Goal: Task Accomplishment & Management: Manage account settings

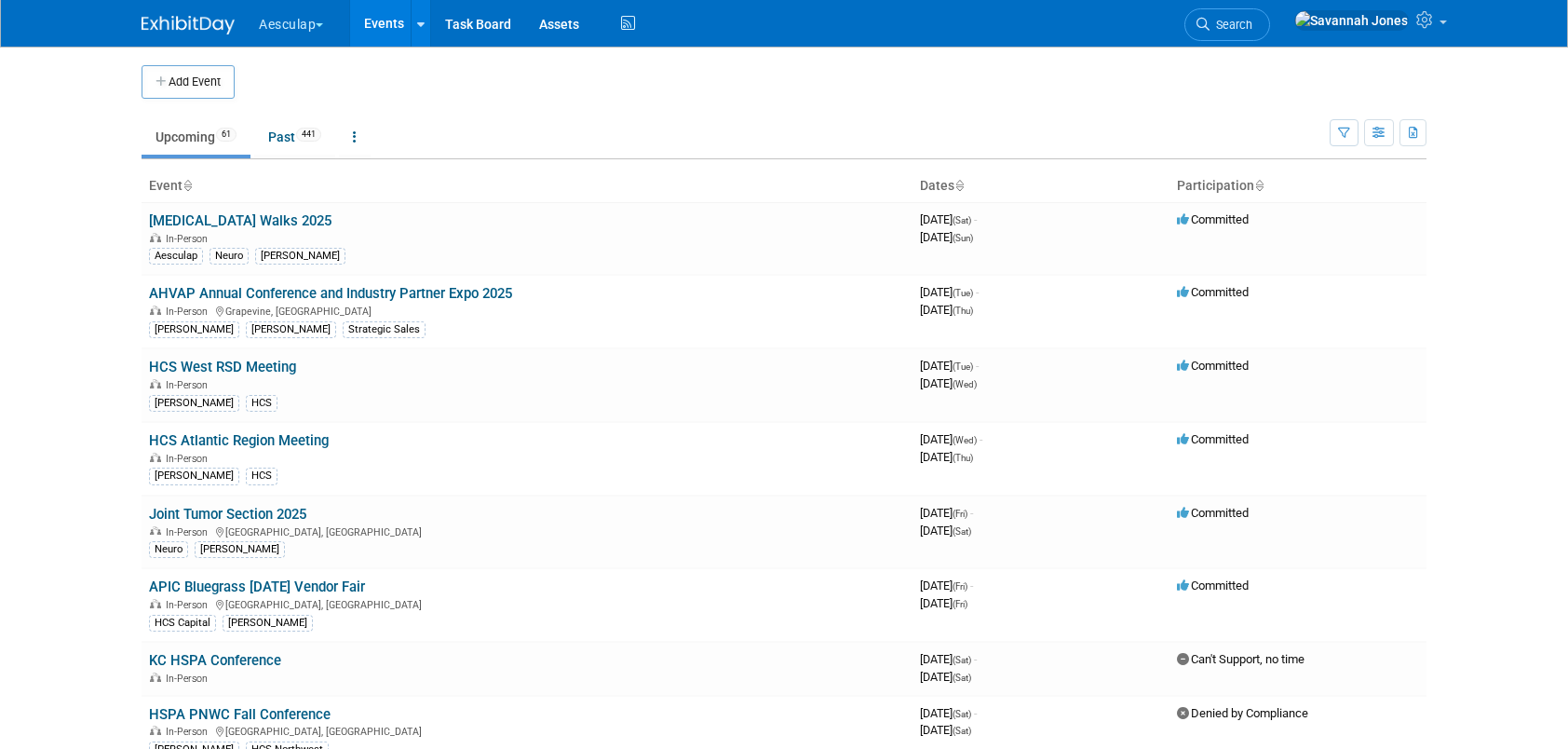
drag, startPoint x: 290, startPoint y: 39, endPoint x: 322, endPoint y: 117, distance: 84.3
click at [290, 39] on button "Aesculap" at bounding box center [301, 21] width 90 height 41
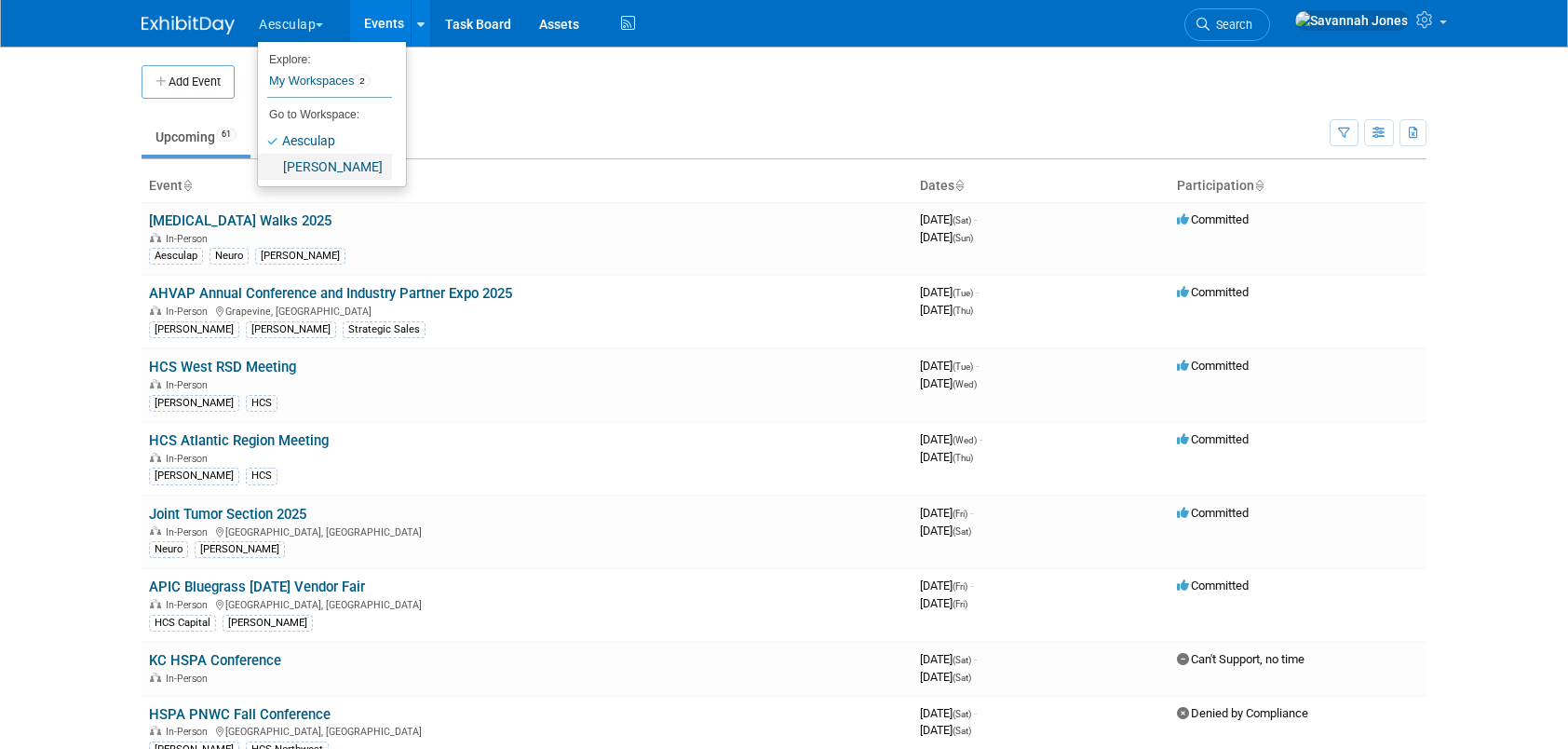
click at [335, 162] on link "[PERSON_NAME]" at bounding box center [325, 167] width 134 height 26
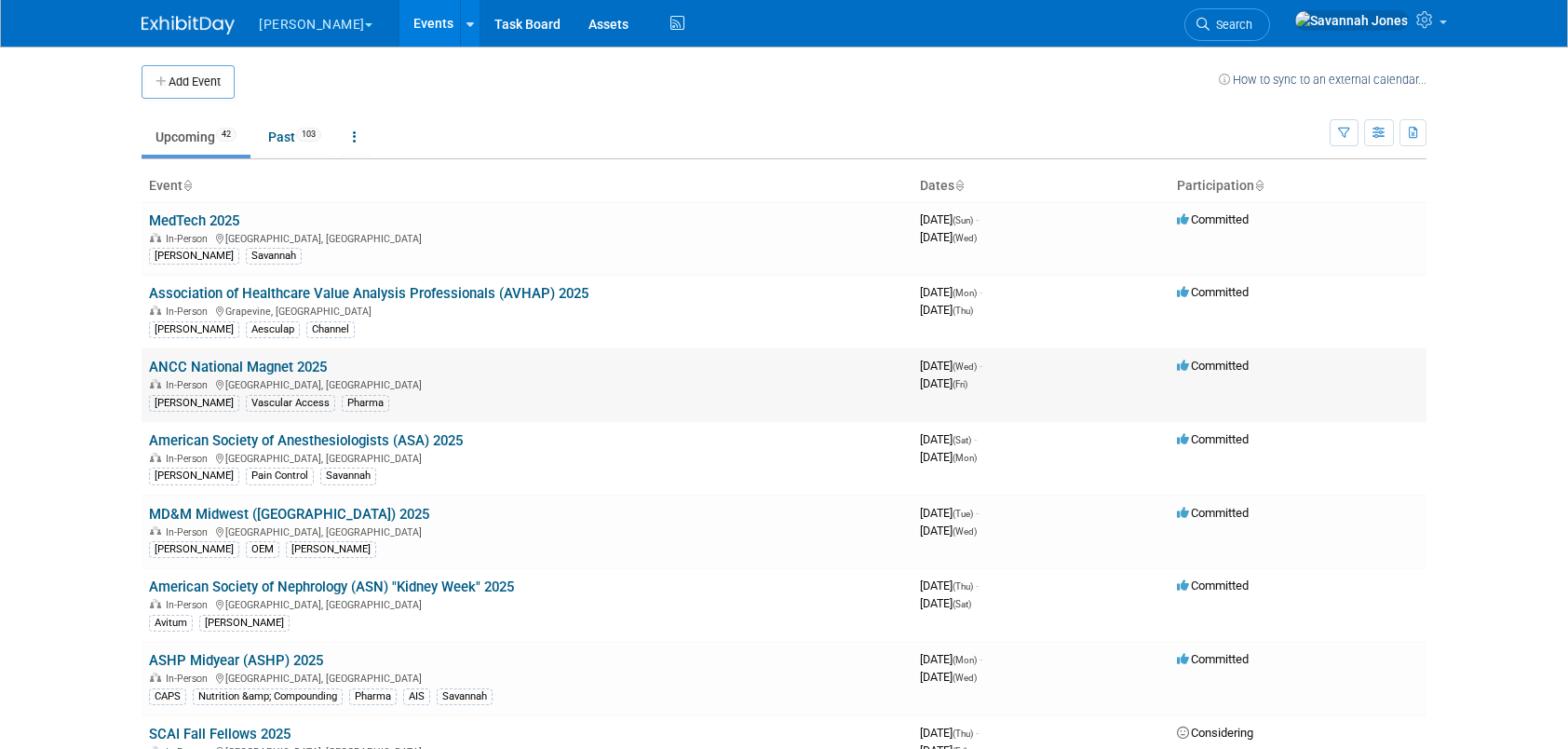
click at [316, 360] on link "ANCC National Magnet 2025" at bounding box center [238, 367] width 178 height 17
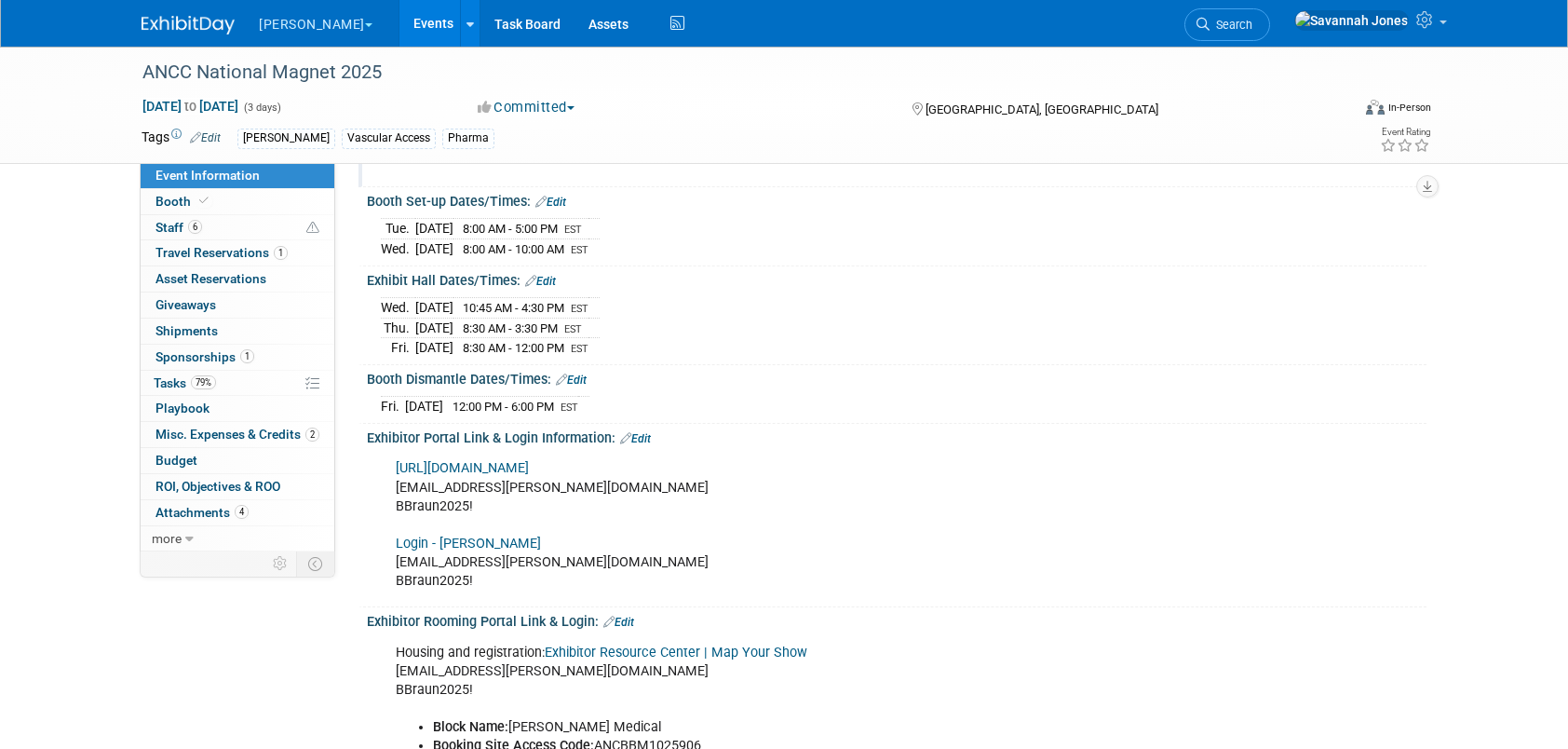
scroll to position [187, 0]
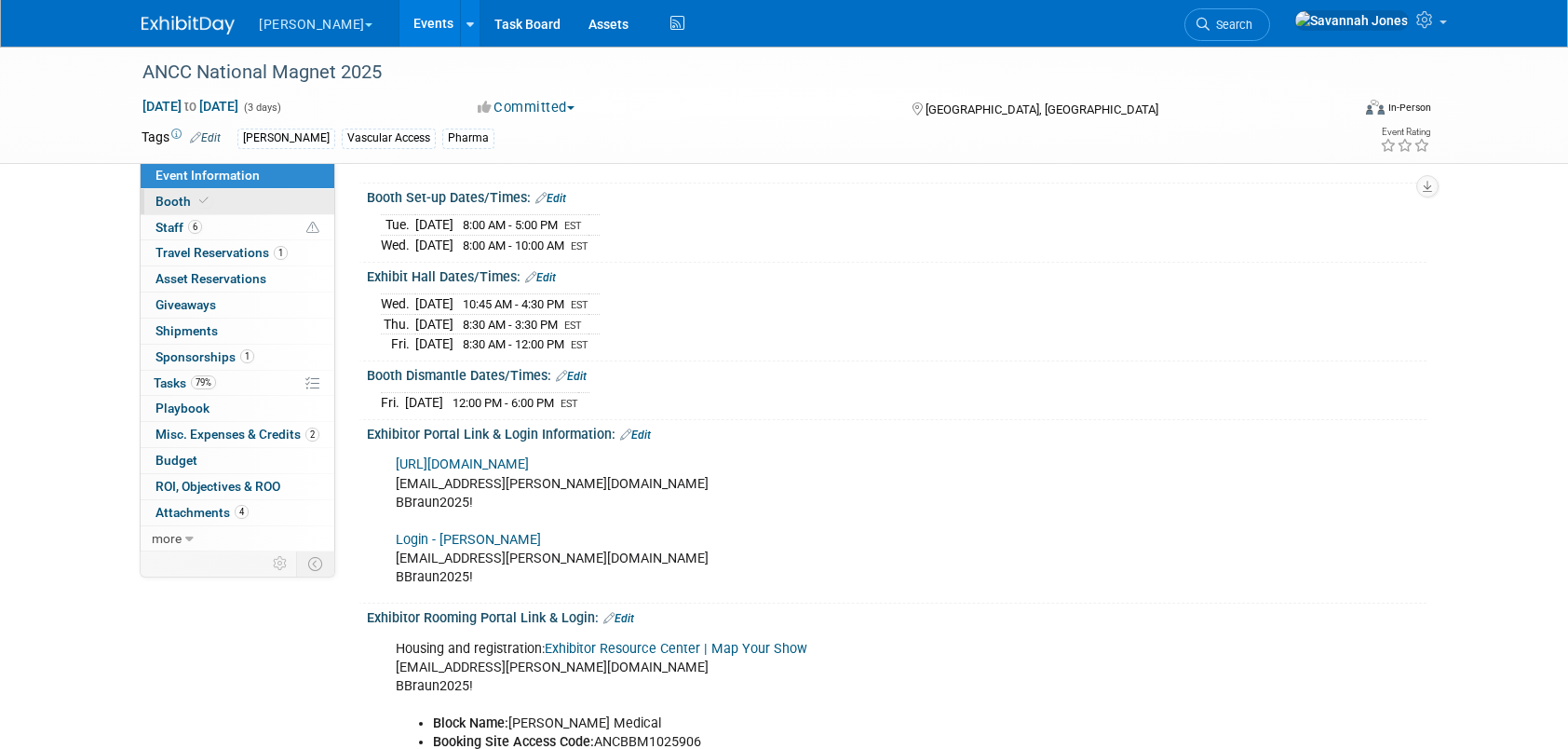
click at [298, 213] on link "Booth" at bounding box center [238, 202] width 194 height 25
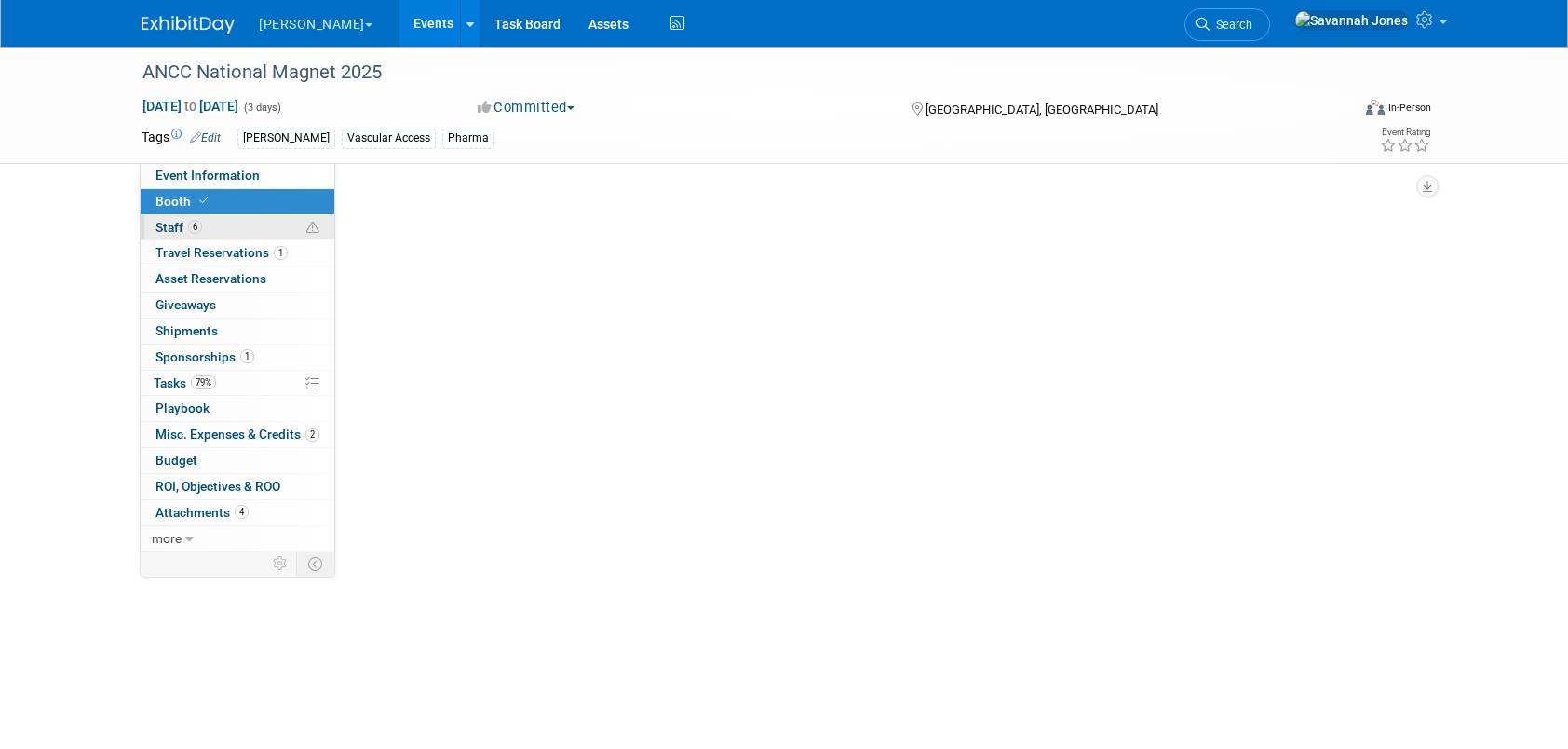
scroll to position [0, 0]
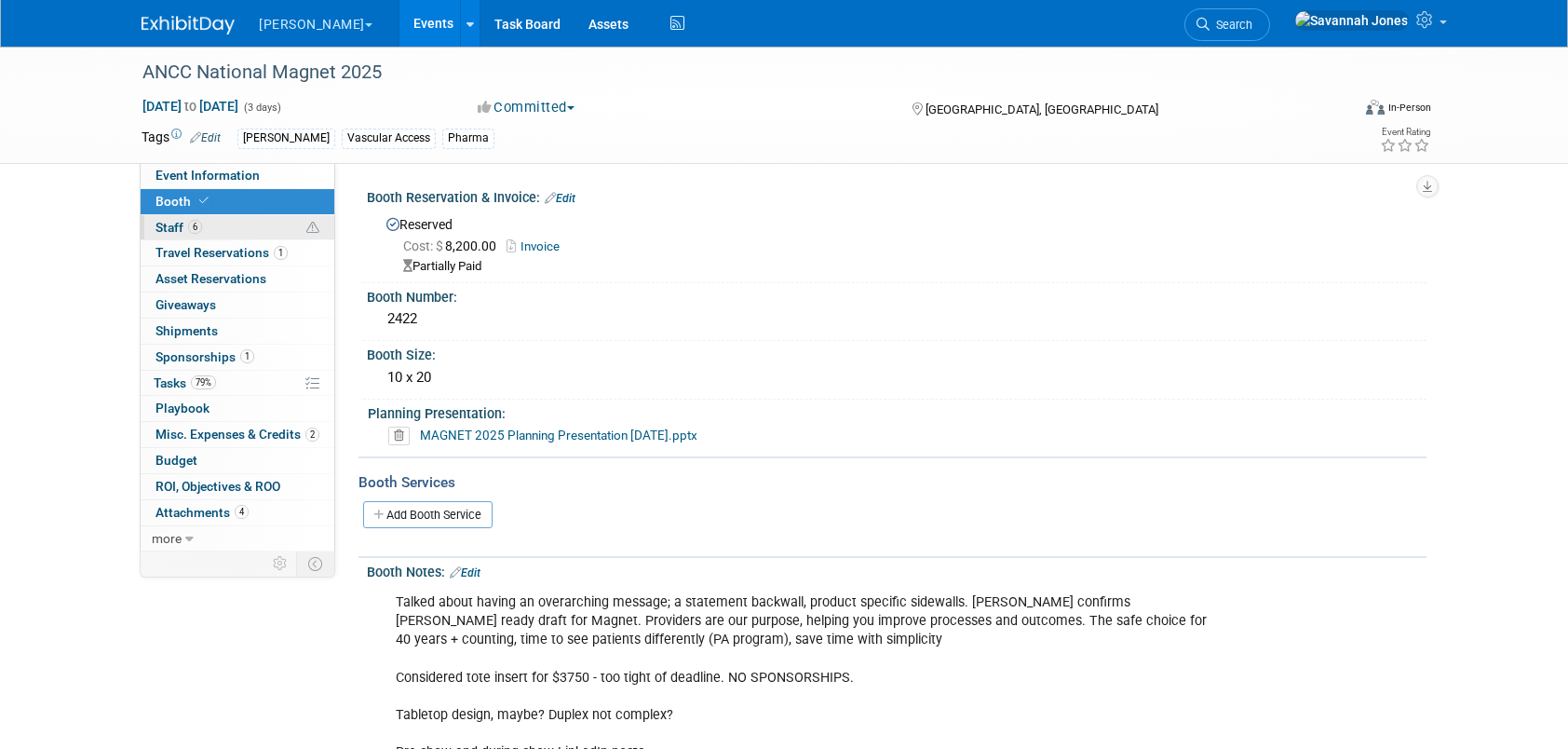
click at [303, 228] on link "6 Staff 6" at bounding box center [238, 228] width 194 height 25
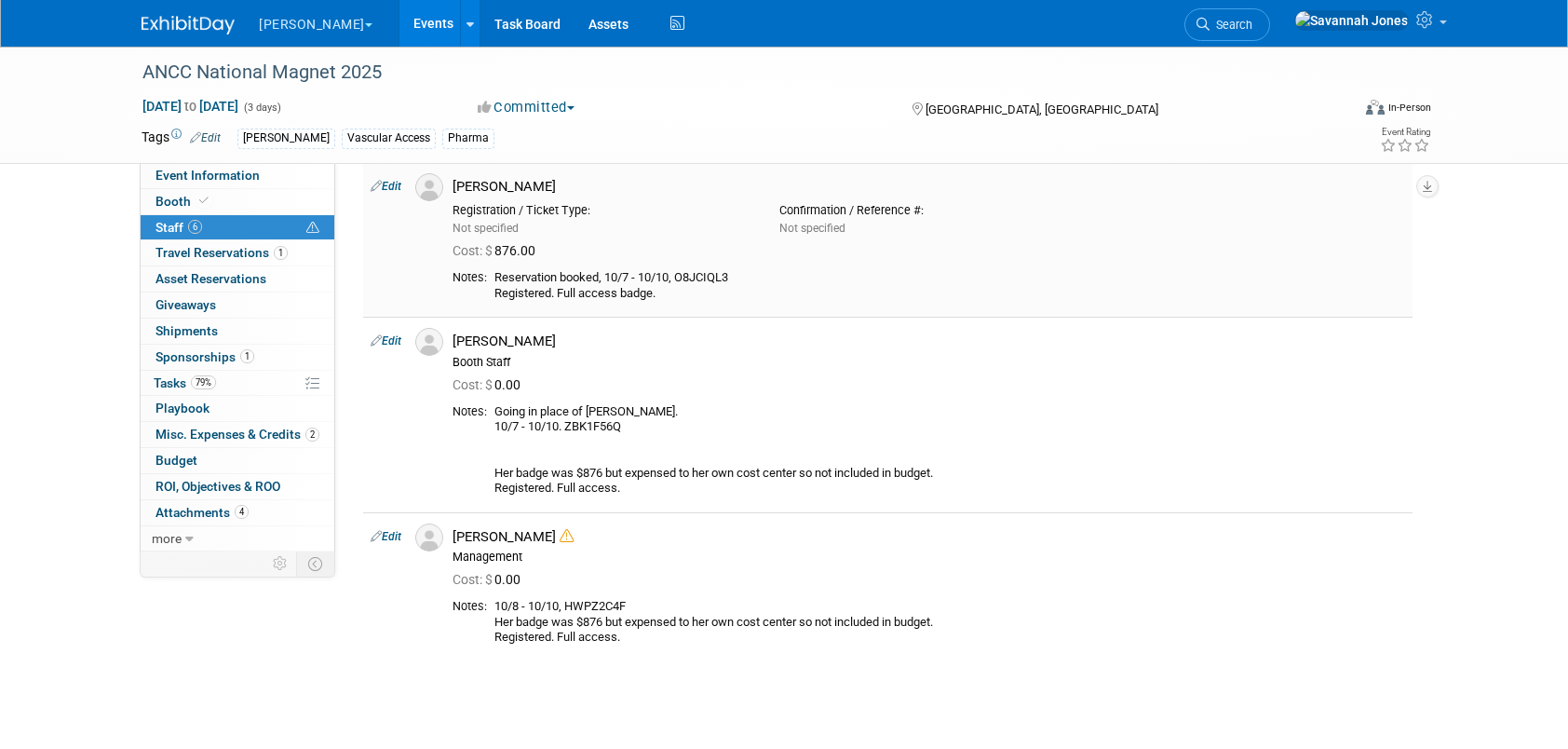
scroll to position [466, 0]
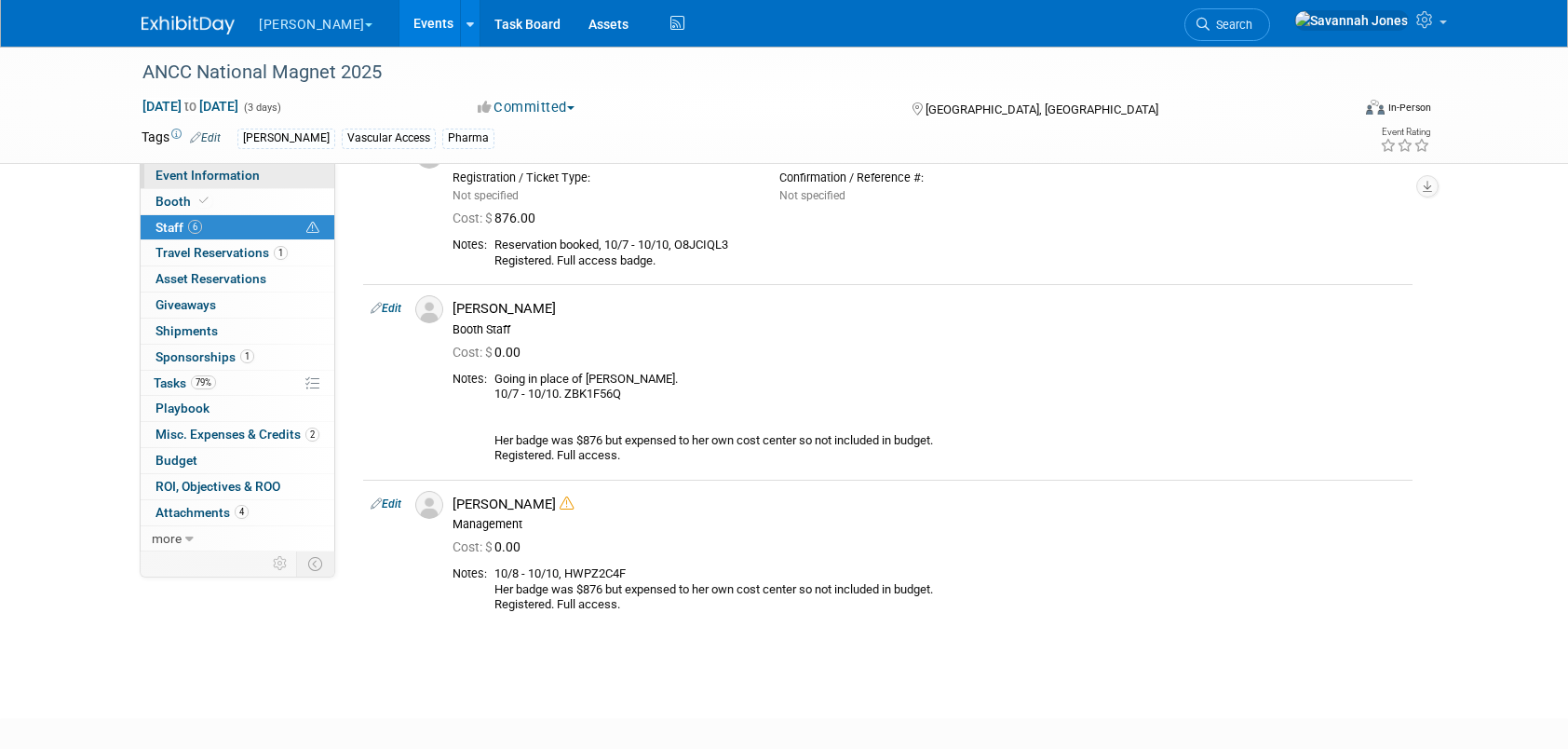
click at [271, 169] on link "Event Information" at bounding box center [238, 176] width 194 height 25
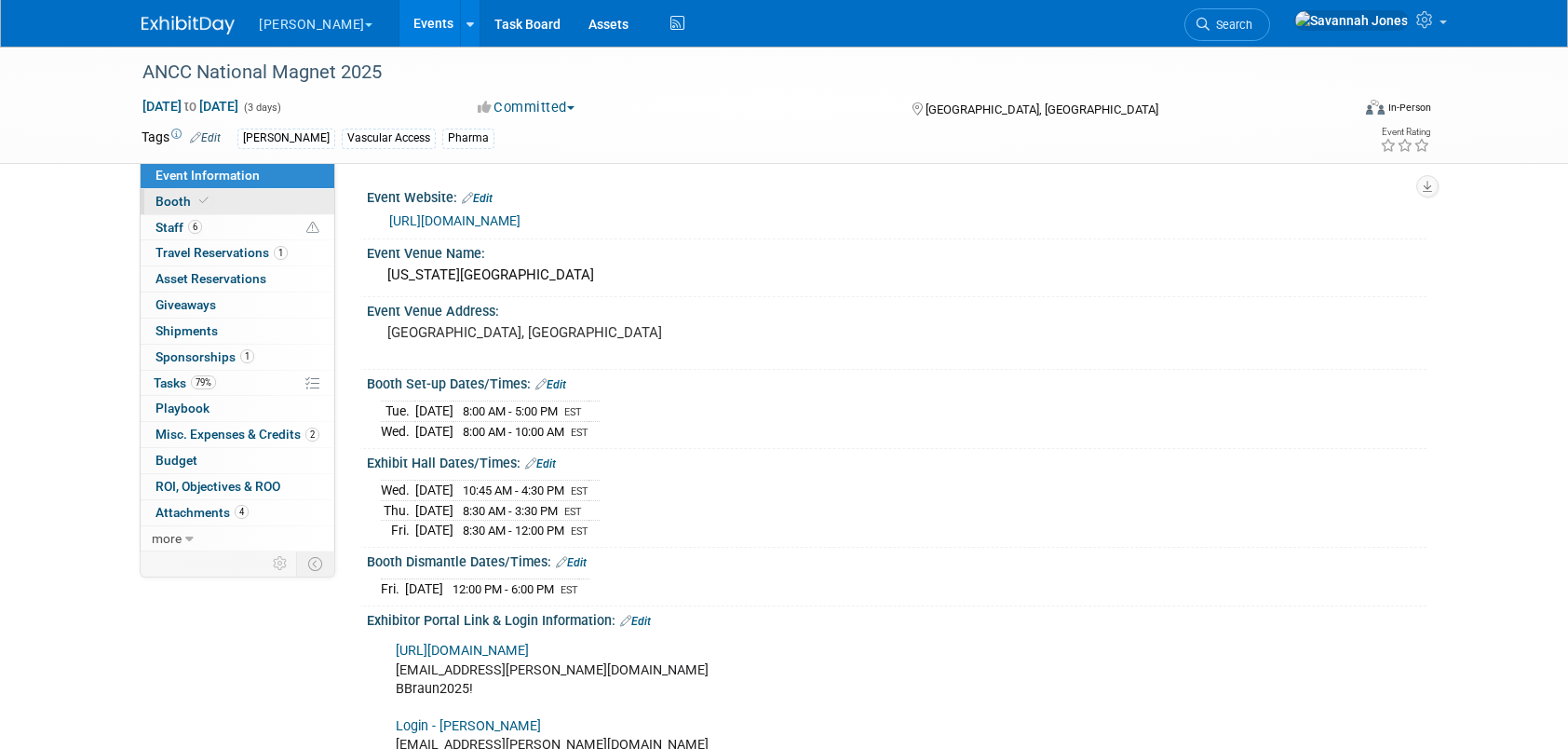
click at [228, 211] on link "Booth" at bounding box center [238, 202] width 194 height 25
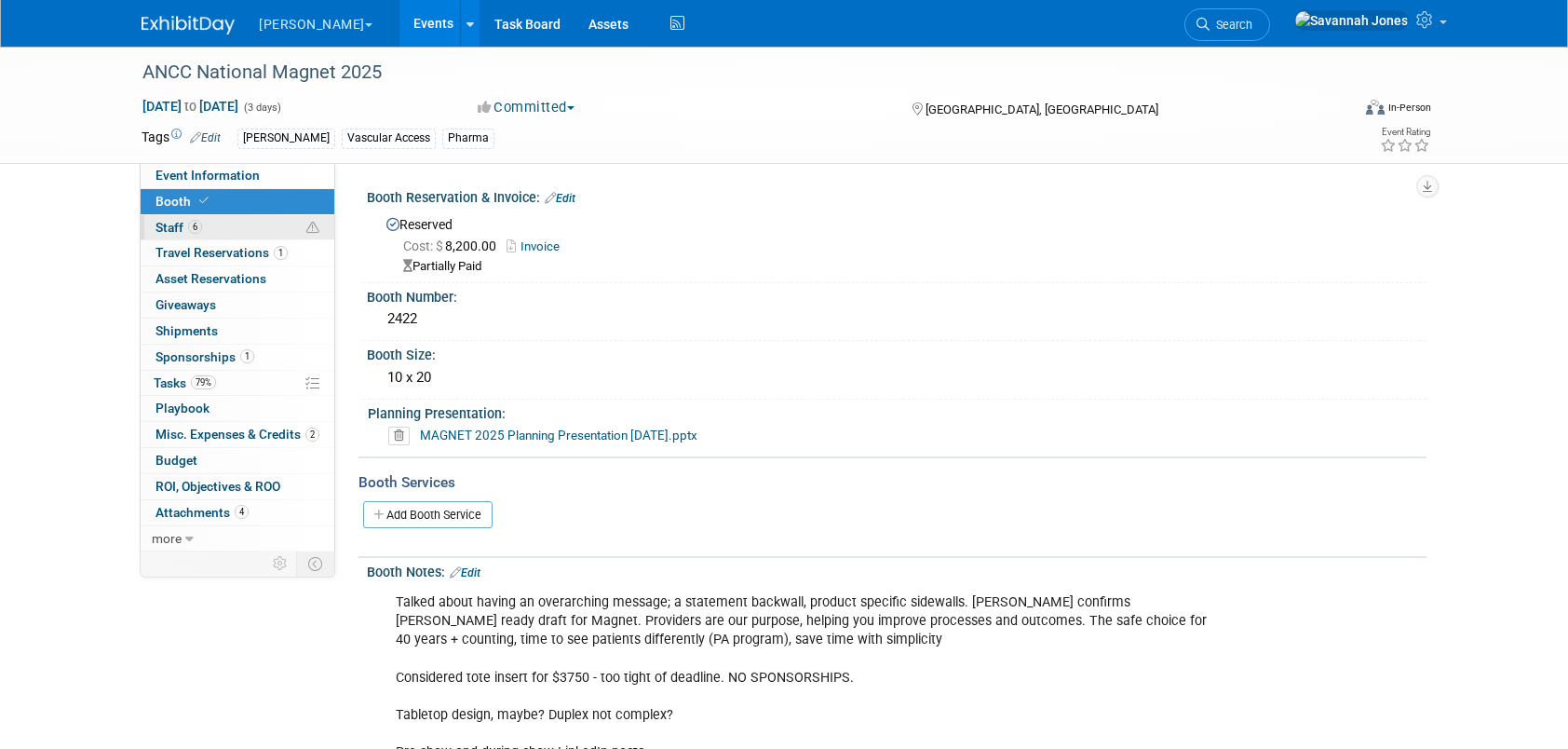
click at [238, 231] on link "6 Staff 6" at bounding box center [238, 228] width 194 height 25
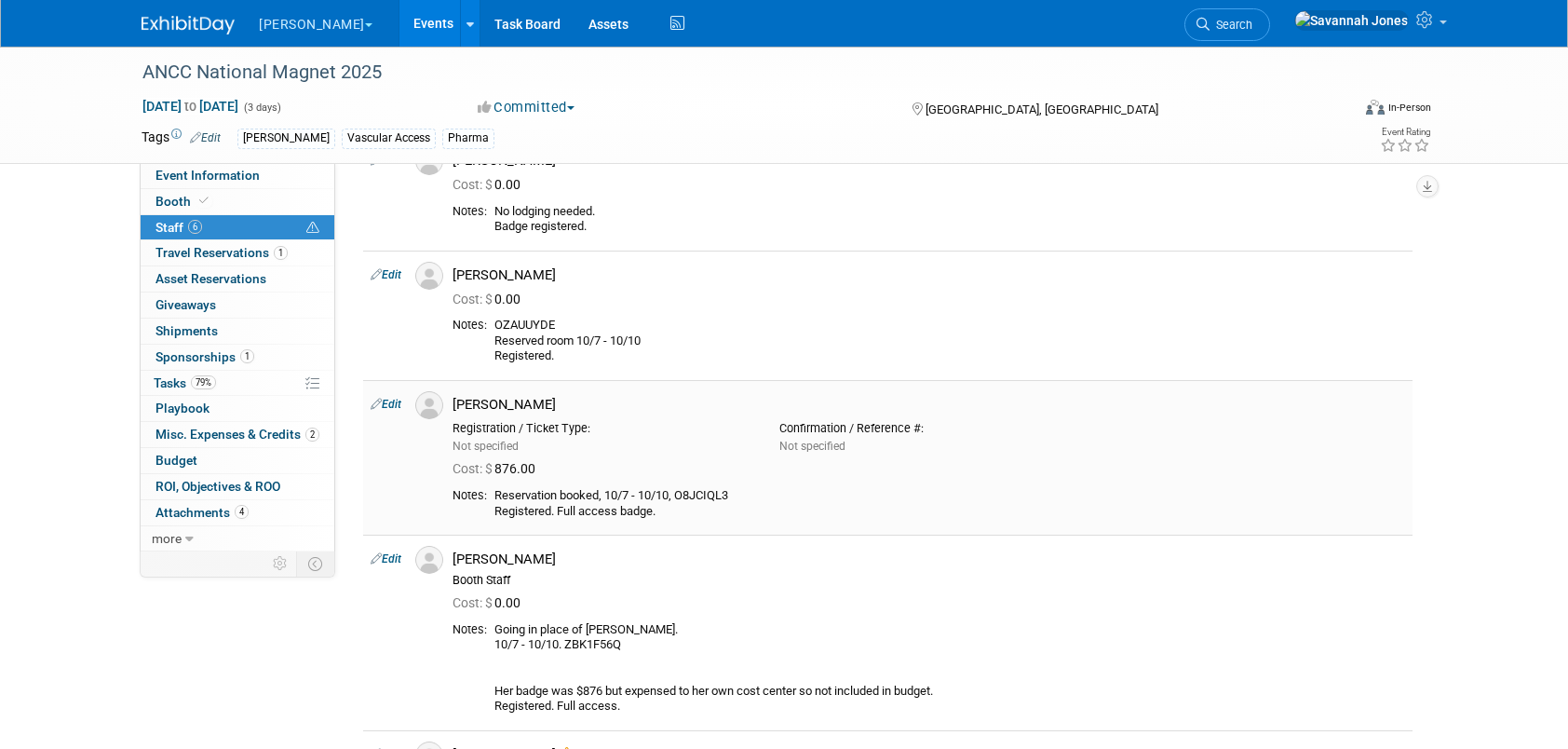
scroll to position [187, 0]
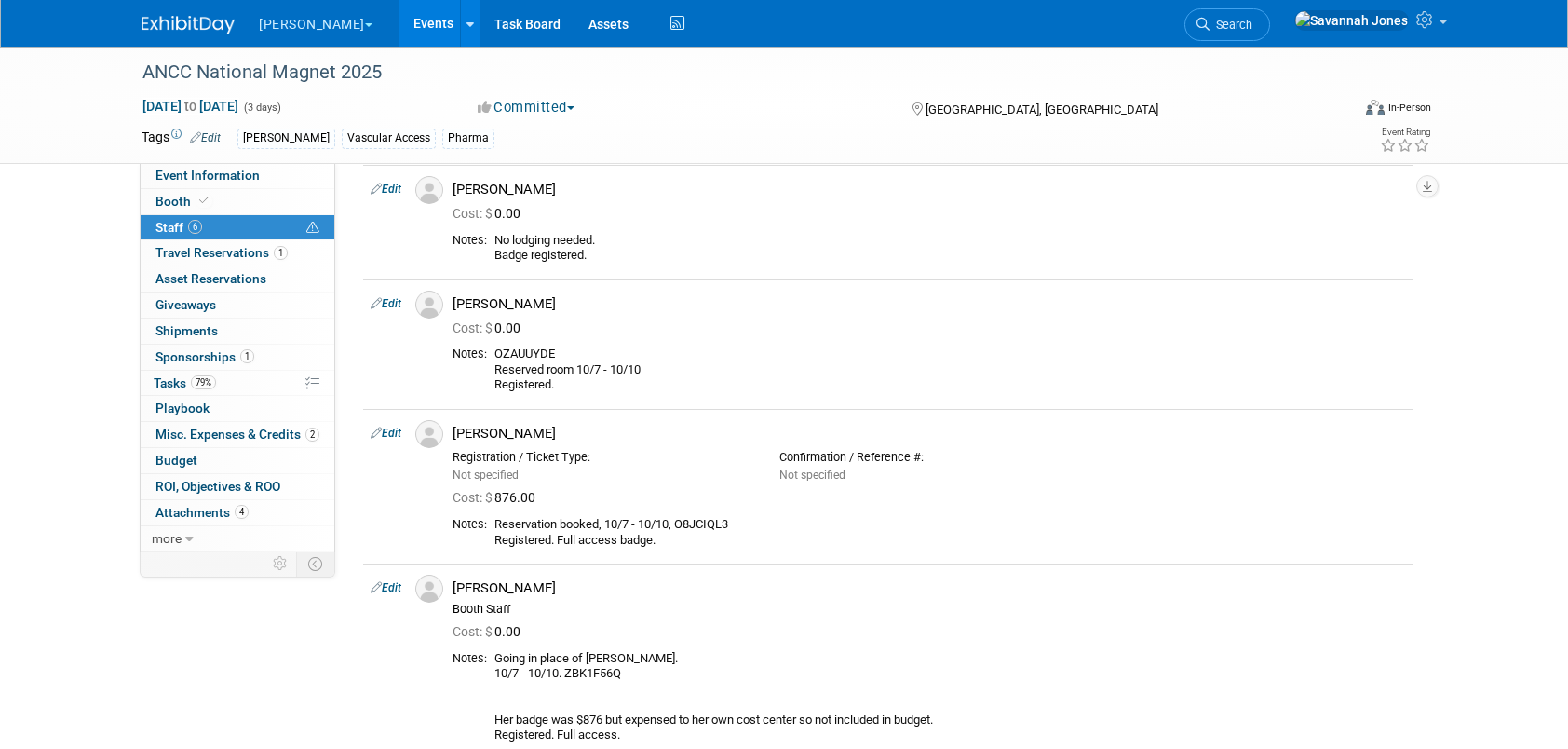
click at [399, 29] on link "Events" at bounding box center [433, 23] width 68 height 47
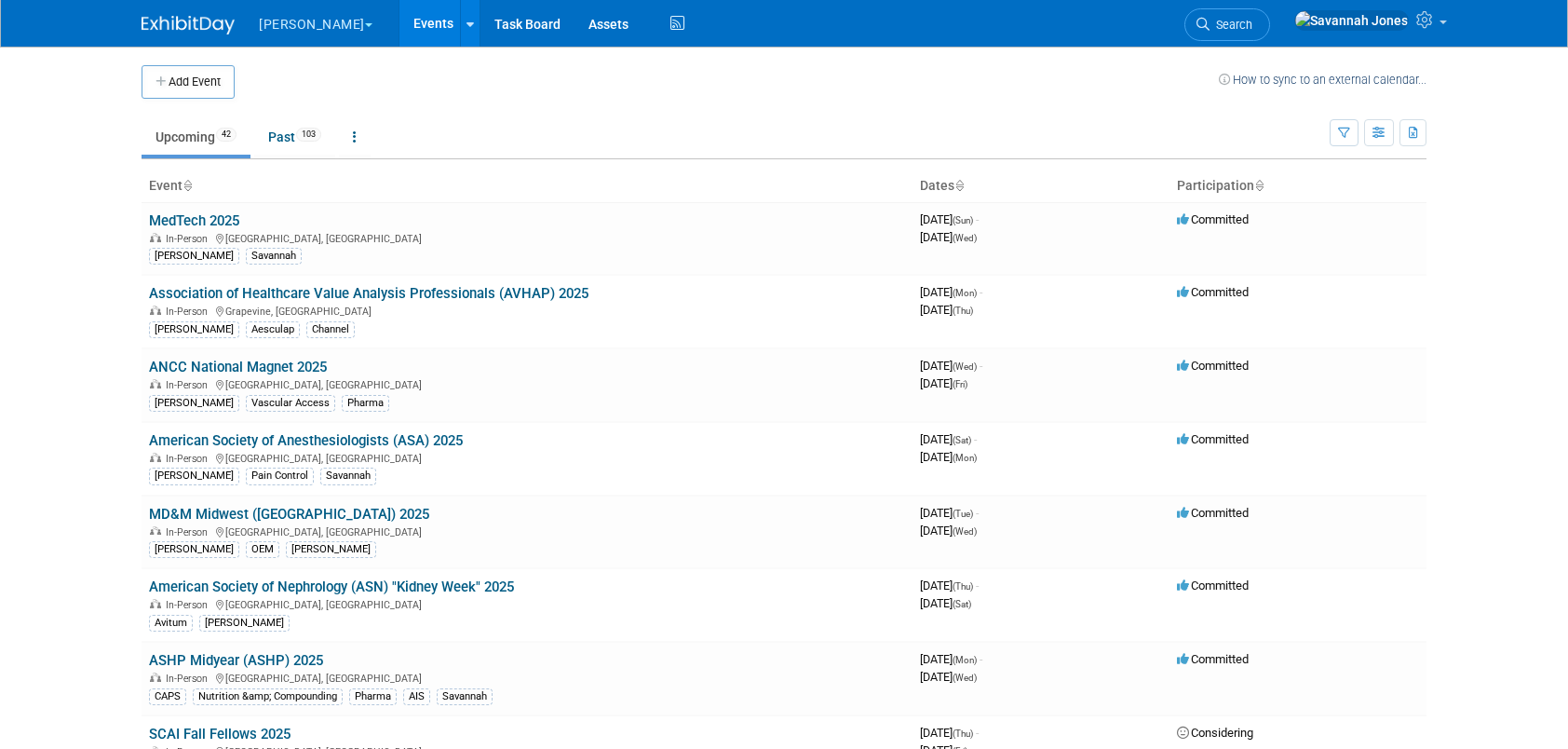
scroll to position [1009, 0]
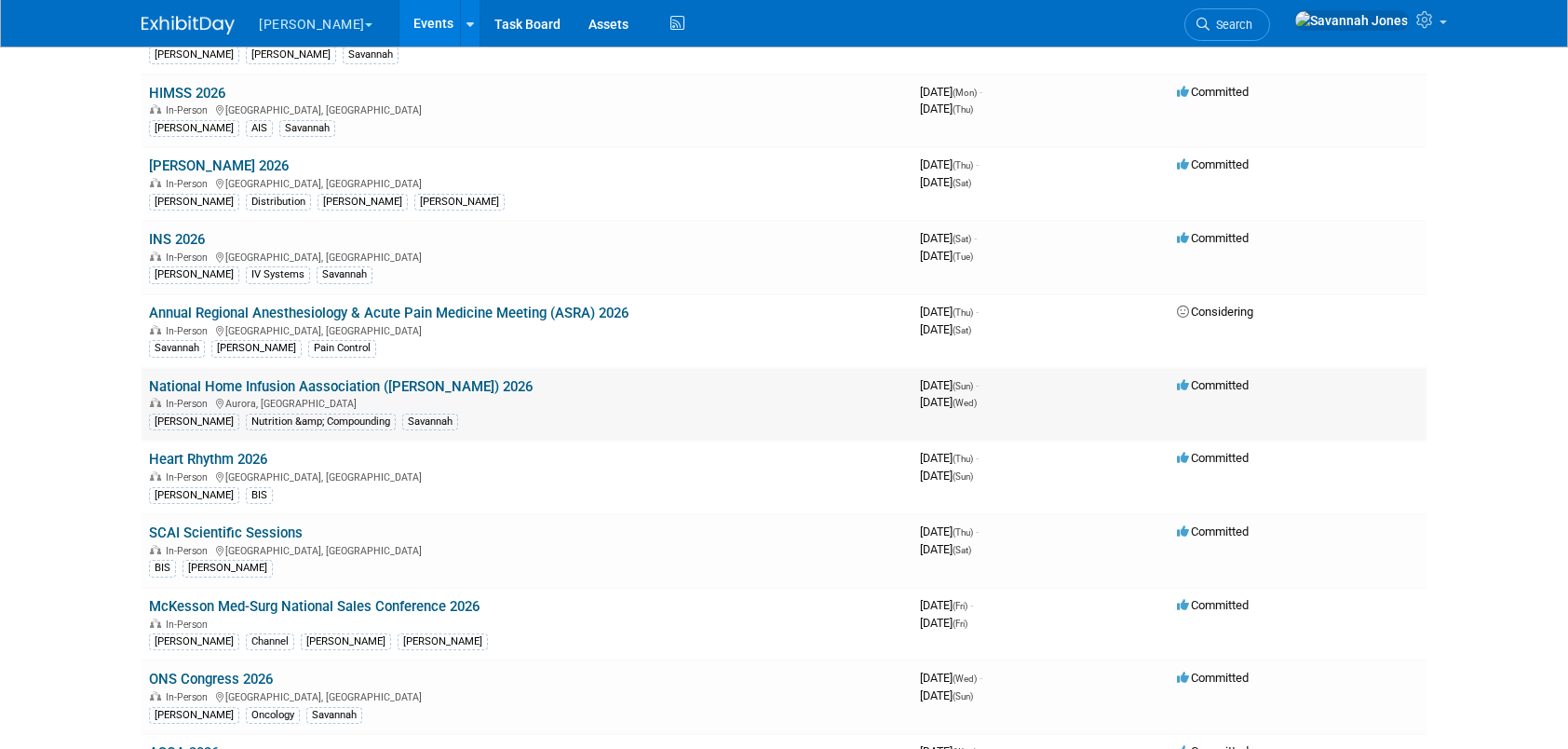
click at [391, 378] on link "National Home Infusion Aassociation ([PERSON_NAME]) 2026" at bounding box center [341, 387] width 384 height 17
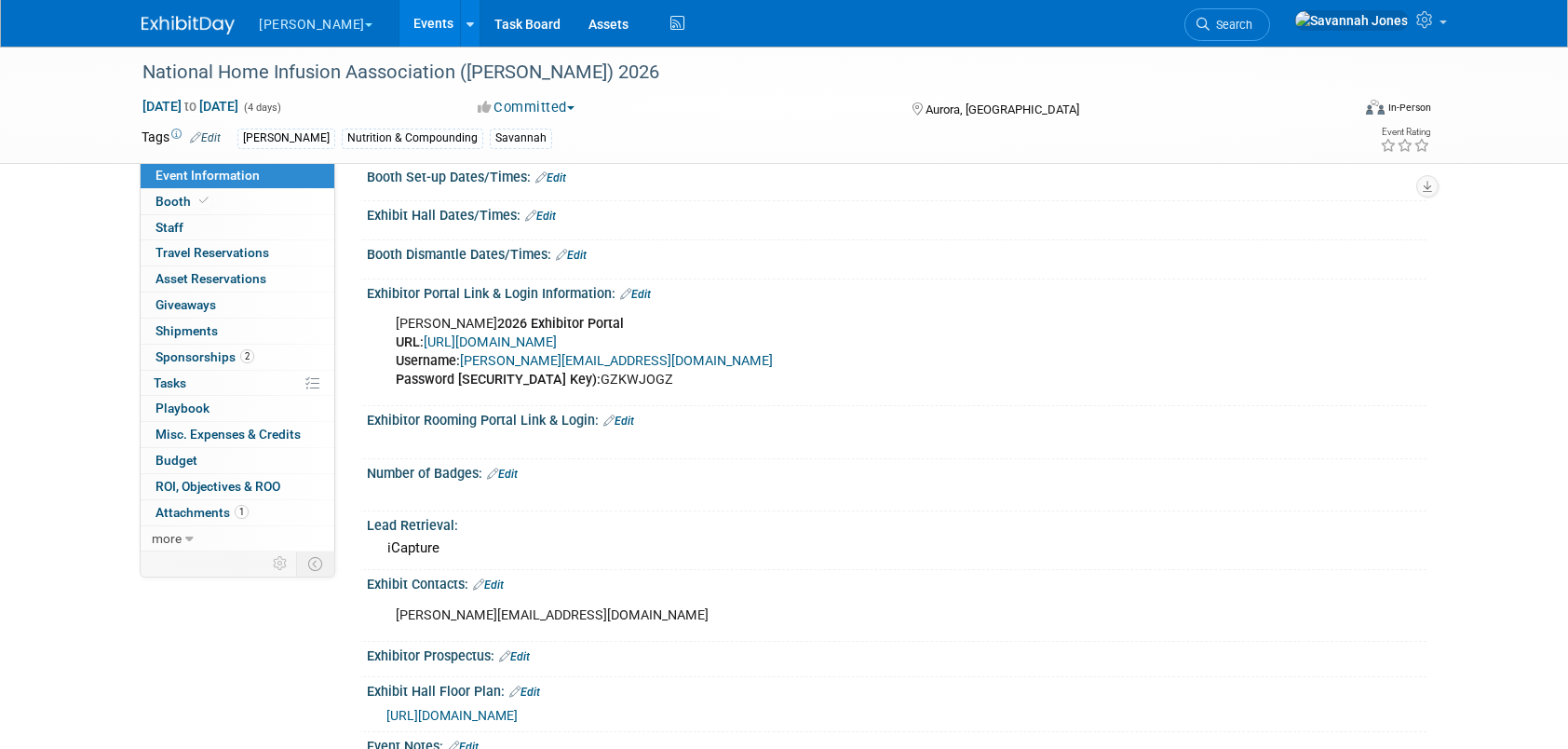
scroll to position [279, 0]
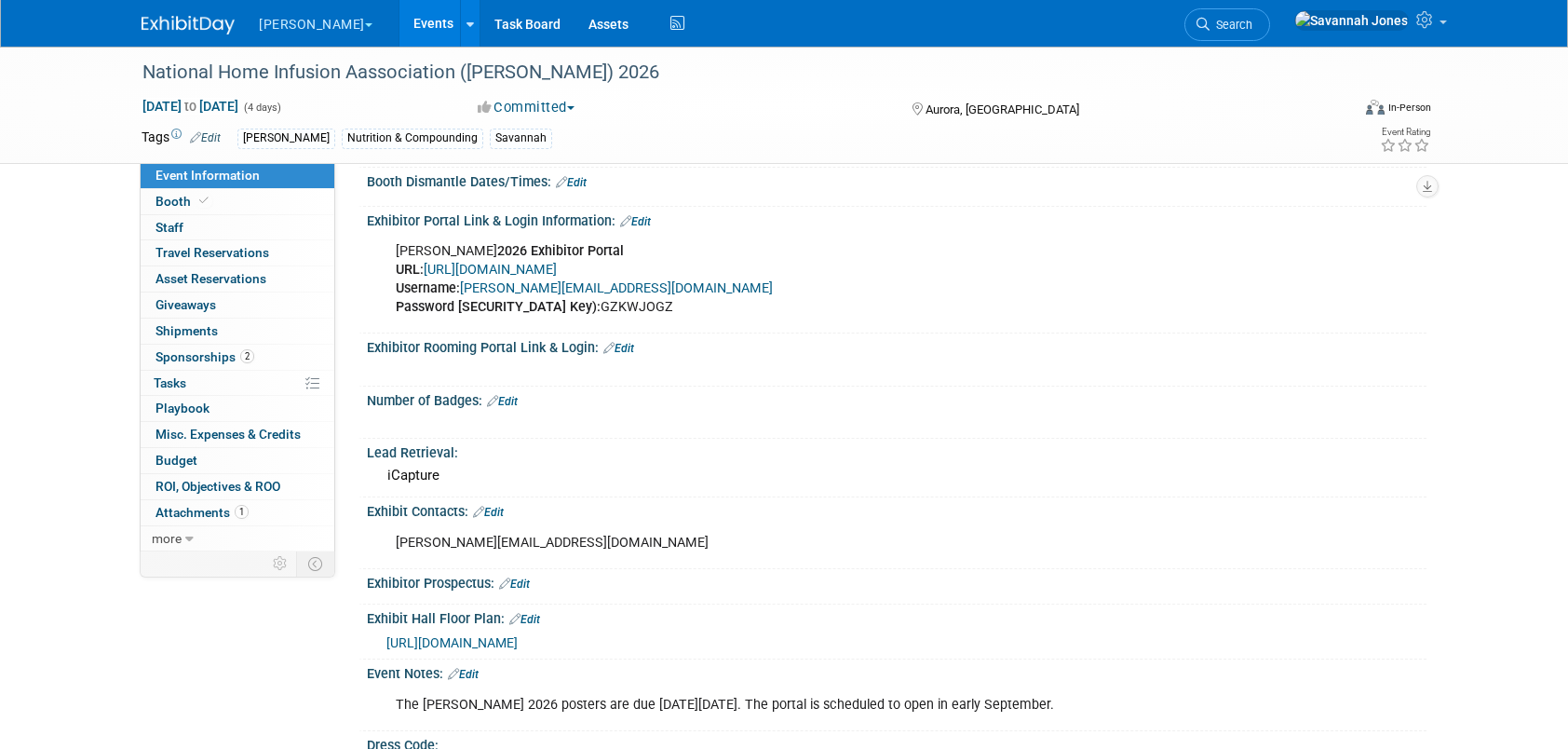
drag, startPoint x: 628, startPoint y: 312, endPoint x: 397, endPoint y: 242, distance: 241.4
click at [397, 242] on div "[PERSON_NAME] 2026 Exhibitor Portal URL: [URL][DOMAIN_NAME] Username: [PERSON_N…" at bounding box center [802, 279] width 839 height 93
copy div "[PERSON_NAME] 2026 Exhibitor Portal URL: [URL][DOMAIN_NAME] Username: [PERSON_N…"
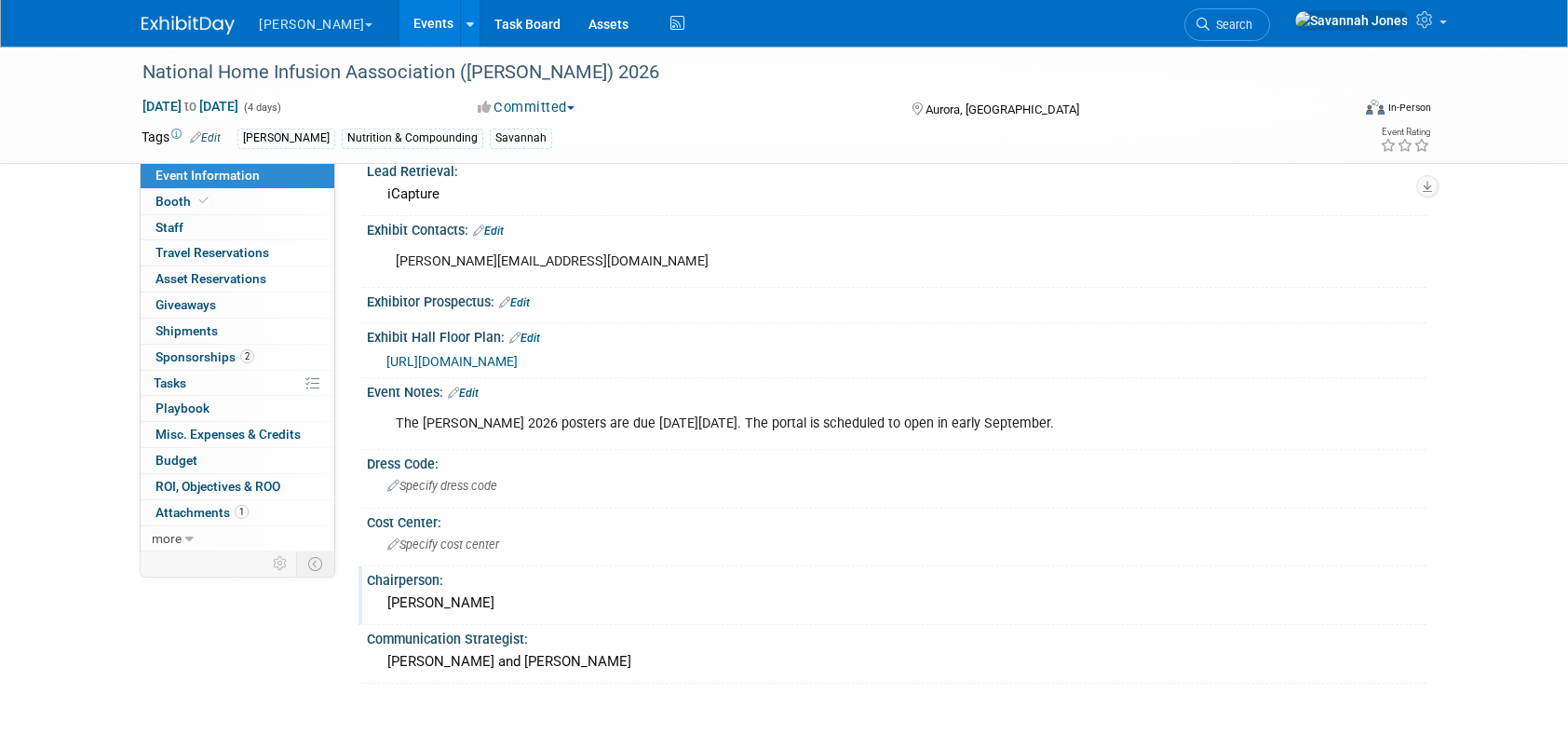
scroll to position [690, 0]
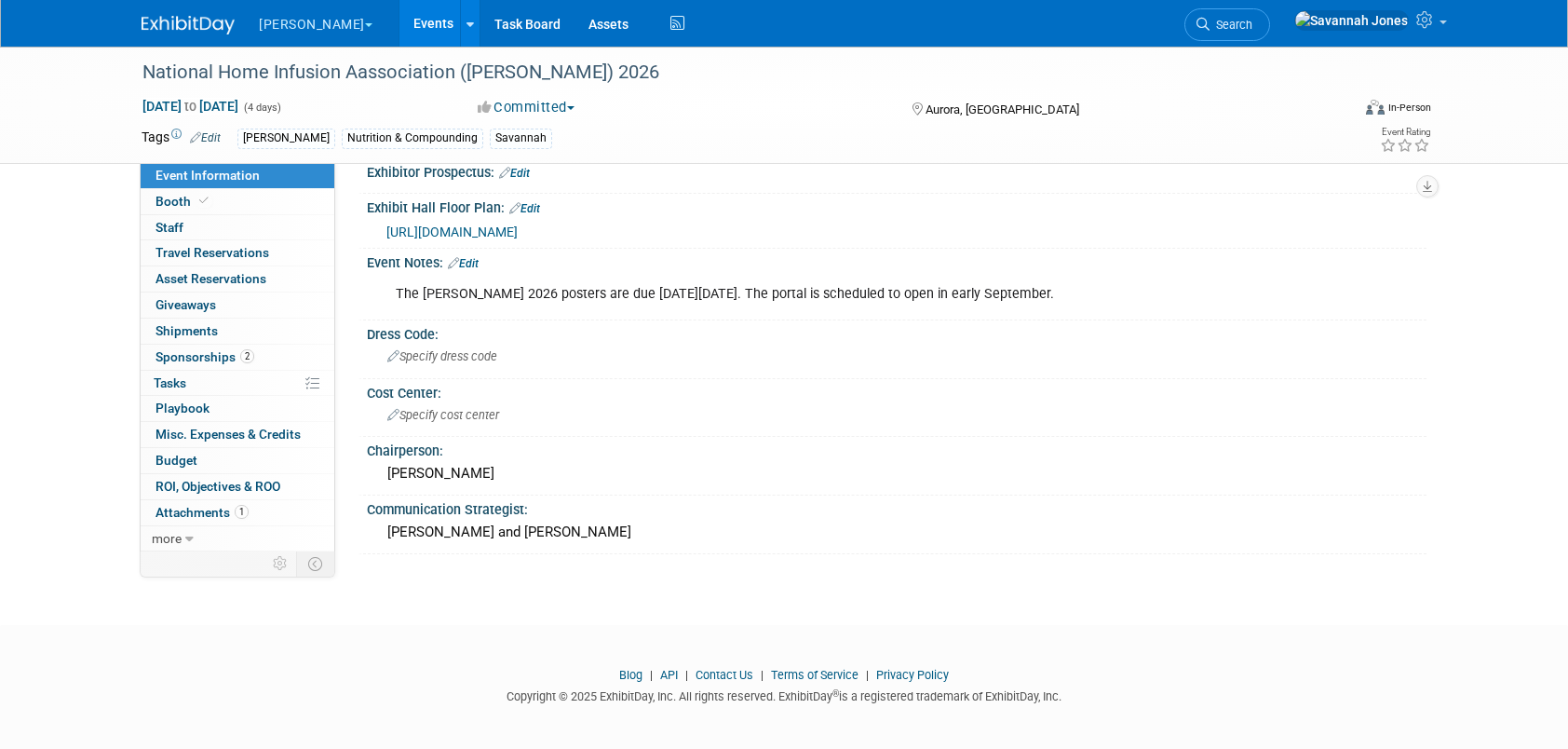
click at [399, 26] on link "Events" at bounding box center [433, 23] width 68 height 47
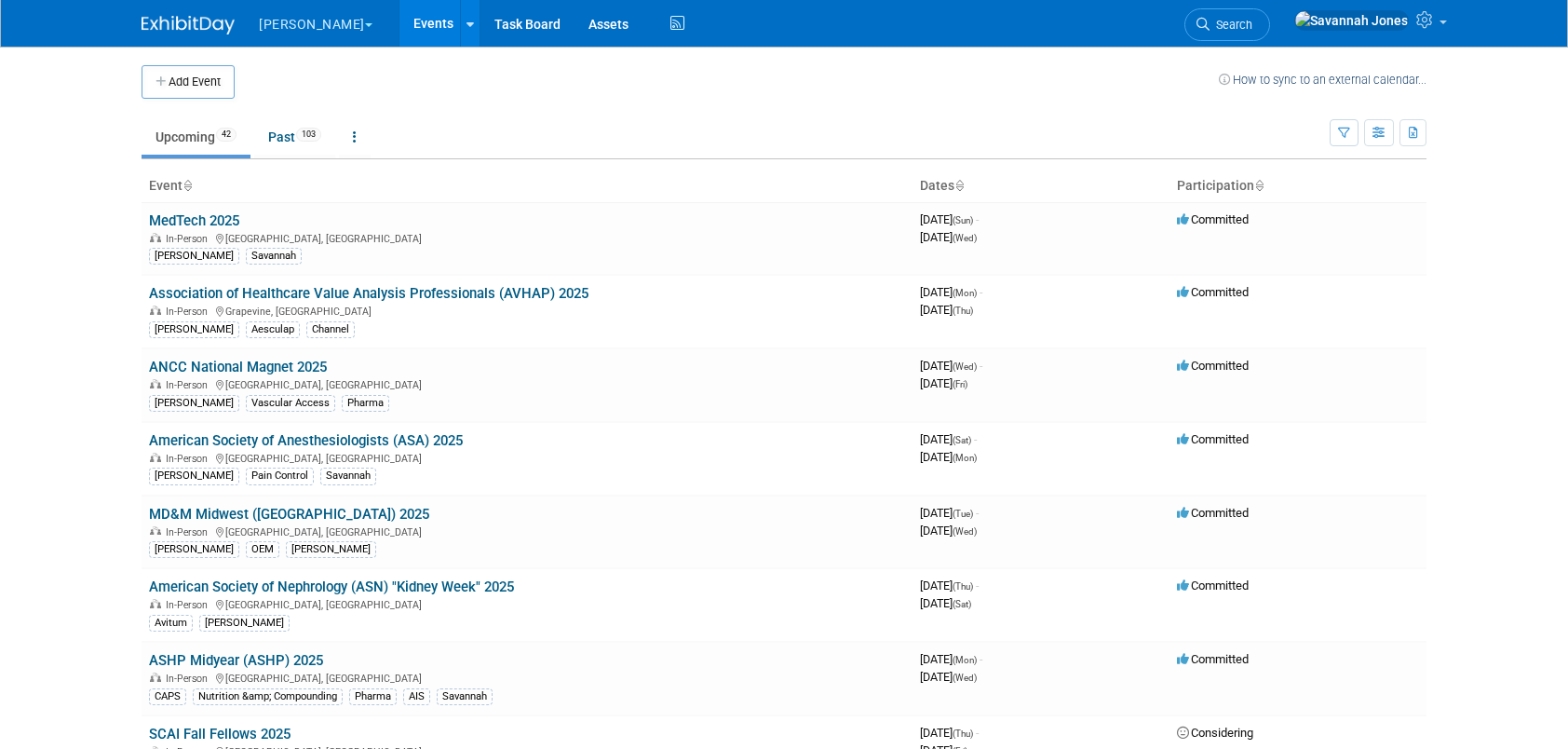
scroll to position [1009, 0]
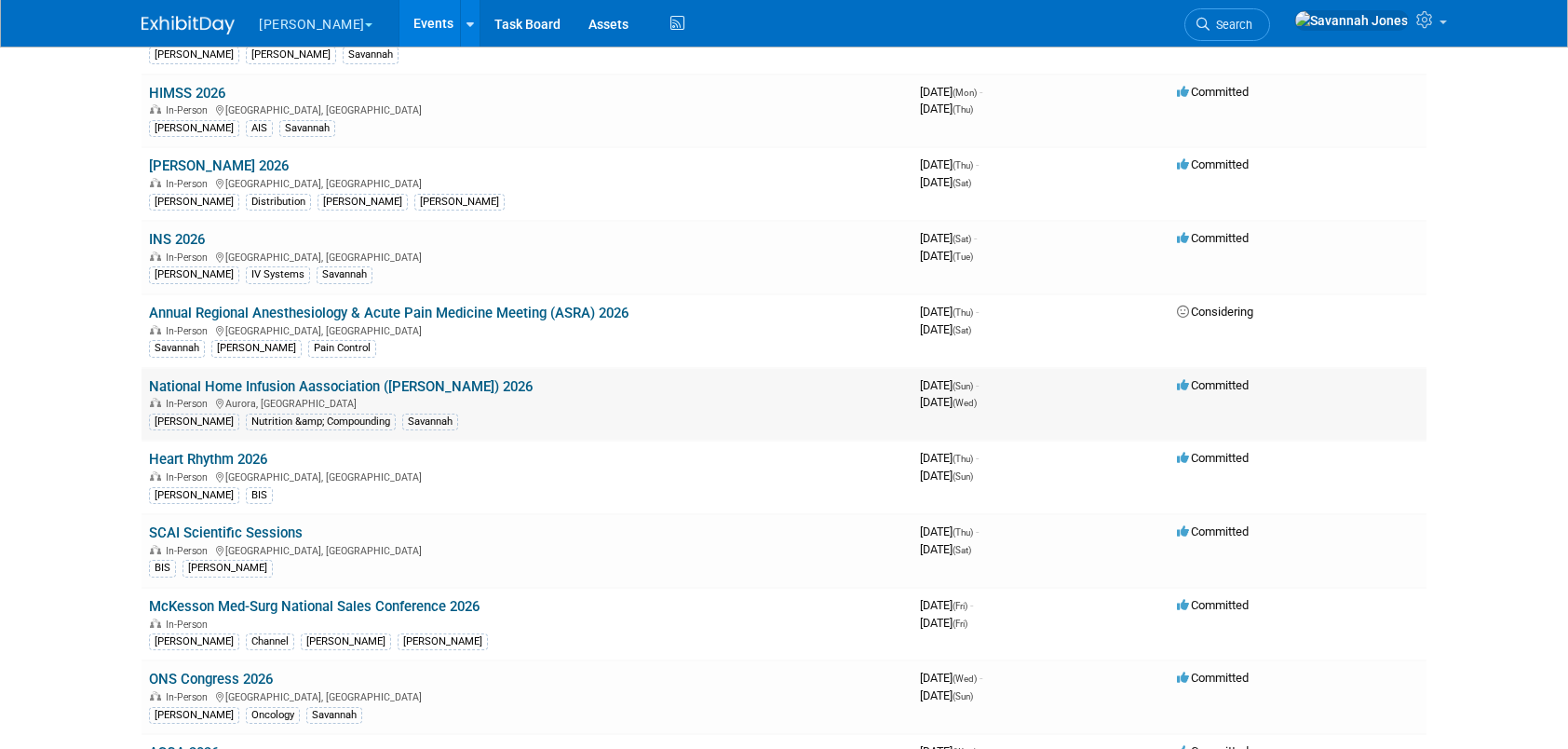
click at [322, 378] on link "National Home Infusion Aassociation ([PERSON_NAME]) 2026" at bounding box center [341, 387] width 384 height 17
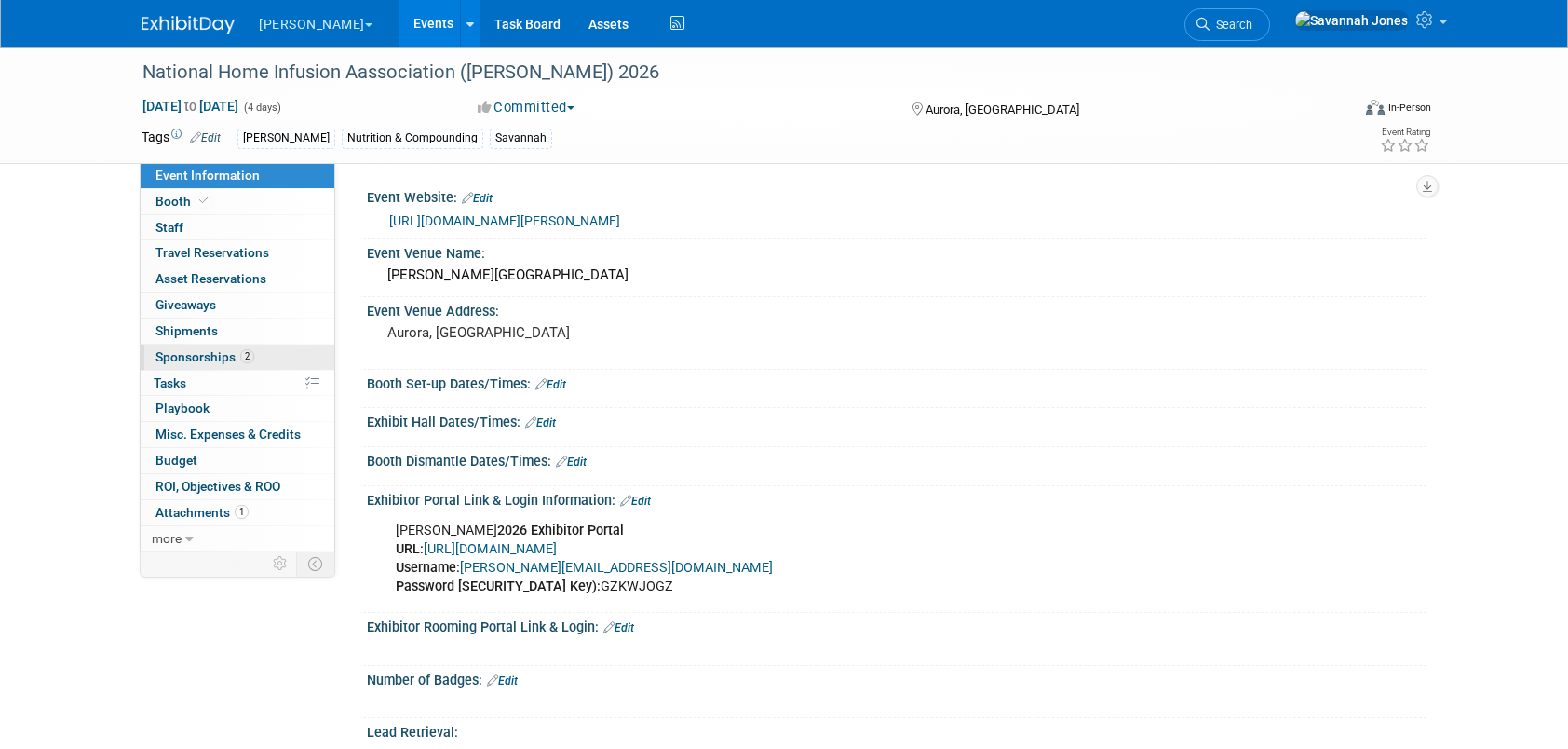
click at [251, 360] on link "2 Sponsorships 2" at bounding box center [238, 357] width 194 height 25
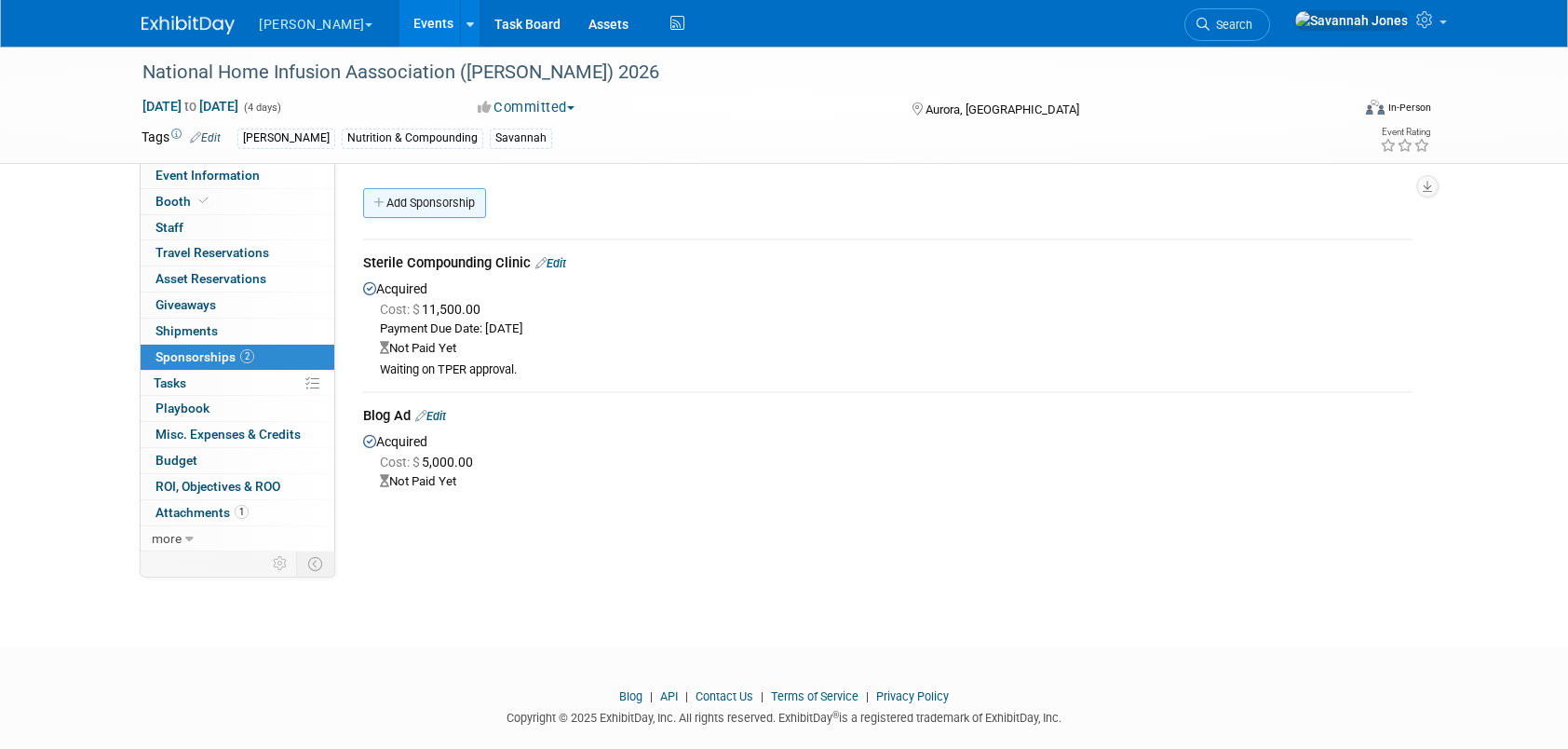
click at [413, 207] on link "Add Sponsorship" at bounding box center [425, 204] width 123 height 30
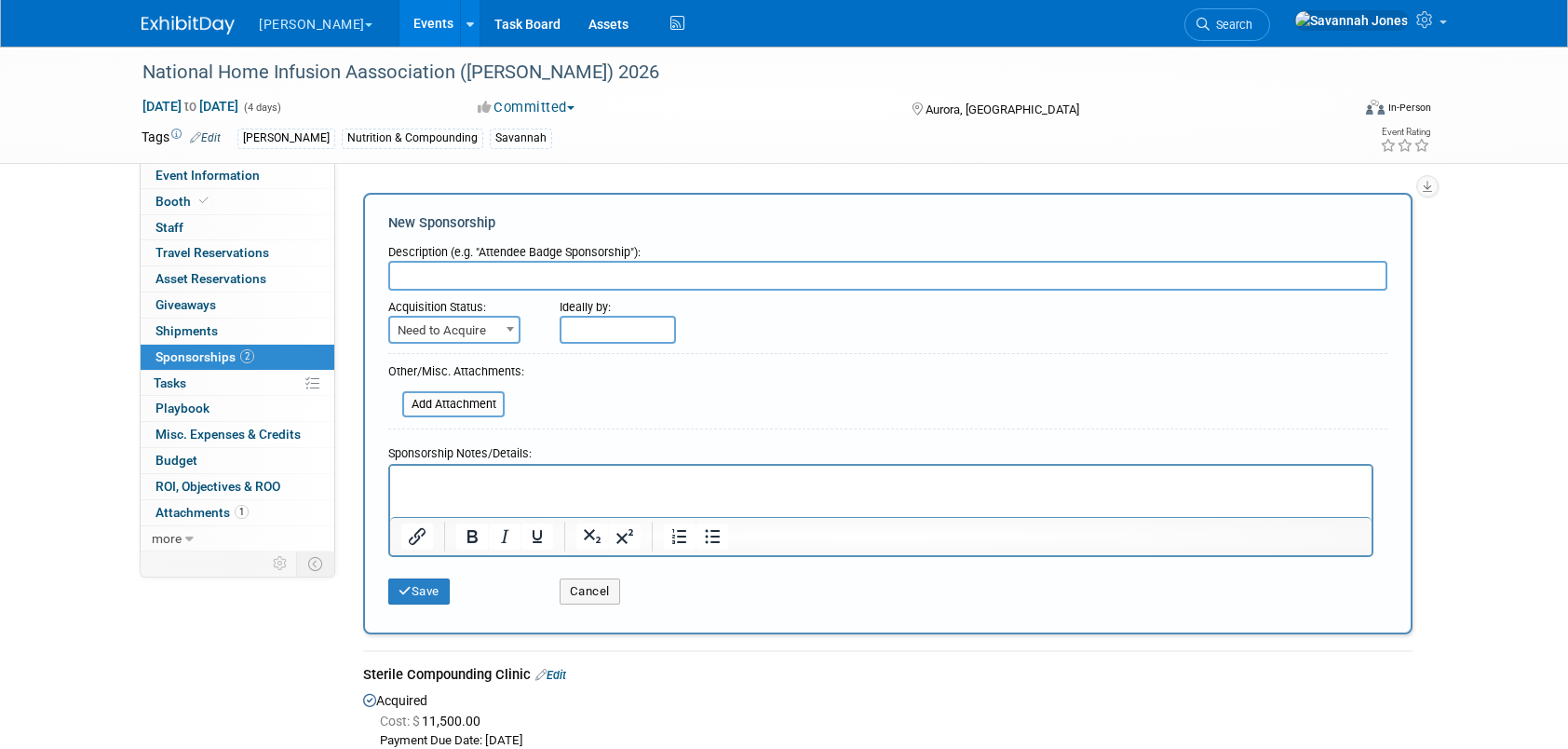
click at [451, 262] on input "text" at bounding box center [888, 276] width 1000 height 30
type input "Company Overview"
click at [721, 474] on p "Rich Text Area. Press ALT-0 for help." at bounding box center [881, 482] width 960 height 19
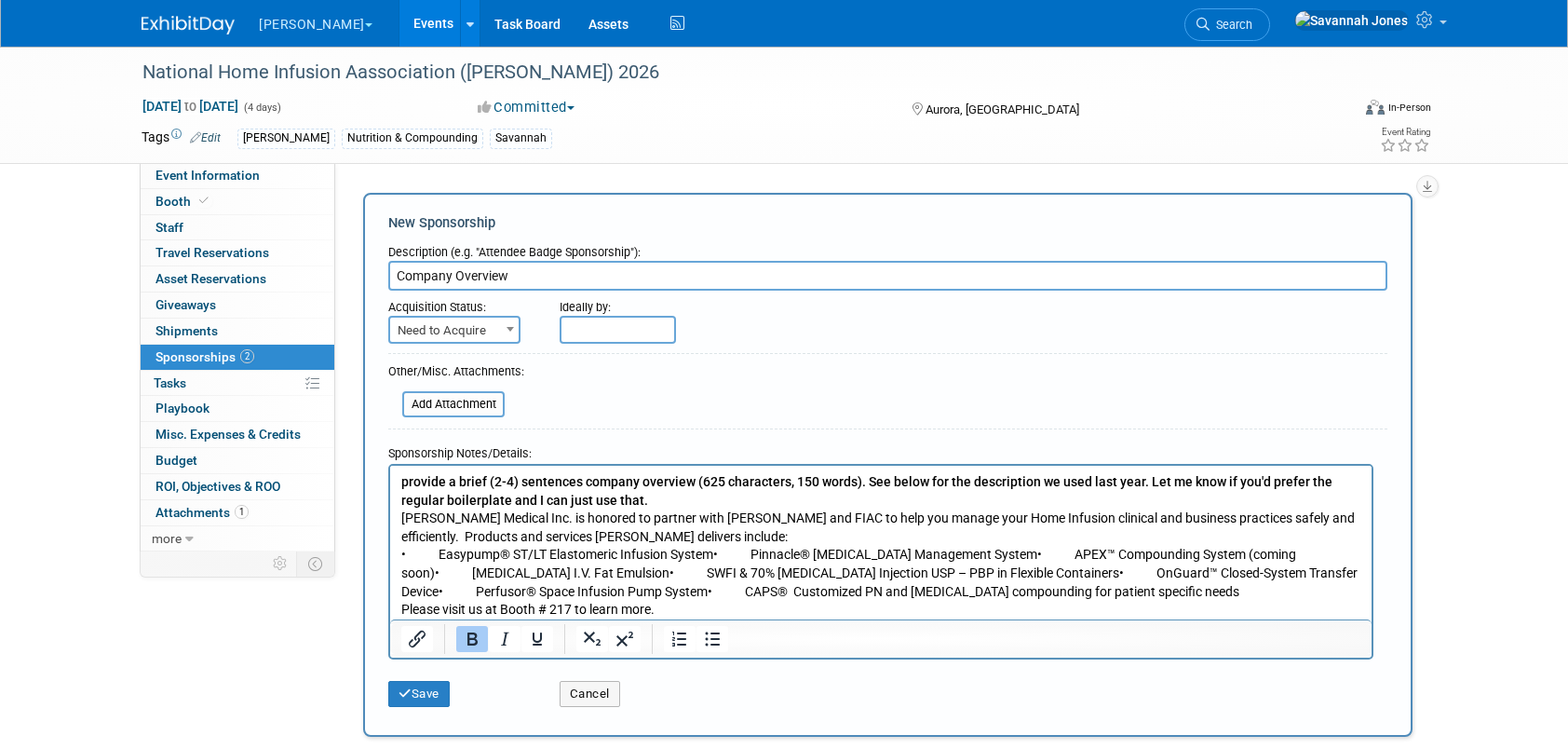
click at [715, 505] on p "provide a brief (2-4) sentences company overview (625 characters, 150 words). S…" at bounding box center [881, 545] width 960 height 147
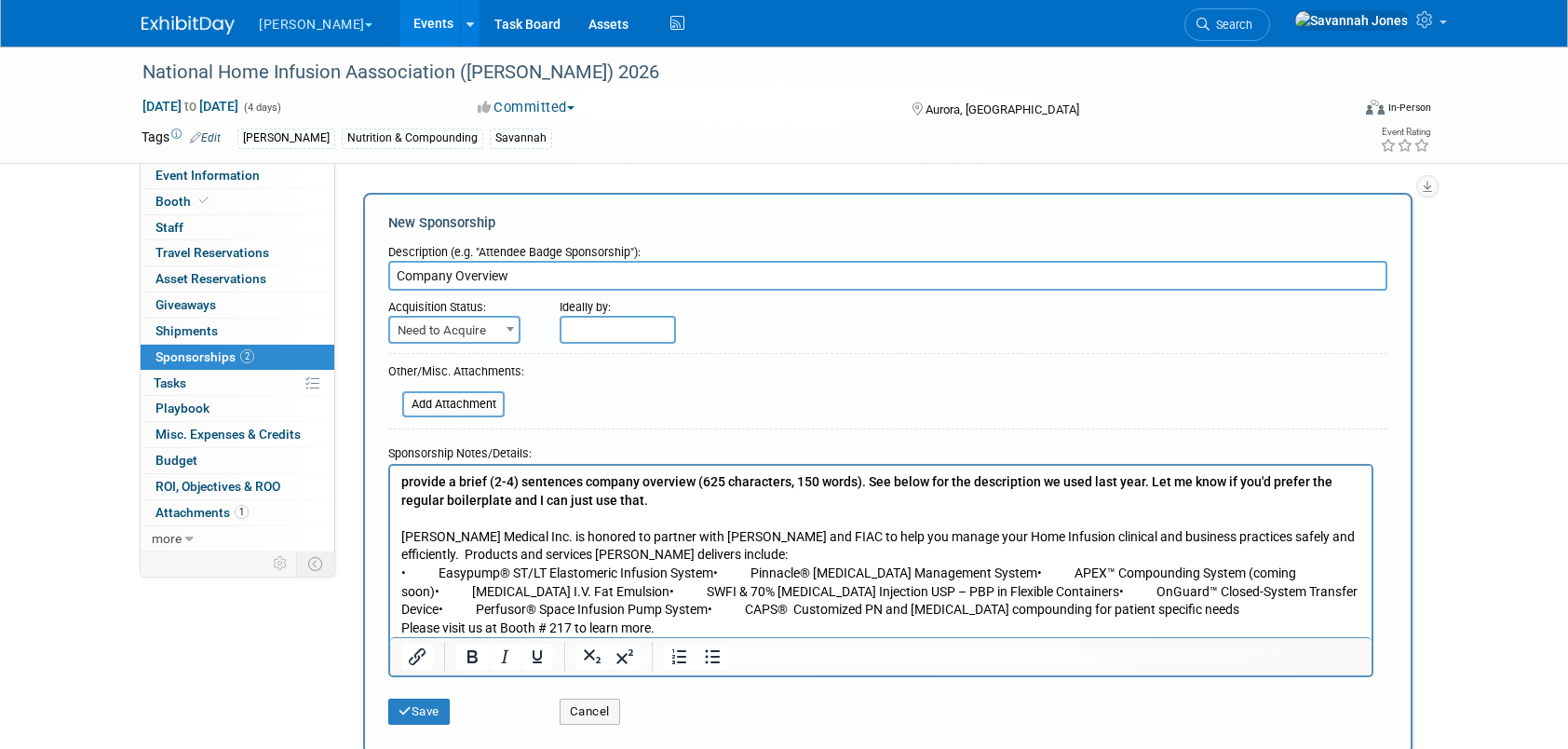
click at [755, 570] on p "B. Braun Medical Inc. is honored to partner with NHIA and FIAC to help you mana…" at bounding box center [881, 572] width 960 height 128
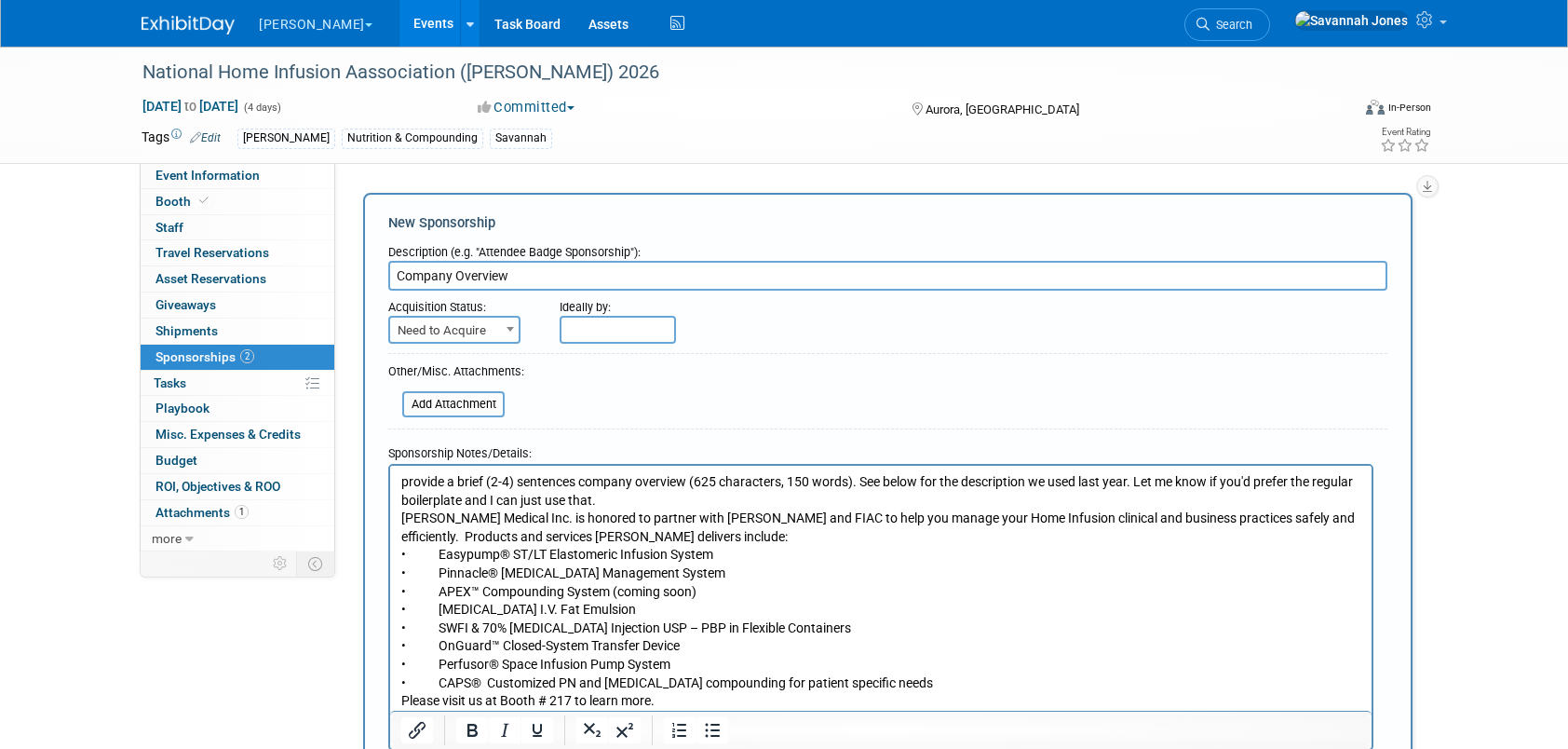
click at [777, 502] on p "provide a brief (2-4) sentences company overview (625 characters, 150 words). S…" at bounding box center [881, 490] width 960 height 36
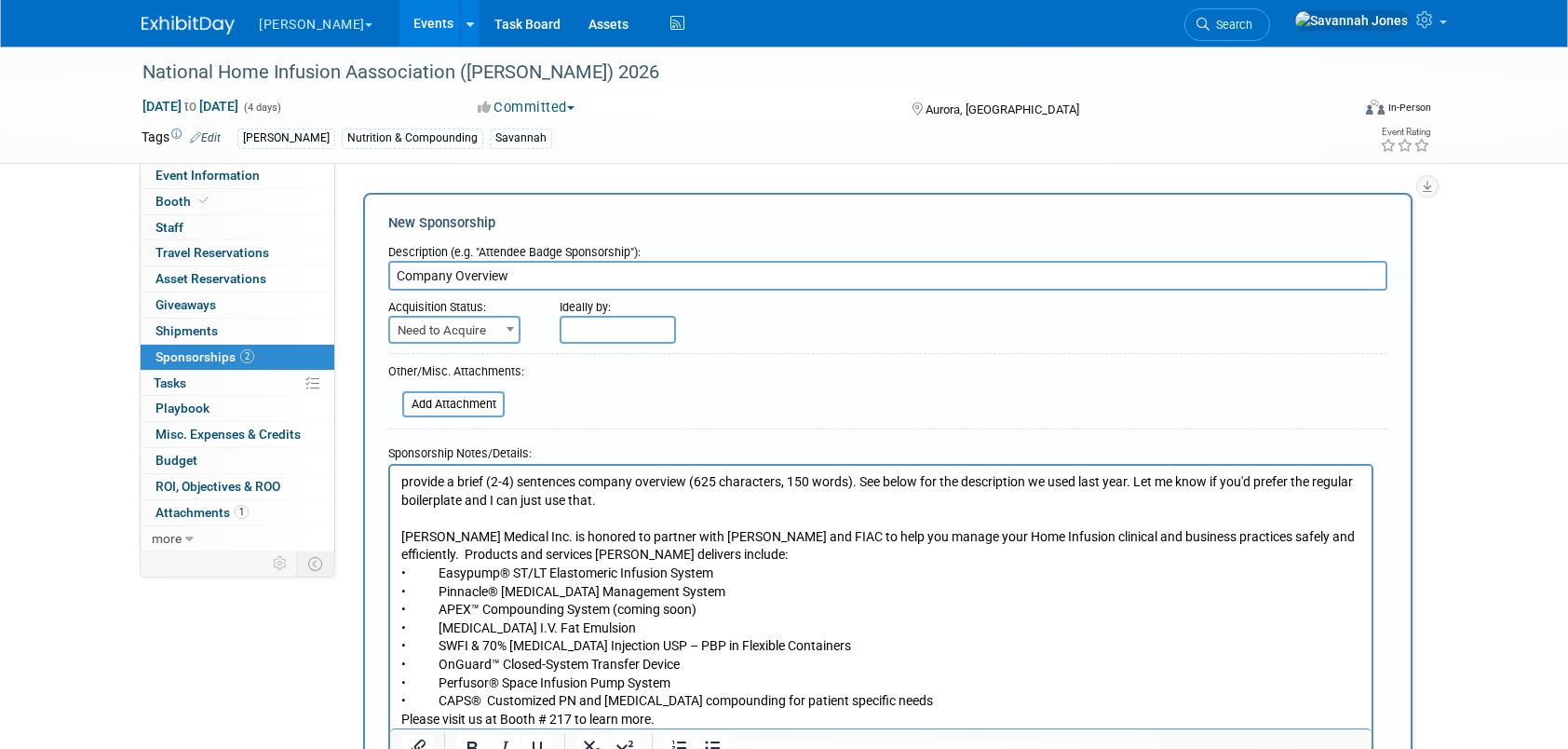
click at [505, 328] on span at bounding box center [511, 329] width 19 height 24
select select "2"
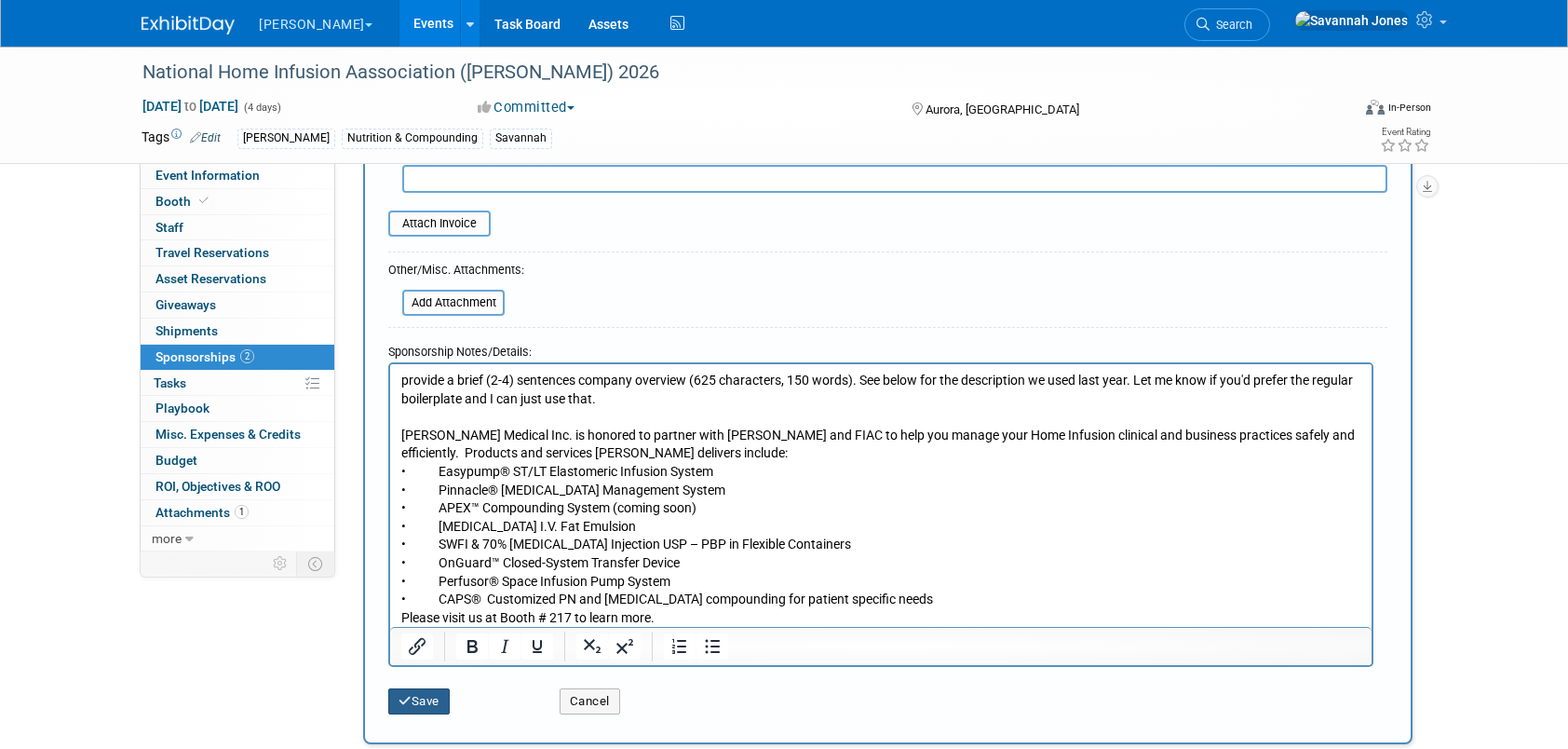
click at [426, 703] on button "Save" at bounding box center [419, 701] width 62 height 26
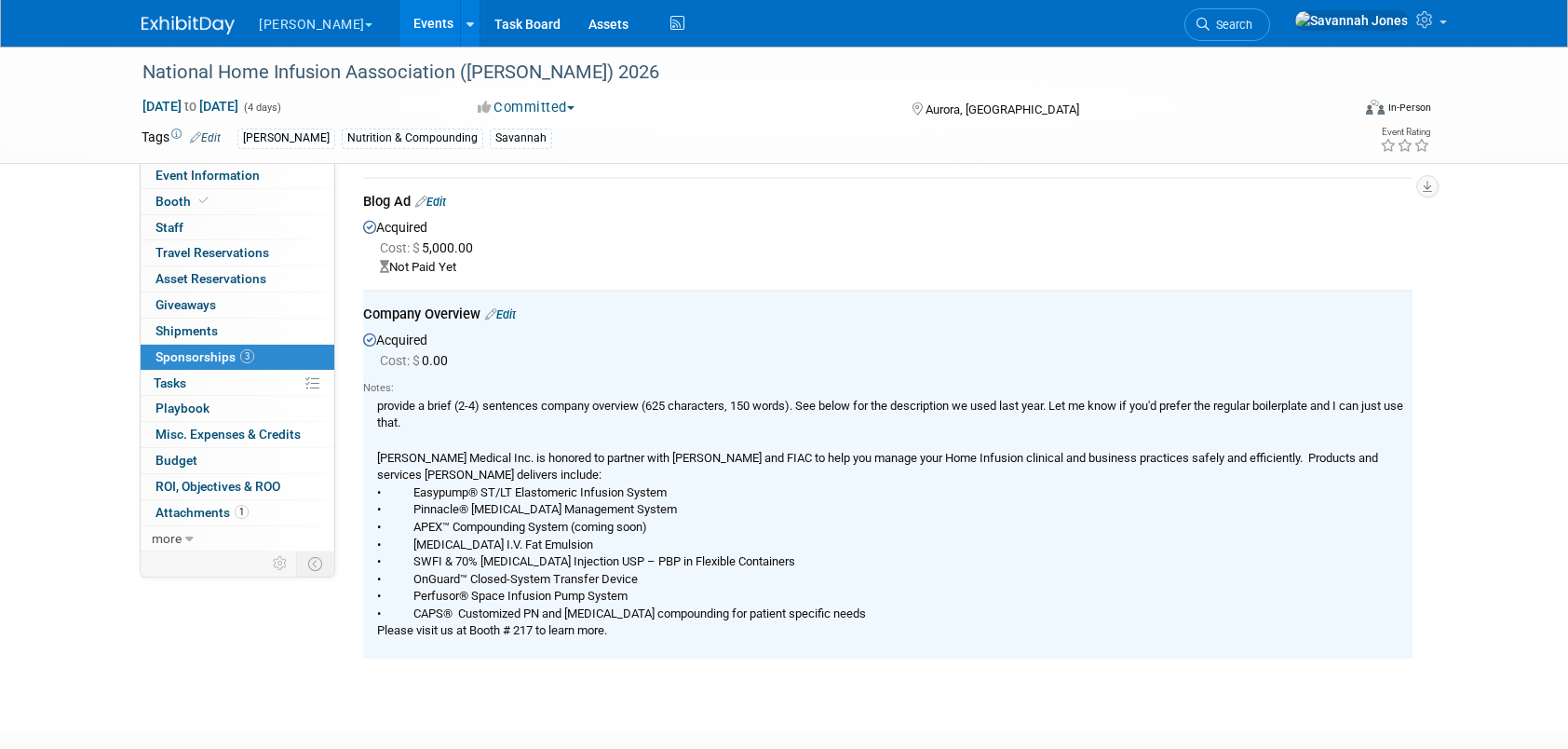
scroll to position [211, 0]
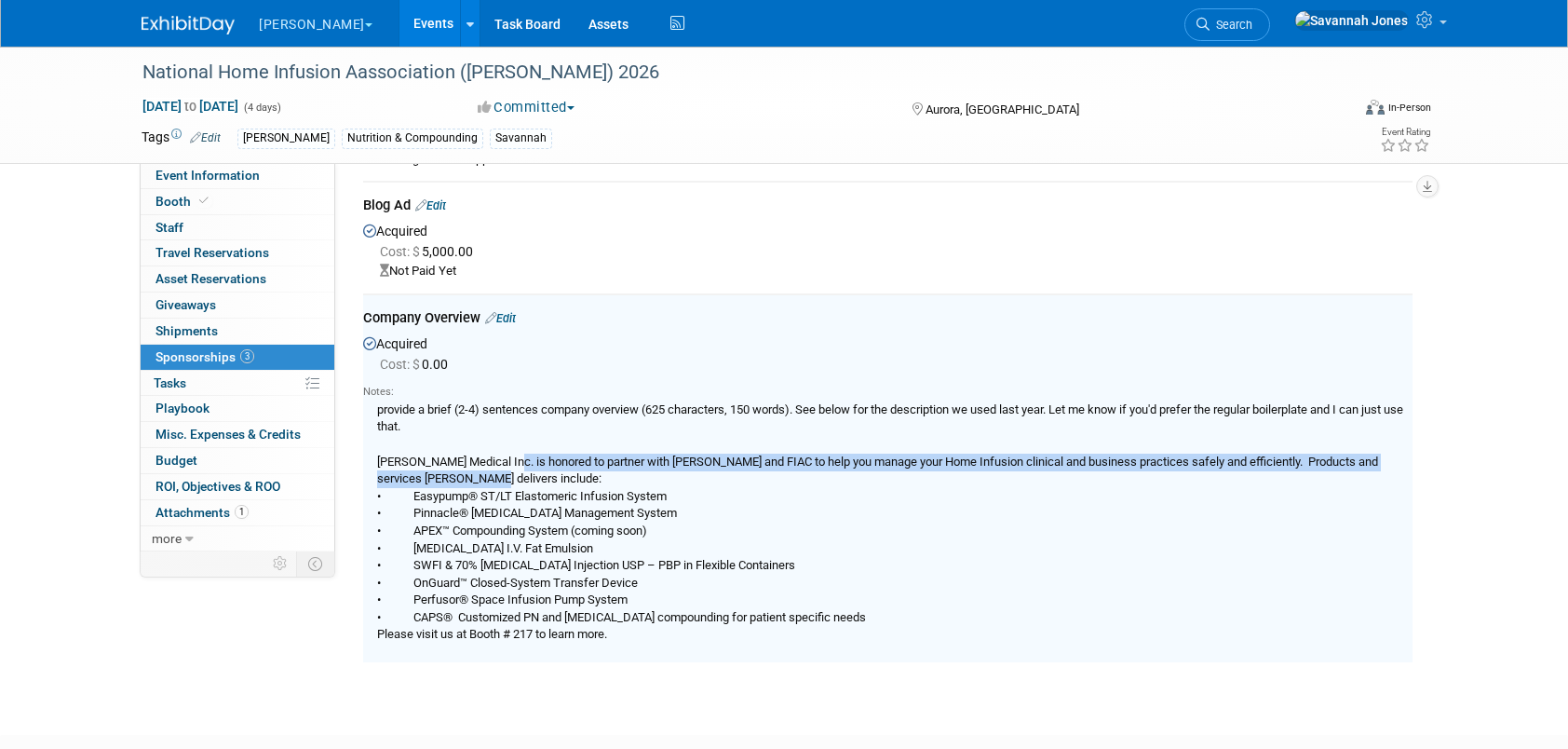
drag, startPoint x: 501, startPoint y: 475, endPoint x: 521, endPoint y: 419, distance: 59.5
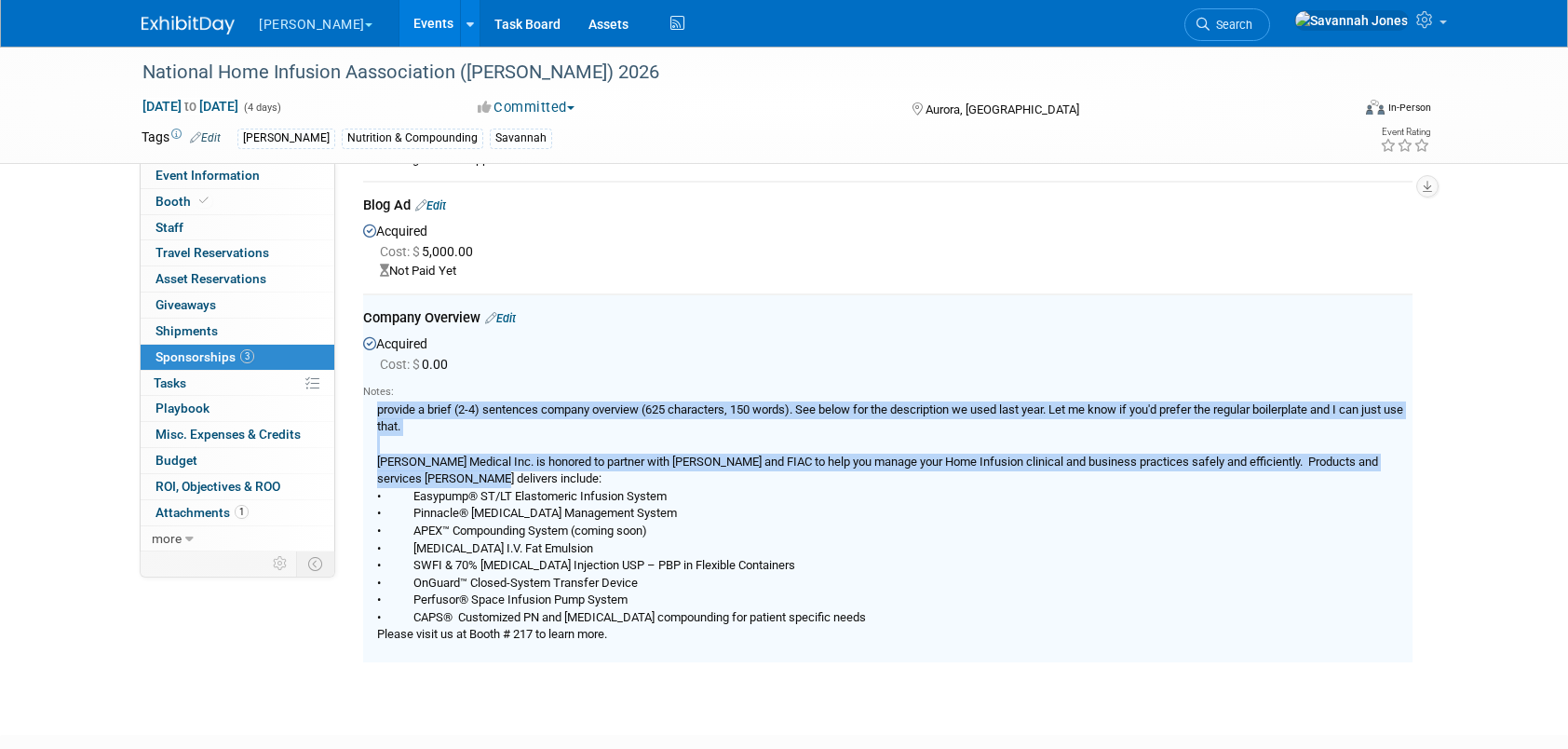
click at [521, 419] on div "provide a brief (2-4) sentences company overview (625 characters, 150 words). S…" at bounding box center [888, 521] width 1050 height 244
drag, startPoint x: 521, startPoint y: 419, endPoint x: 530, endPoint y: 473, distance: 54.7
click at [530, 473] on div "provide a brief (2-4) sentences company overview (625 characters, 150 words). S…" at bounding box center [888, 521] width 1050 height 244
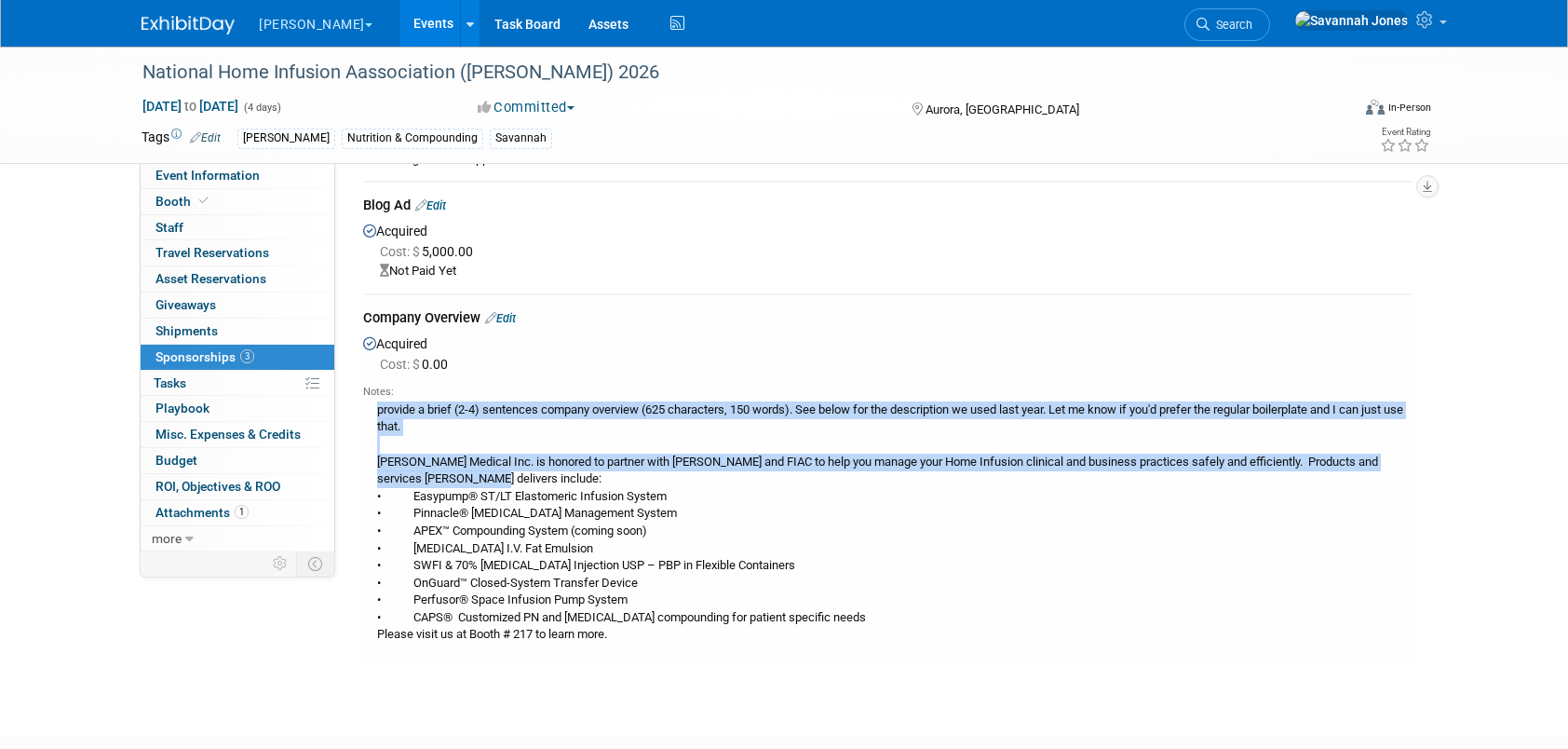
click at [535, 481] on div "provide a brief (2-4) sentences company overview (625 characters, 150 words). S…" at bounding box center [888, 521] width 1050 height 244
click at [544, 539] on div "provide a brief (2-4) sentences company overview (625 characters, 150 words). S…" at bounding box center [888, 521] width 1050 height 244
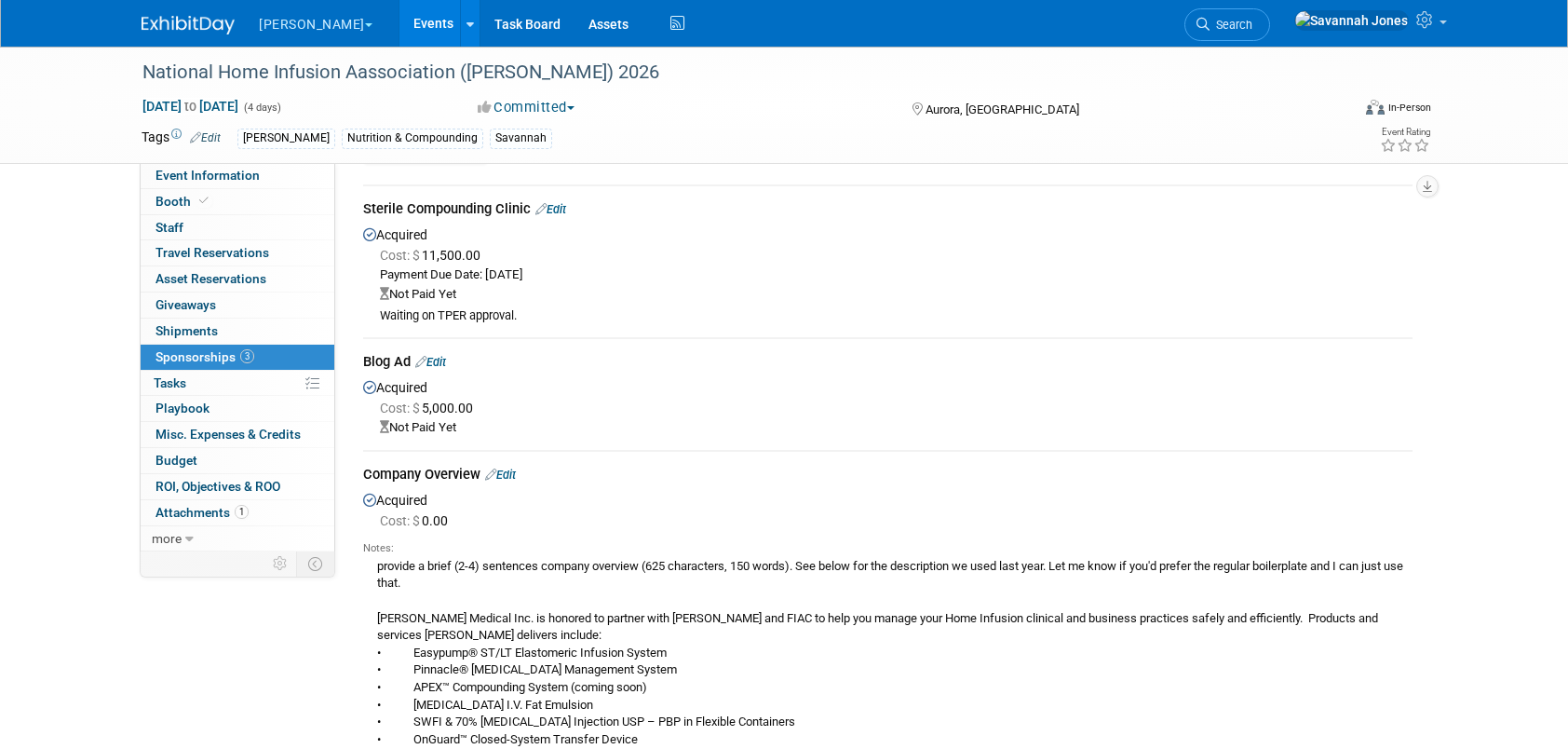
scroll to position [0, 0]
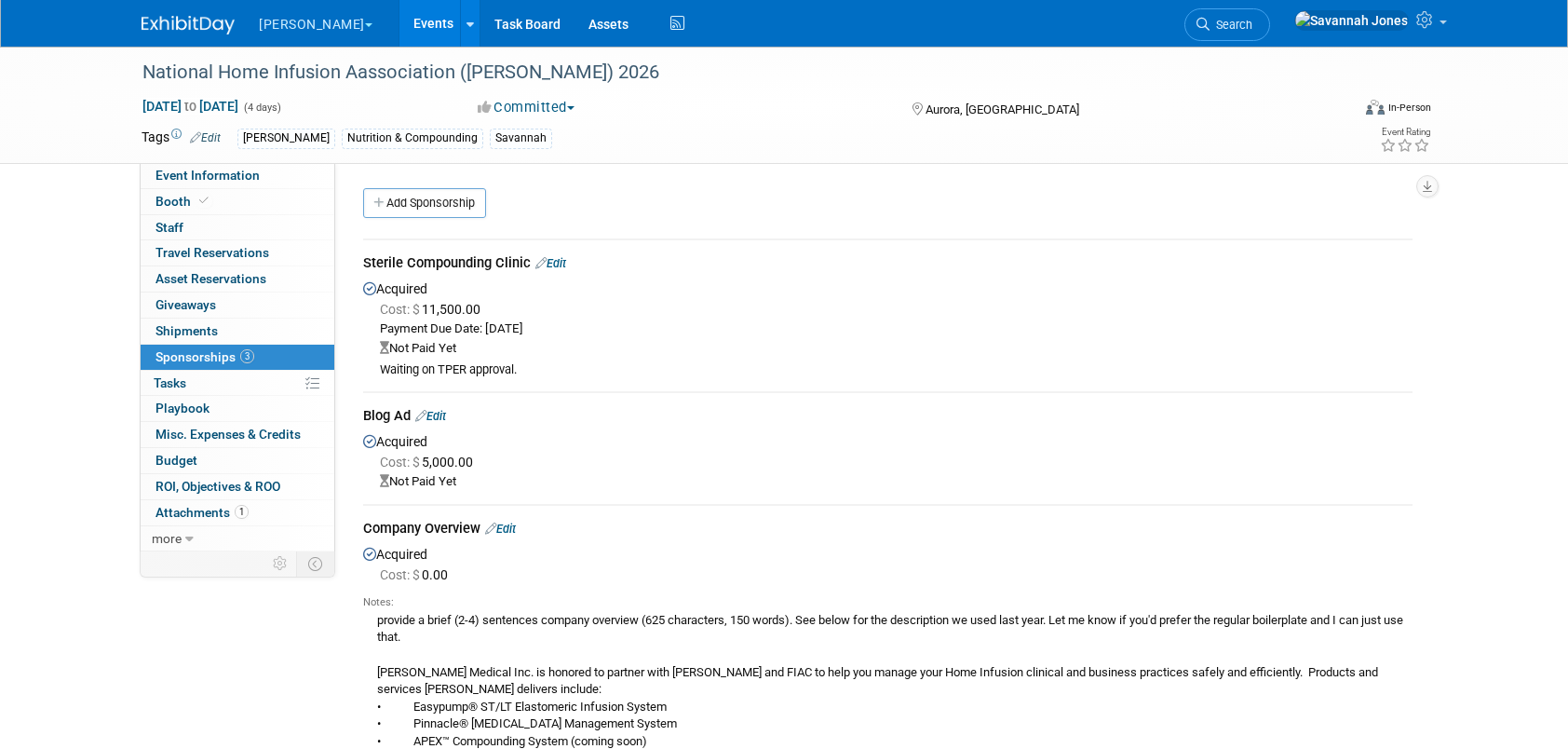
click at [449, 406] on div "Blog Ad Edit" at bounding box center [888, 417] width 1050 height 23
click at [446, 420] on link "Edit" at bounding box center [430, 416] width 31 height 14
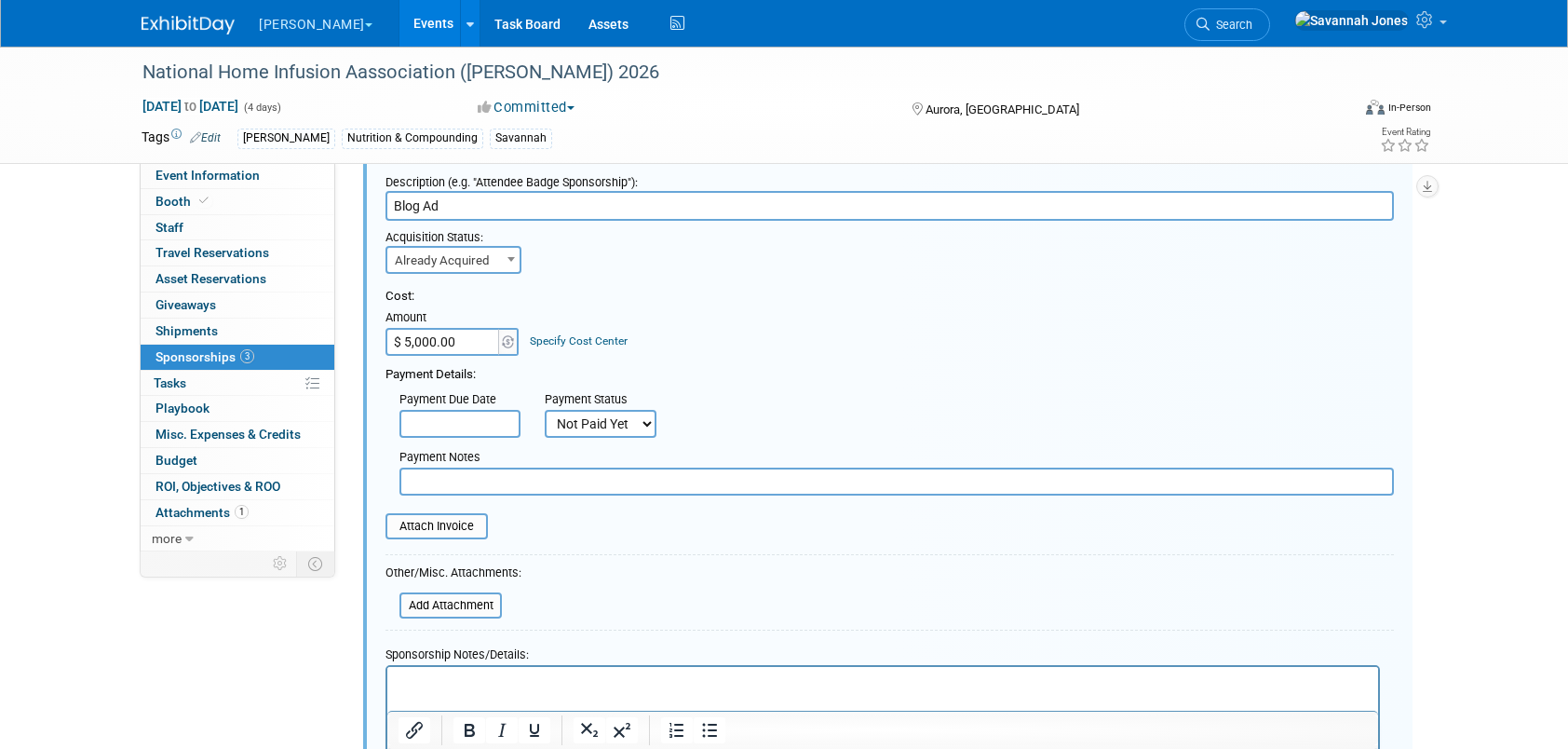
scroll to position [459, 0]
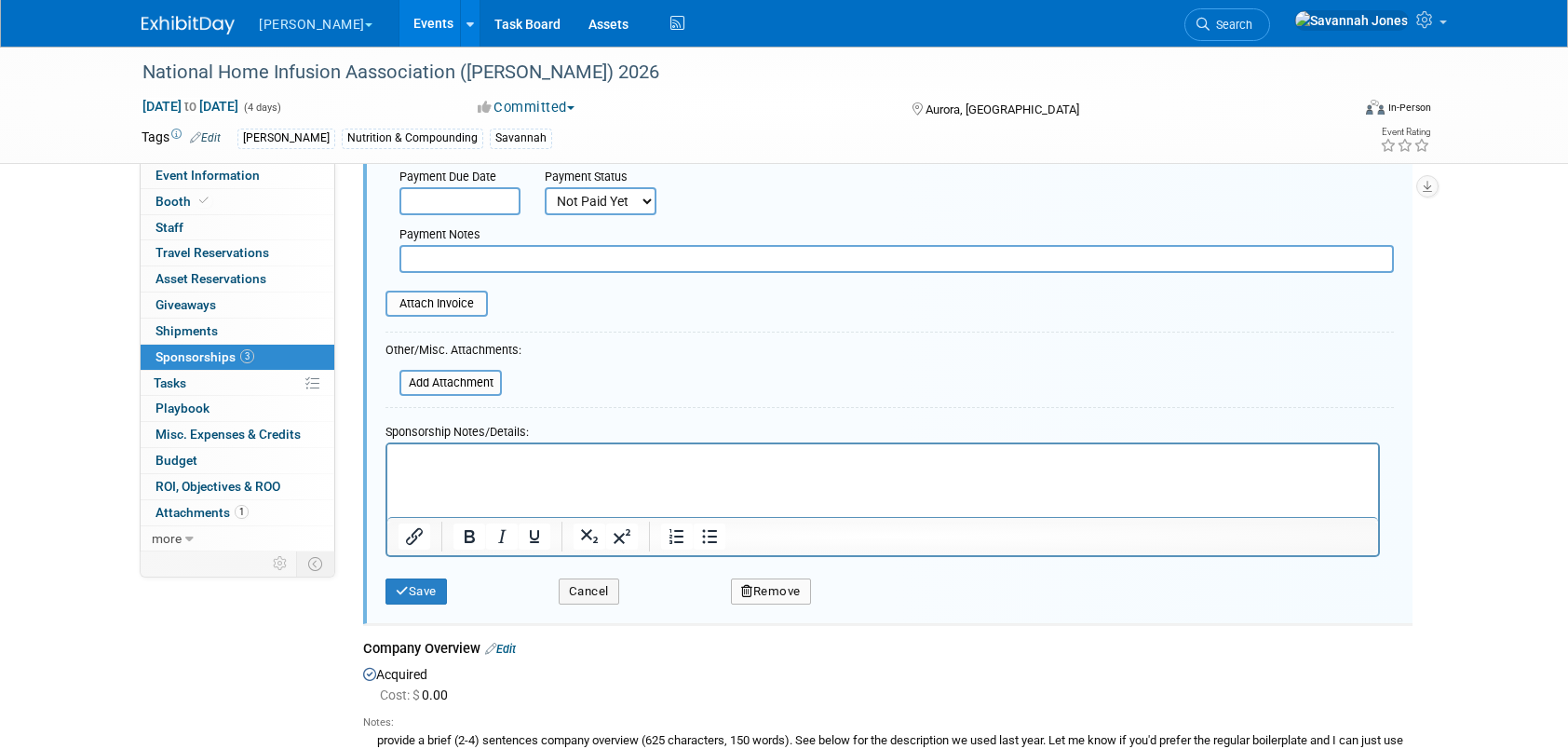
click at [511, 470] on html at bounding box center [883, 457] width 991 height 26
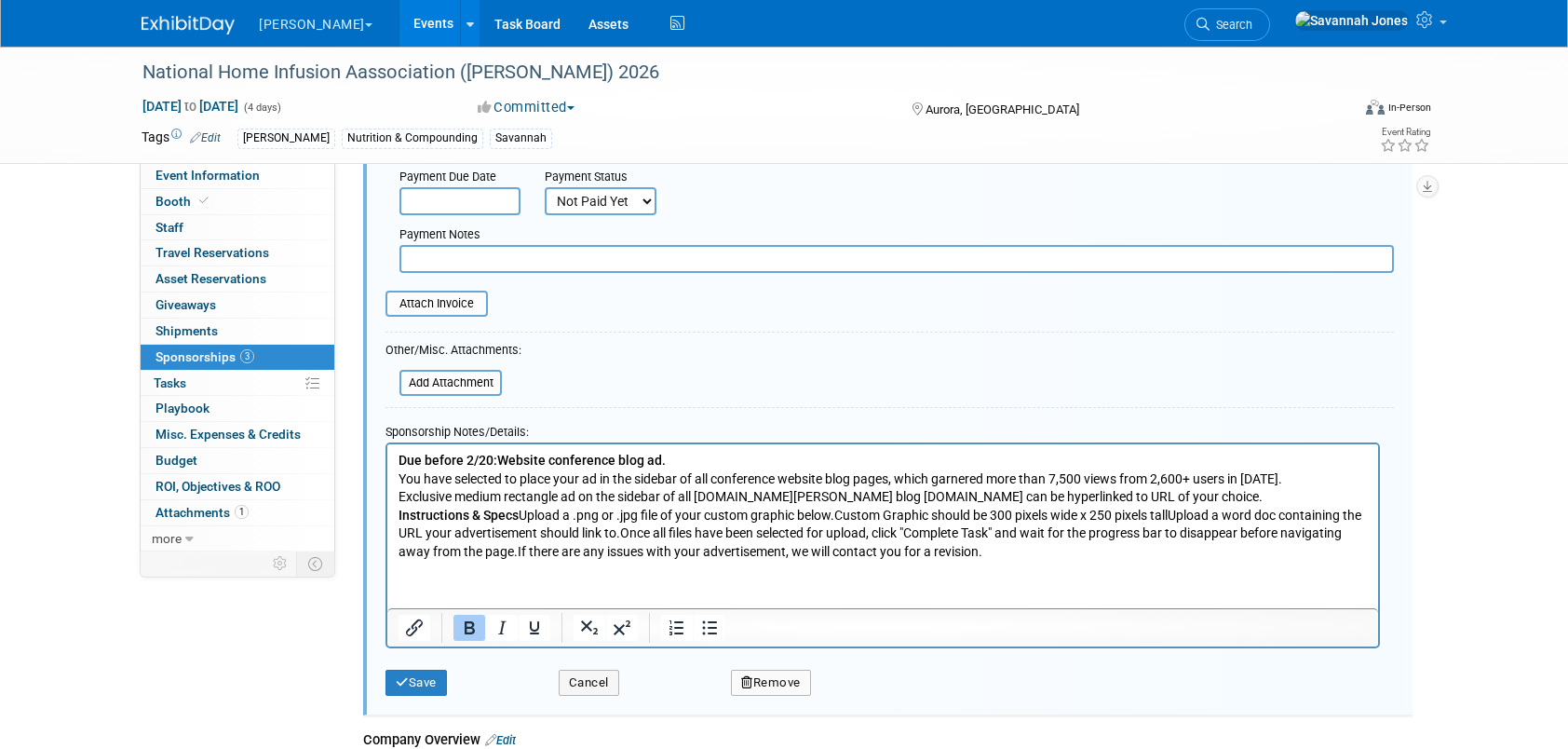
click at [742, 459] on p "Due before 2/20: Website conference blog ad. You have selected to place your ad…" at bounding box center [883, 506] width 970 height 110
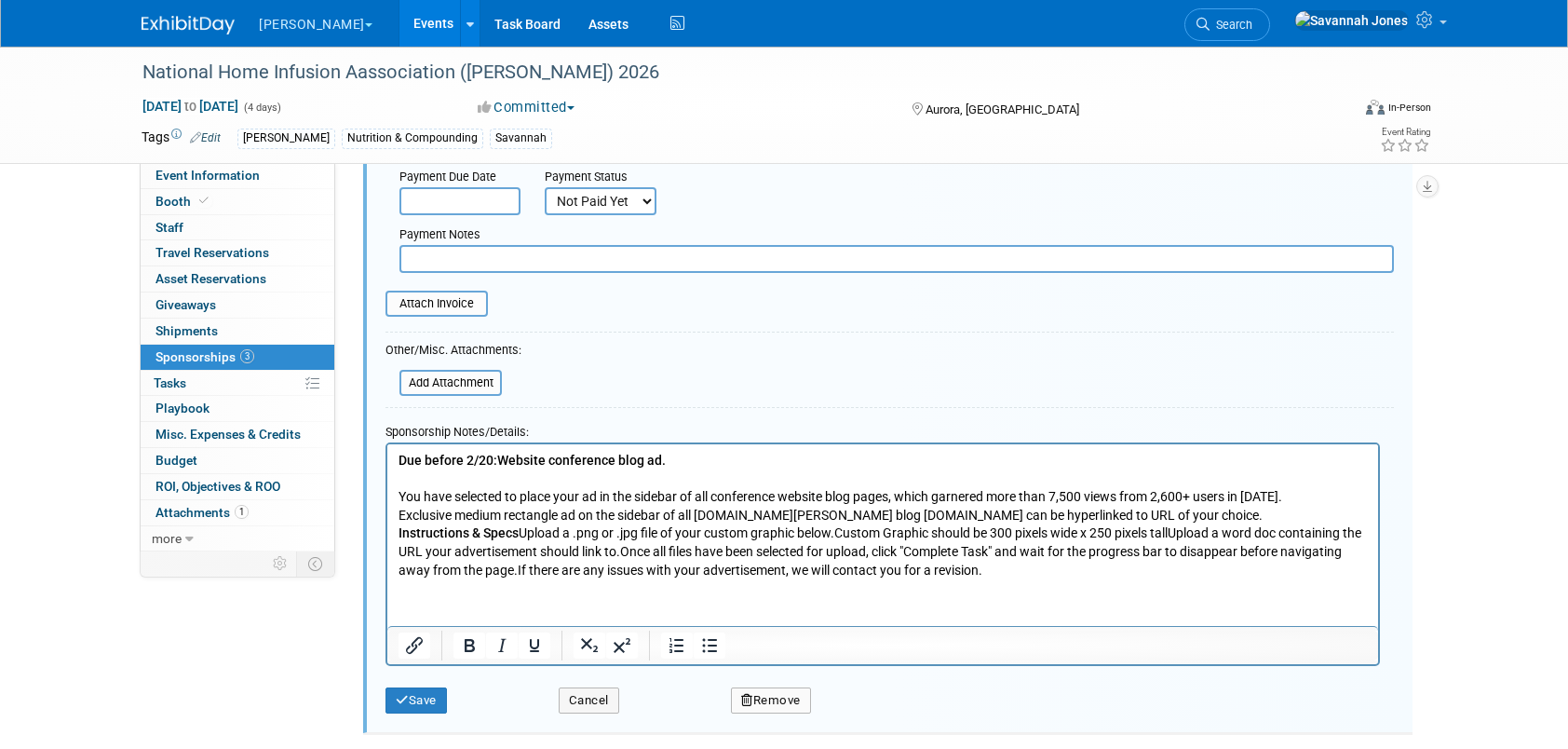
click at [1225, 507] on p "You have selected to place your ad in the sidebar of all conference website blo…" at bounding box center [883, 525] width 970 height 110
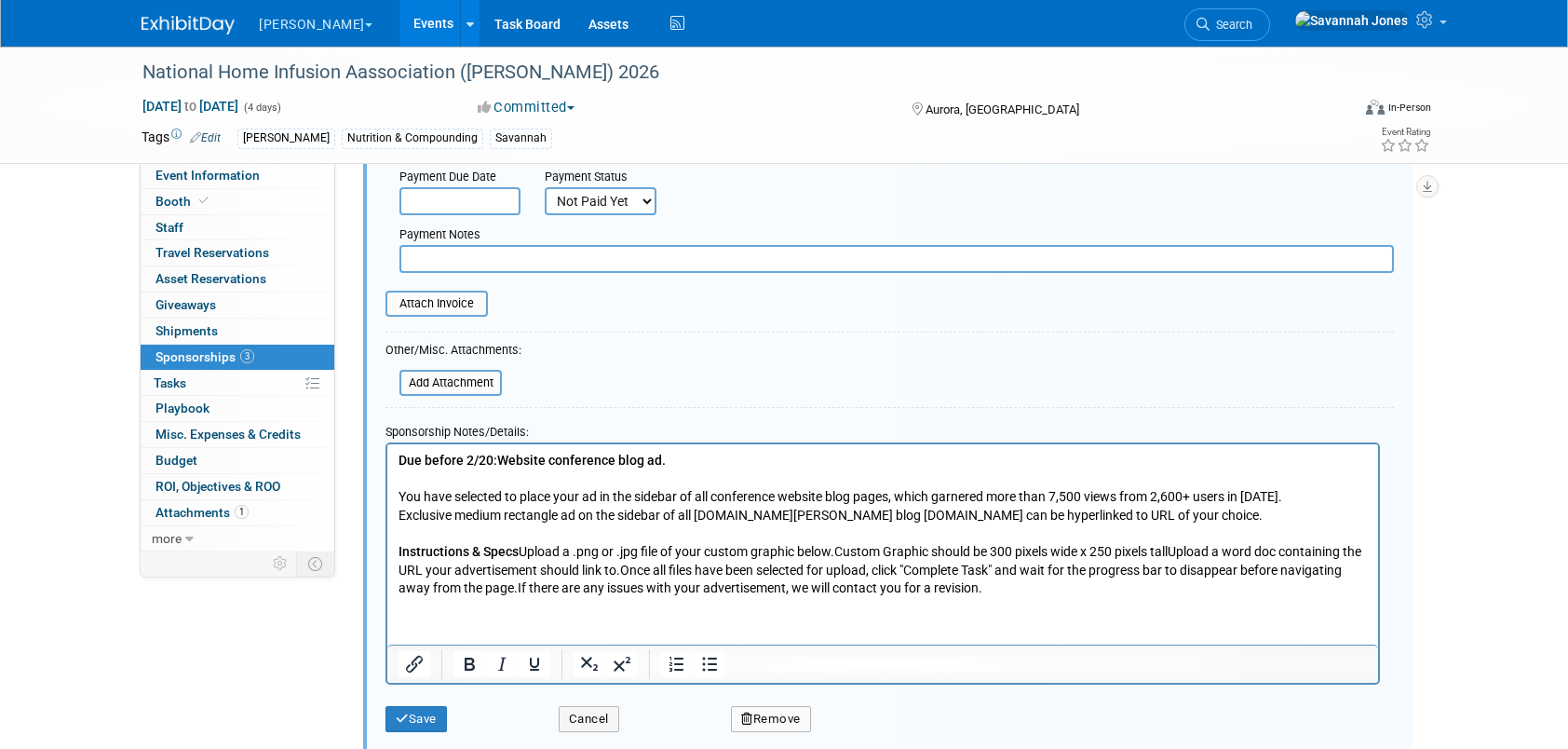
click at [1295, 494] on p "You have selected to place your ad in the sidebar of all conference website blo…" at bounding box center [883, 497] width 970 height 55
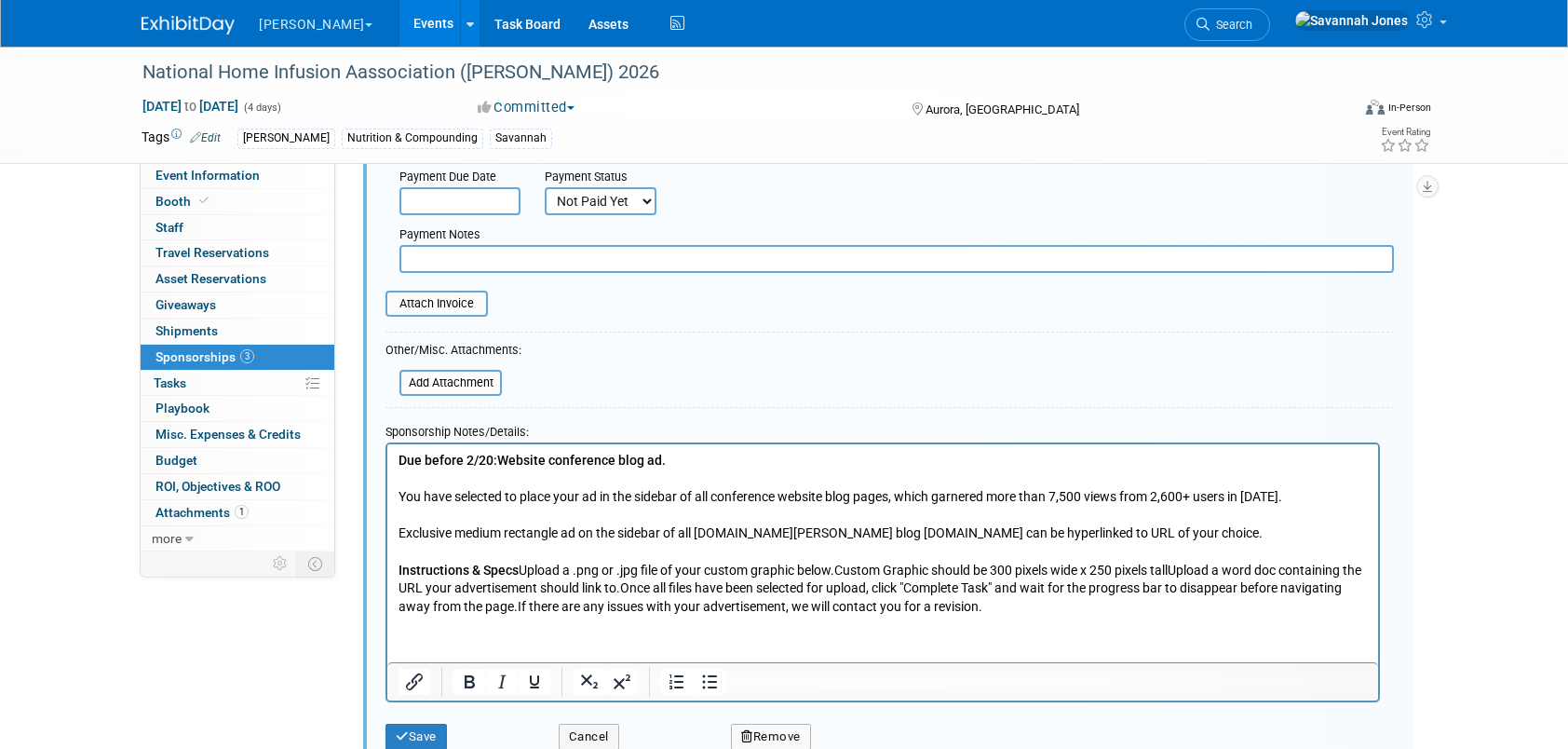
click at [889, 530] on p "Exclusive medium rectangle ad on the sidebar of all conference.nhia.org blog pa…" at bounding box center [883, 524] width 970 height 36
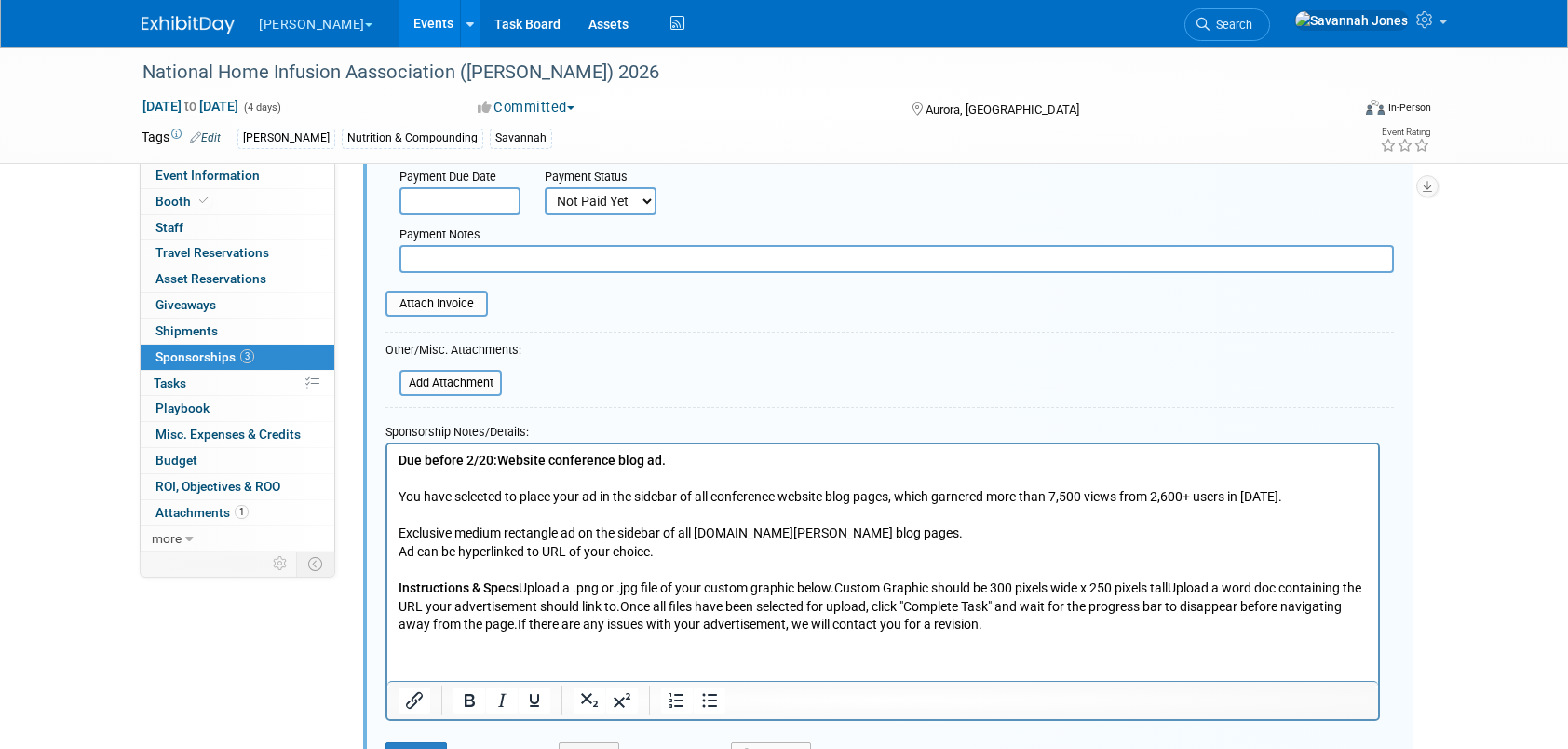
click at [521, 587] on p "Instructions & Specs Upload a .png or .jpg file of your custom graphic below.Cu…" at bounding box center [883, 598] width 970 height 73
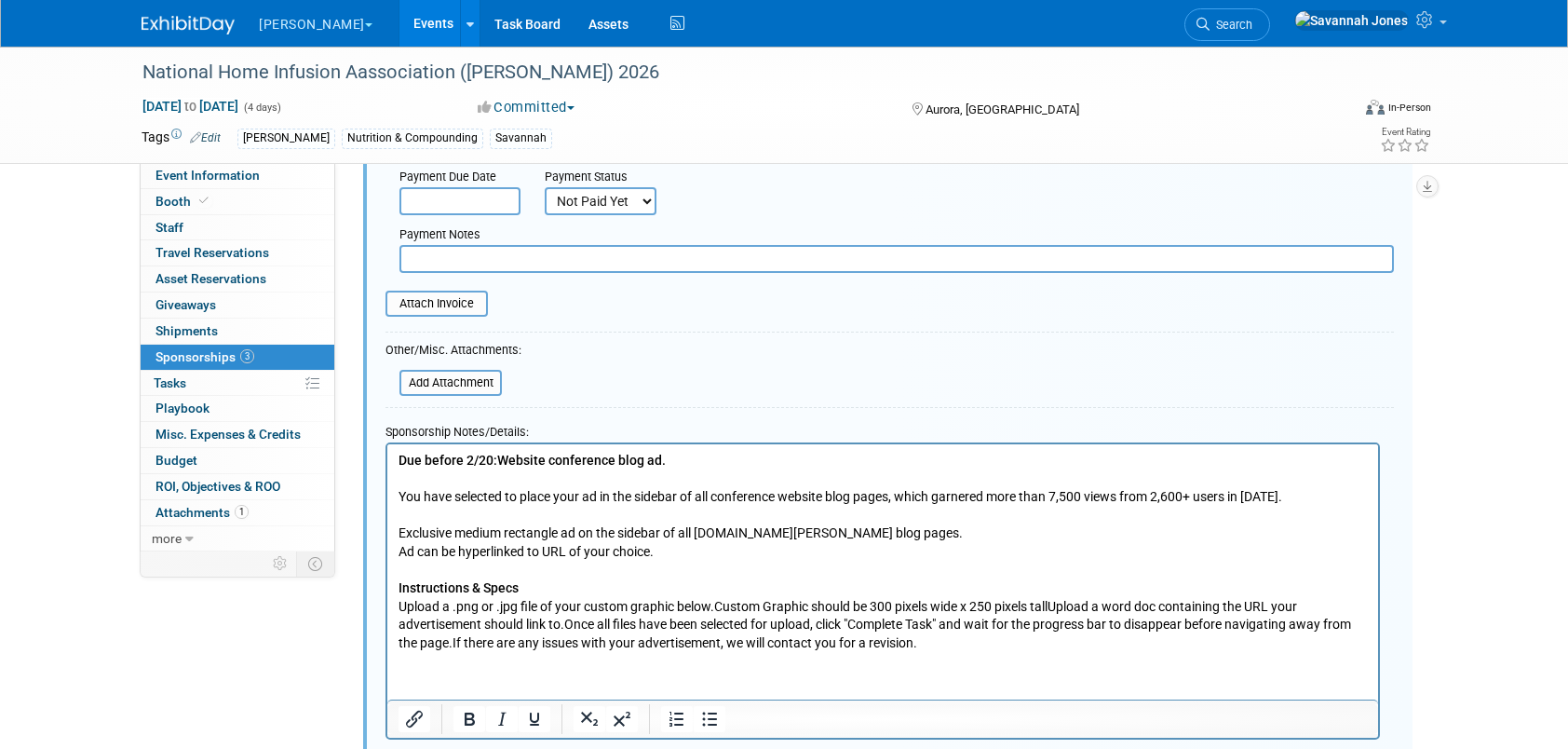
click at [719, 599] on p "Upload a .png or .jpg file of your custom graphic below.Custom Graphic should b…" at bounding box center [883, 625] width 970 height 55
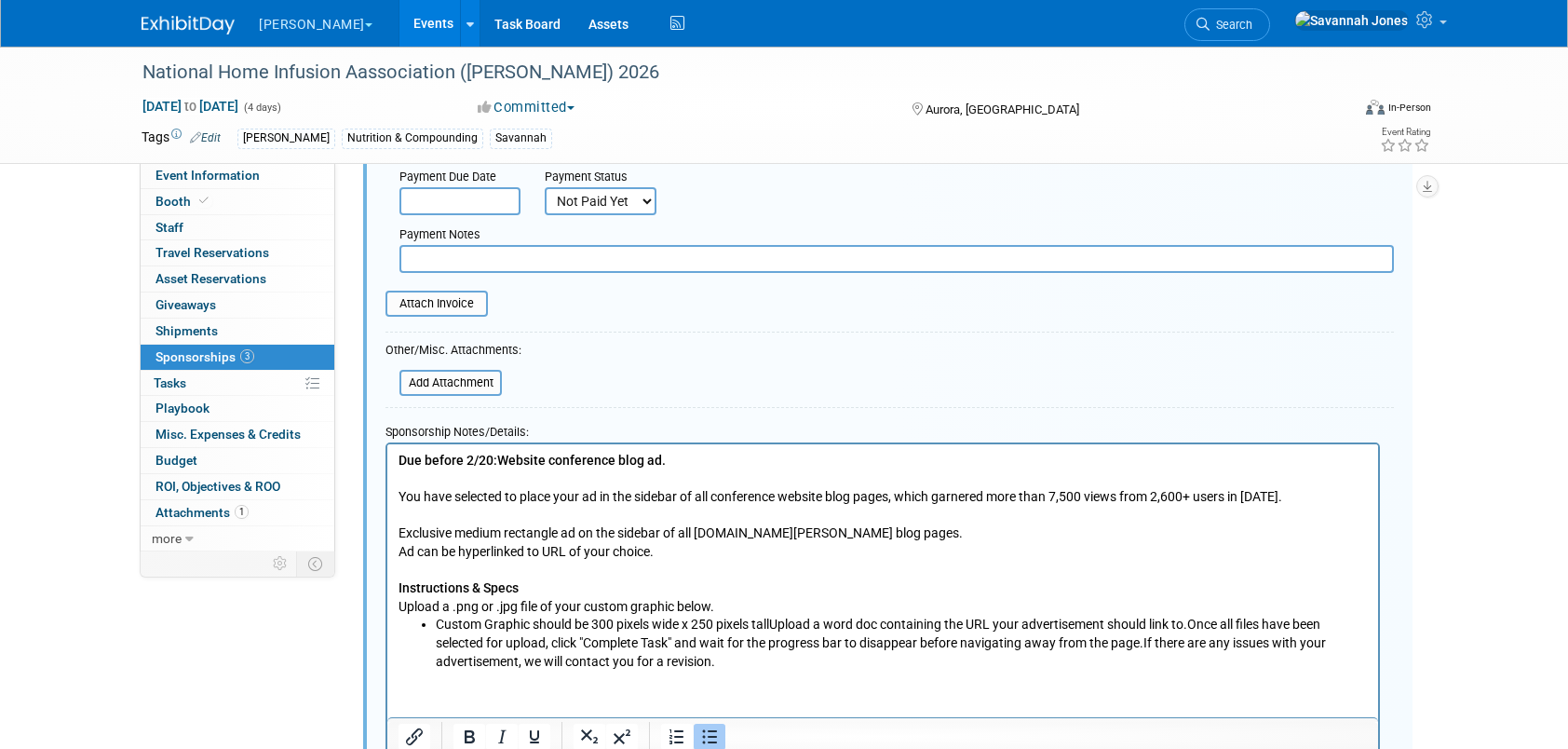
click at [777, 627] on li "Custom Graphic should be 300 pixels wide x 250 pixels tallUpload a word doc con…" at bounding box center [902, 643] width 932 height 55
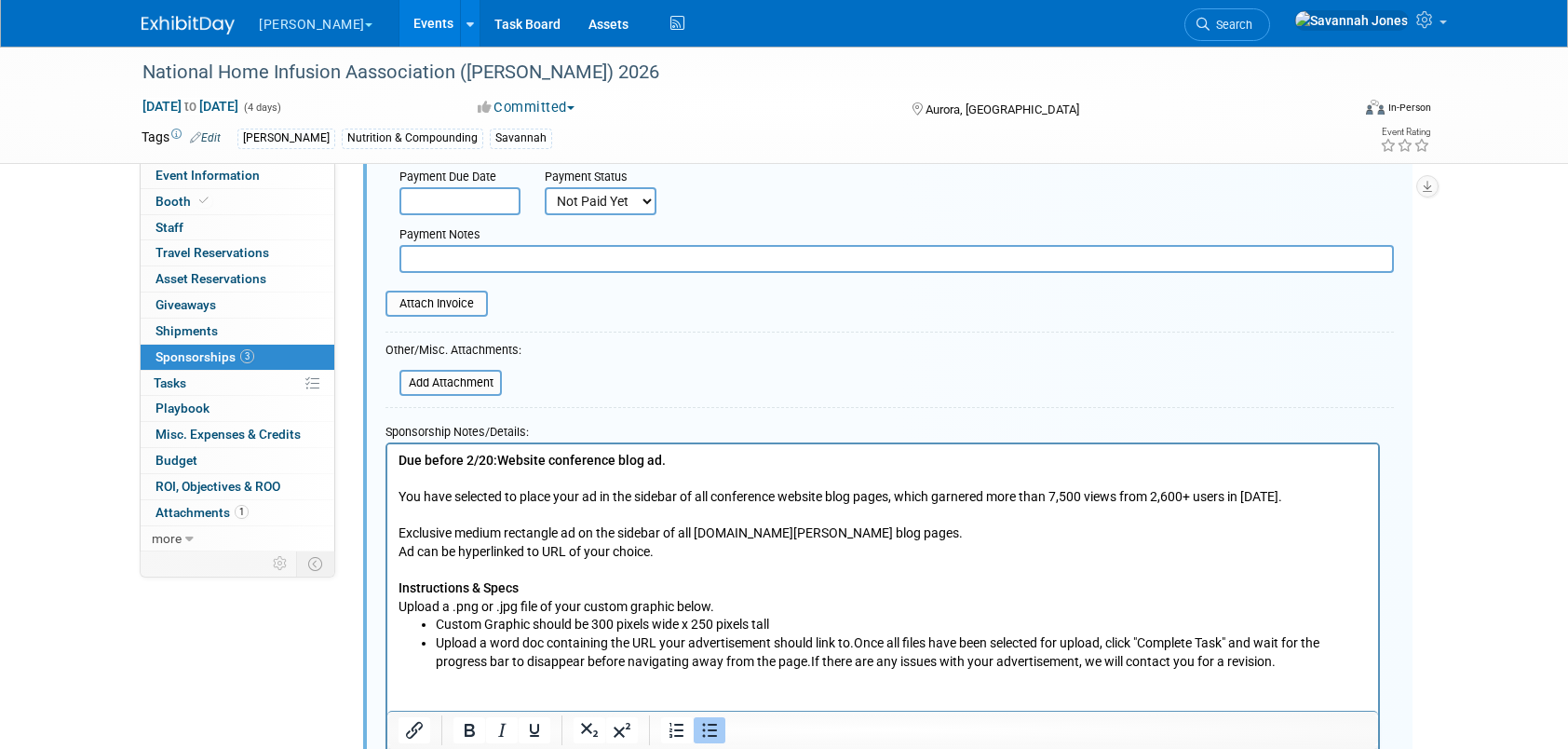
click at [857, 640] on li "Upload a word doc containing the URL your advertisement should link to.Once all…" at bounding box center [902, 652] width 932 height 36
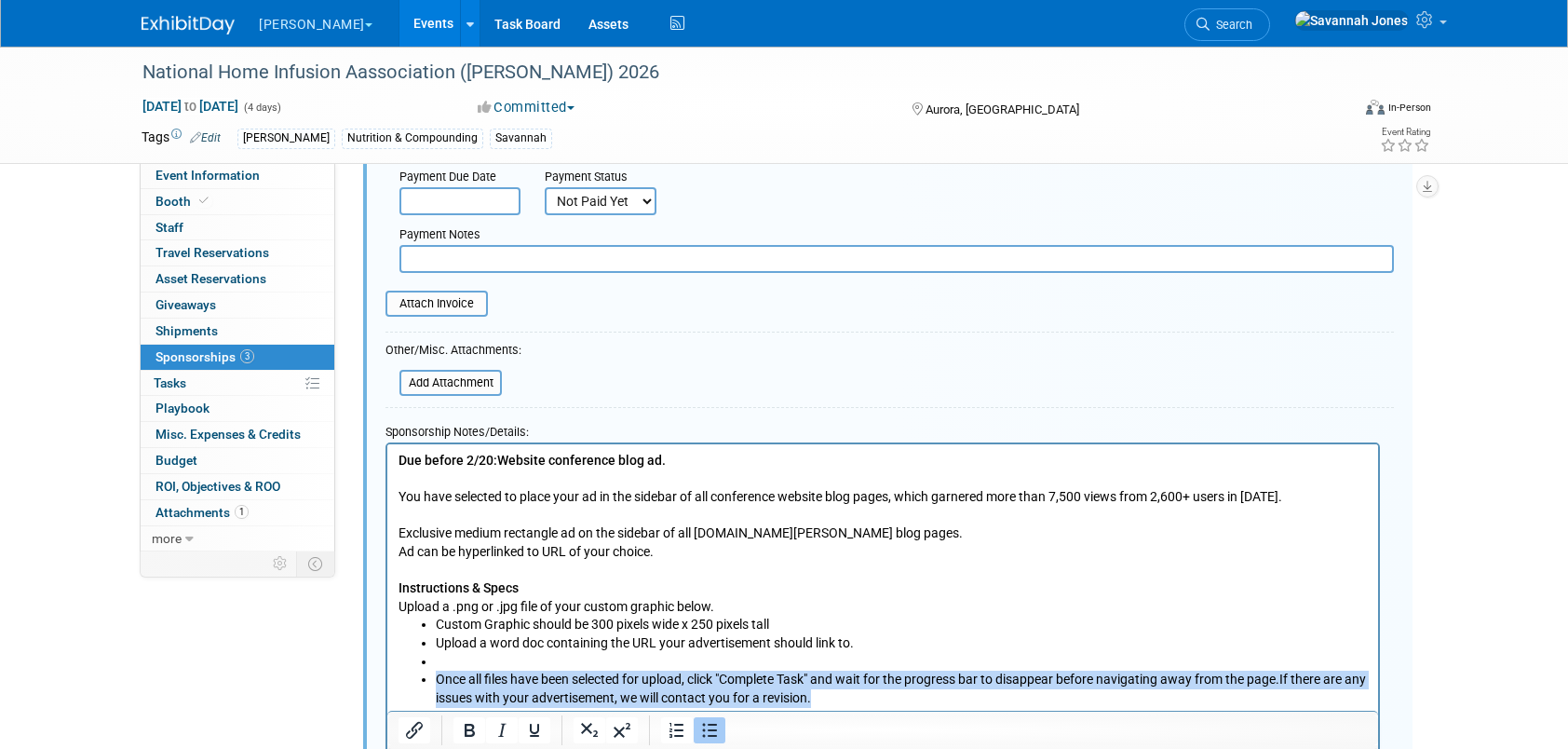
drag, startPoint x: 846, startPoint y: 697, endPoint x: 425, endPoint y: 679, distance: 421.4
click at [436, 679] on li "Once all files have been selected for upload, click "Complete Task" and wait fo…" at bounding box center [902, 687] width 932 height 36
click at [713, 728] on icon "Bullet list" at bounding box center [709, 730] width 22 height 22
click at [503, 657] on li "Rich Text Area. Press ALT-0 for help." at bounding box center [902, 662] width 932 height 19
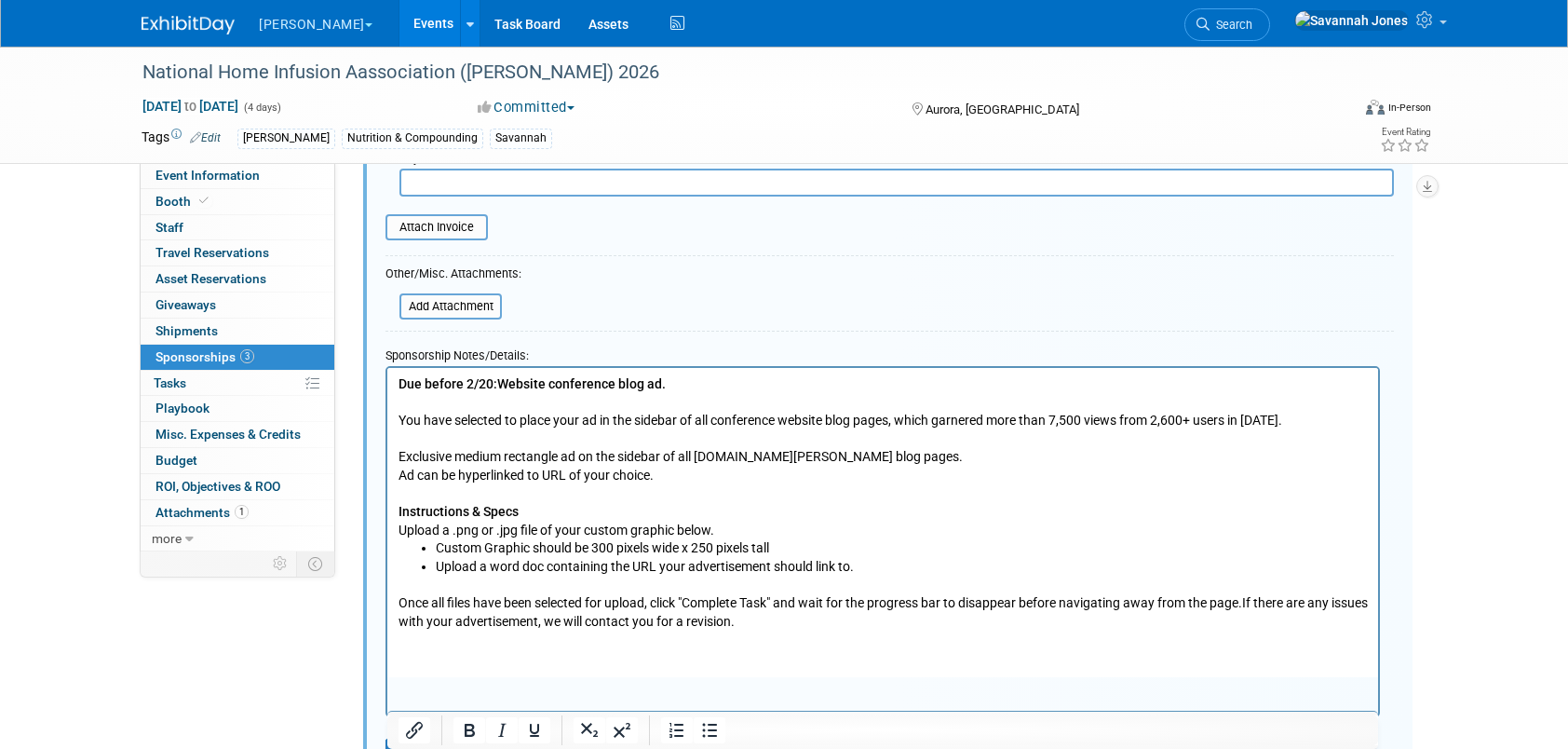
scroll to position [553, 0]
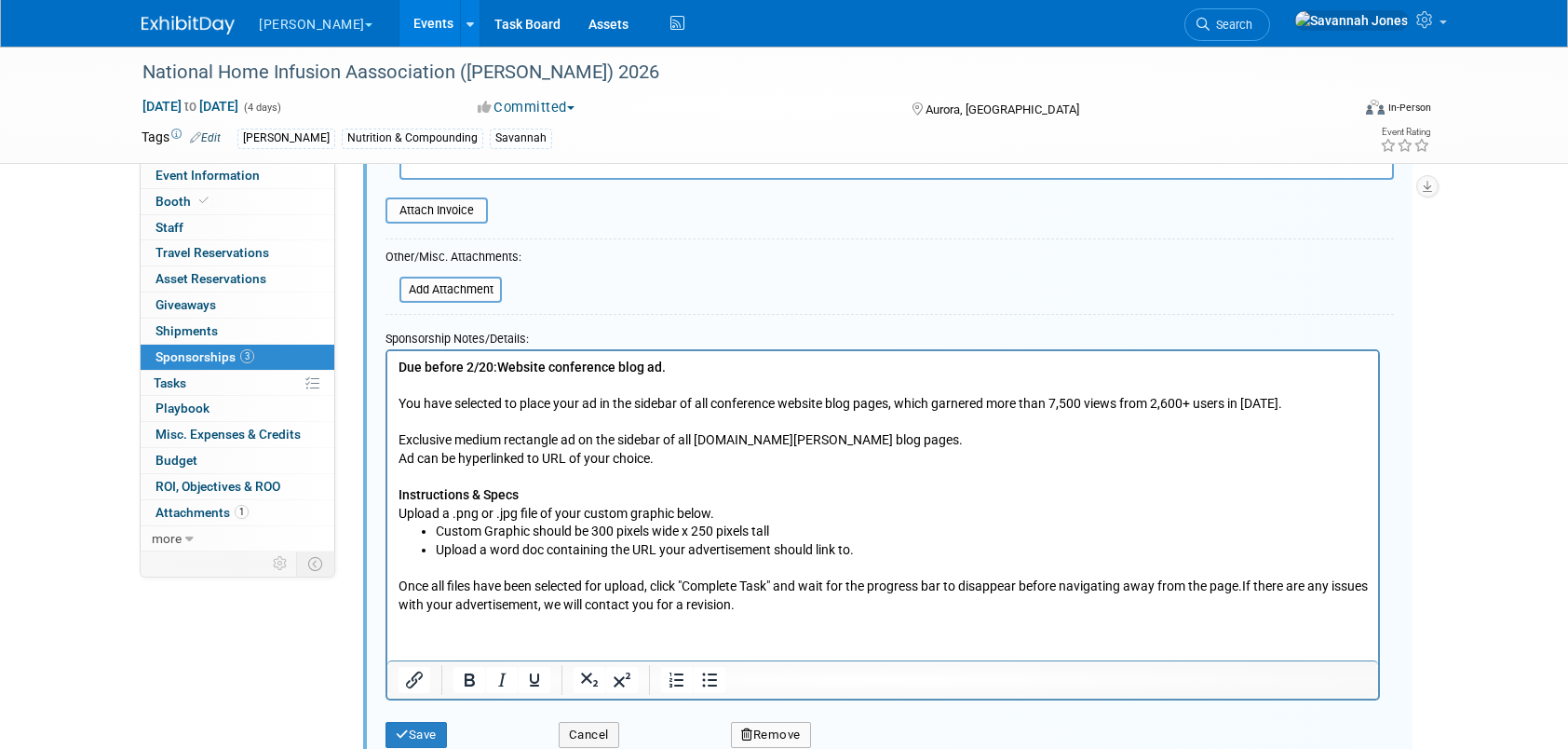
click at [1309, 582] on p "Once all files have been selected for upload, click "Complete Task" and wait fo…" at bounding box center [883, 595] width 970 height 36
click at [1248, 582] on p "Once all files have been selected for upload, click "Complete Task" and wait fo…" at bounding box center [883, 595] width 970 height 36
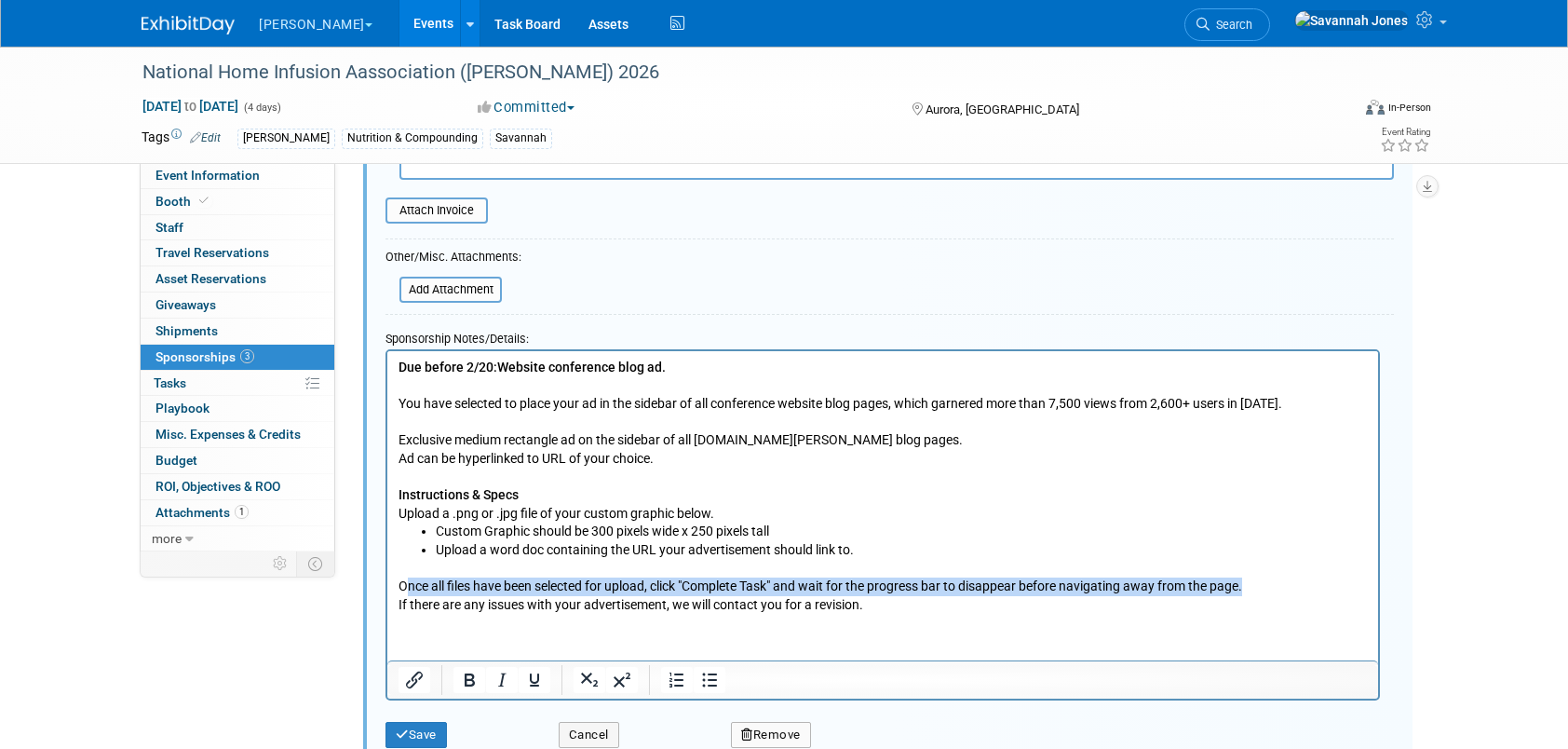
drag, startPoint x: 1255, startPoint y: 585, endPoint x: 403, endPoint y: 586, distance: 852.0
click at [403, 586] on p "Once all files have been selected for upload, click "Complete Task" and wait fo…" at bounding box center [883, 586] width 970 height 19
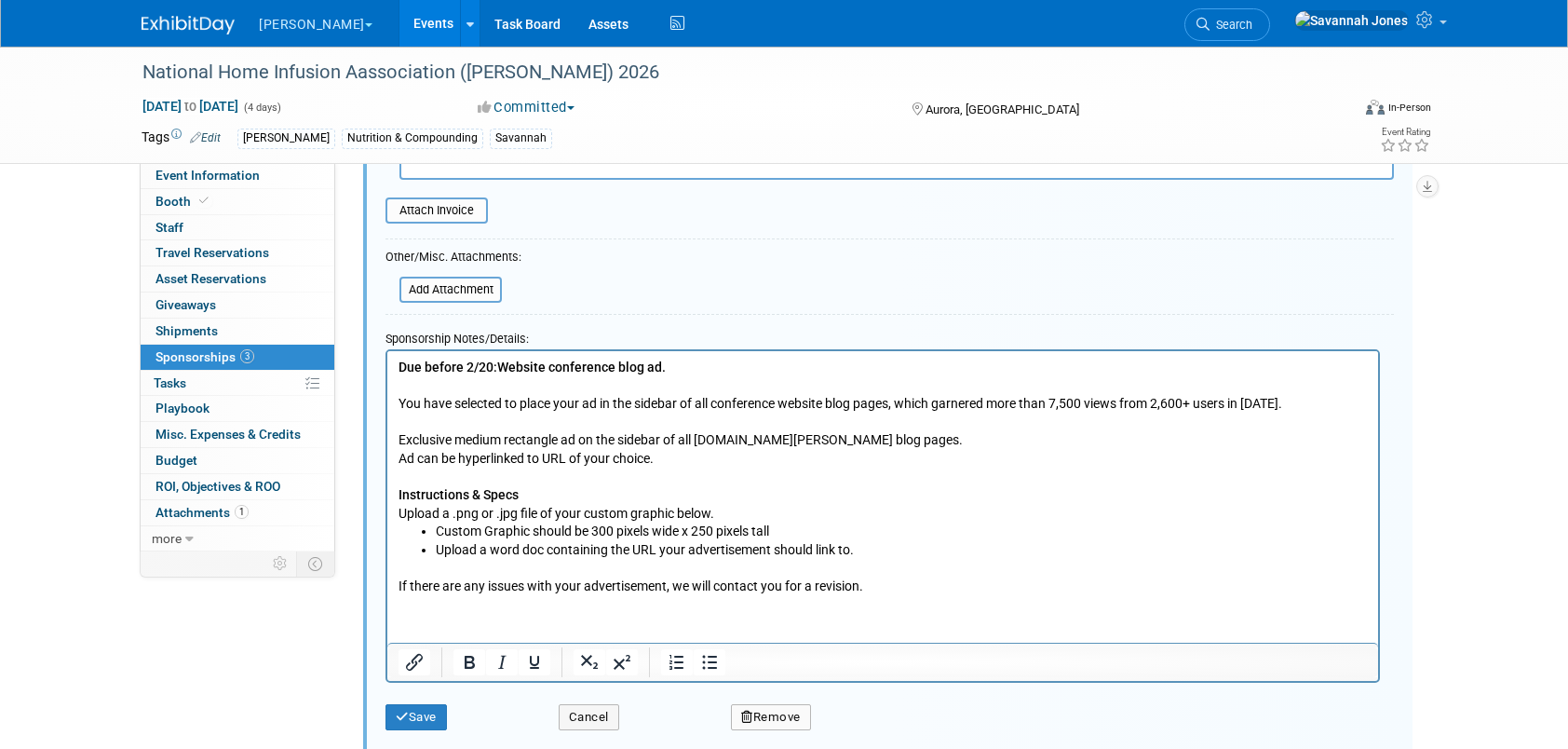
click at [662, 453] on p "Ad can be hyperlinked to URL of your choice." at bounding box center [883, 459] width 970 height 19
click at [709, 451] on p "Ad can be hyperlinked to URL of your choice." at bounding box center [883, 459] width 970 height 19
click at [861, 376] on p "You have selected to place your ad in the sidebar of all conference website blo…" at bounding box center [883, 394] width 970 height 36
click at [1058, 408] on p "You have selected to place your ad in the sidebar of all conference website blo…" at bounding box center [883, 394] width 970 height 36
click at [434, 714] on button "Save" at bounding box center [416, 717] width 62 height 26
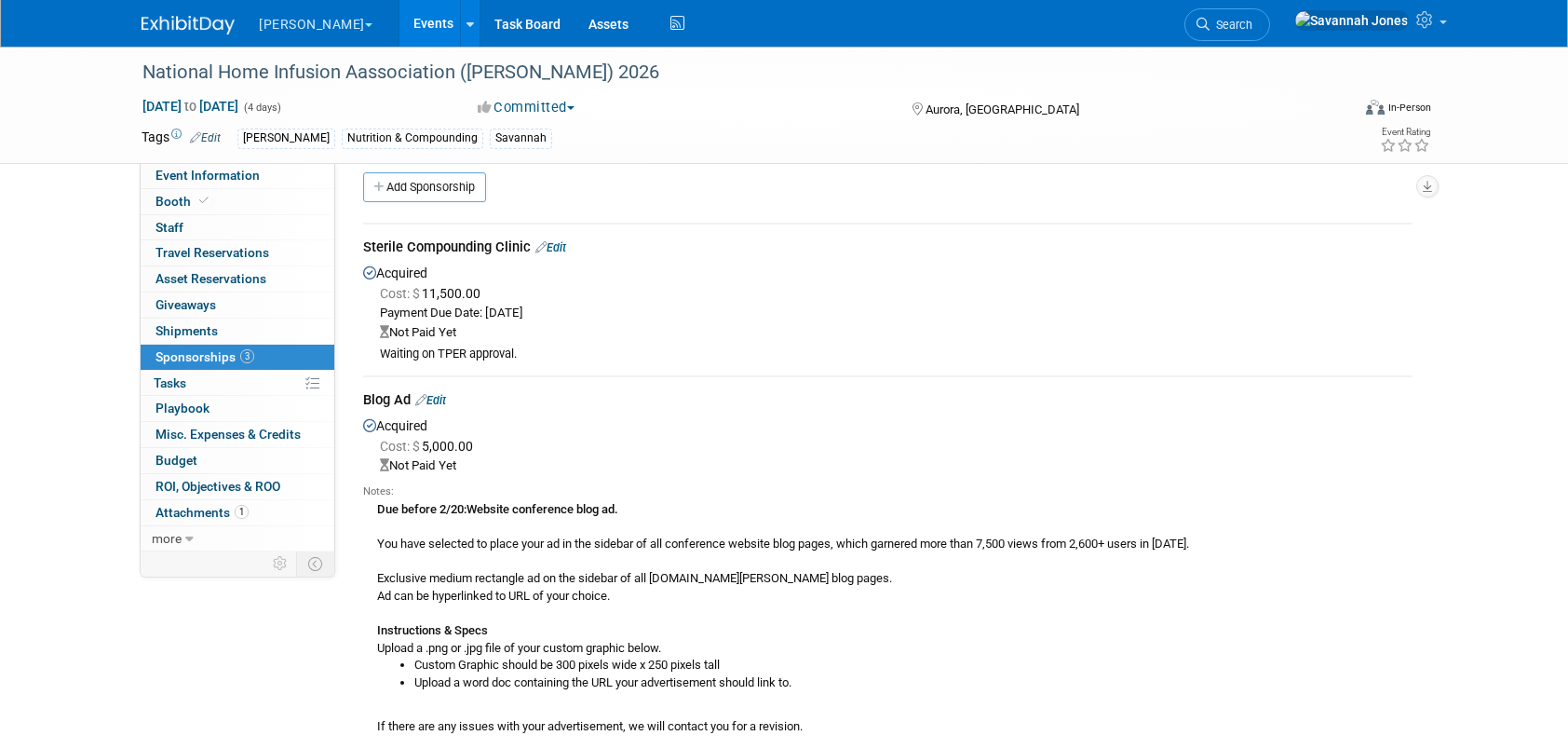
scroll to position [0, 0]
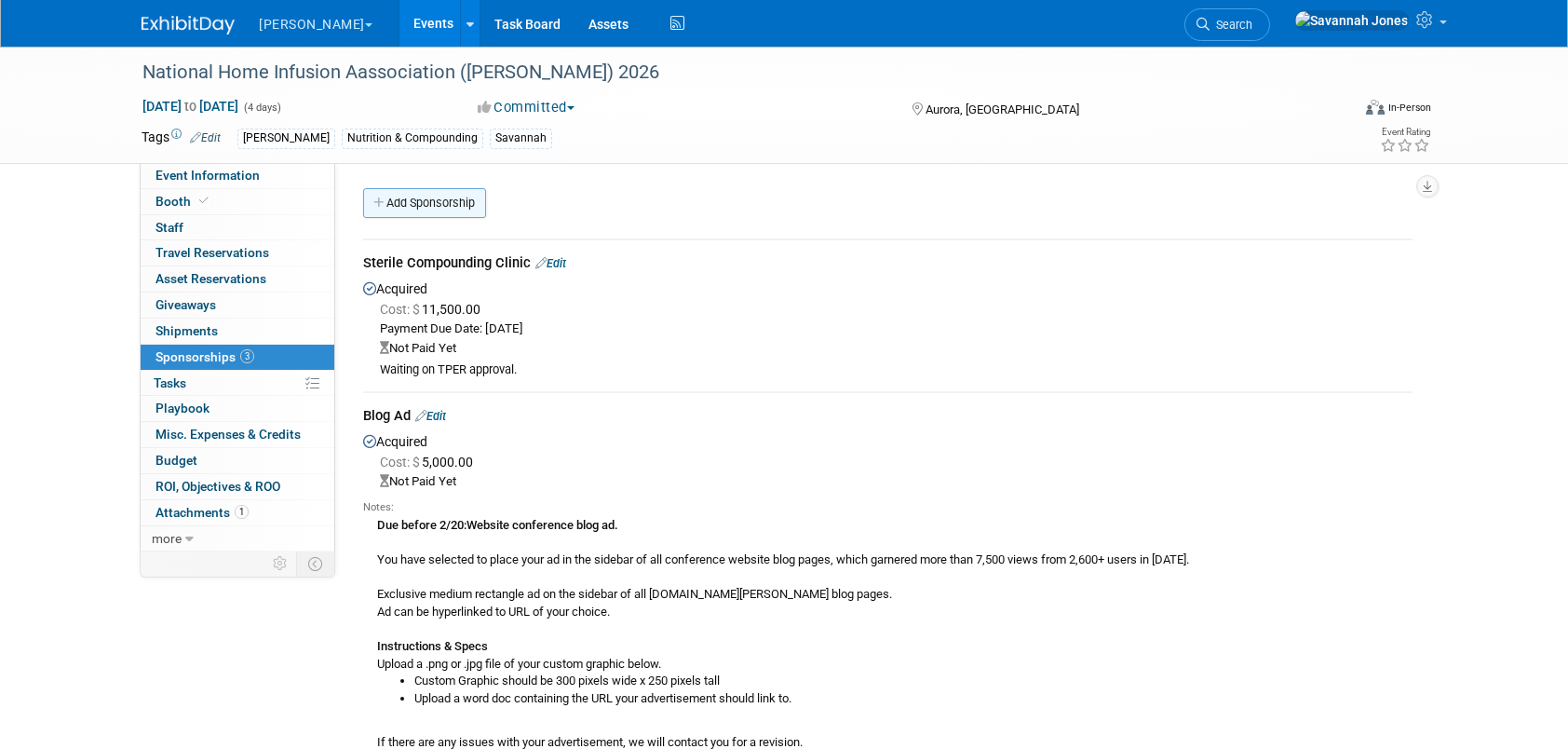
click at [415, 197] on link "Add Sponsorship" at bounding box center [425, 204] width 123 height 30
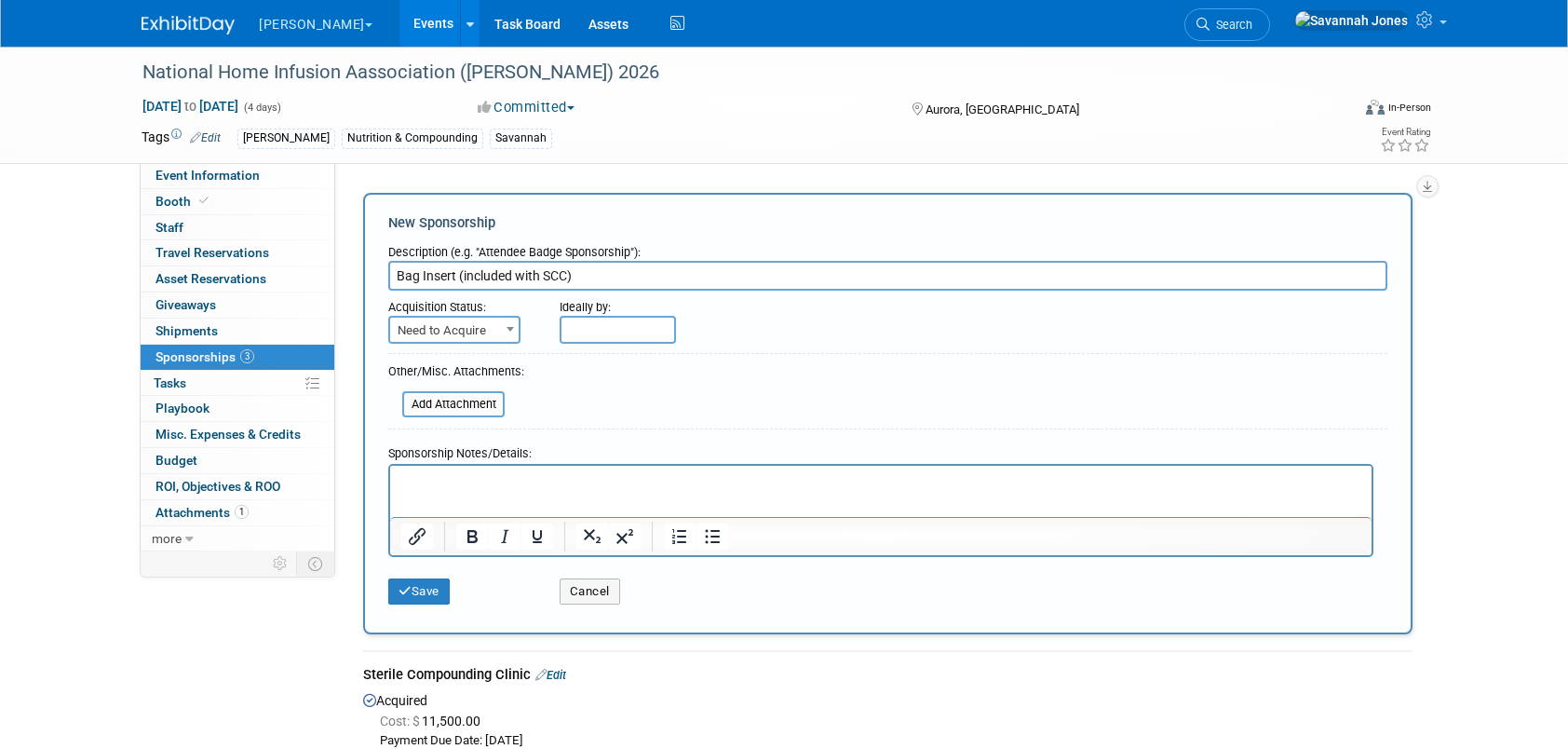
type input "Bag Insert (included with SCC)"
click at [453, 315] on div "Acquisition Status:" at bounding box center [460, 303] width 144 height 25
click at [457, 321] on span "Need to Acquire" at bounding box center [455, 331] width 129 height 26
select select "2"
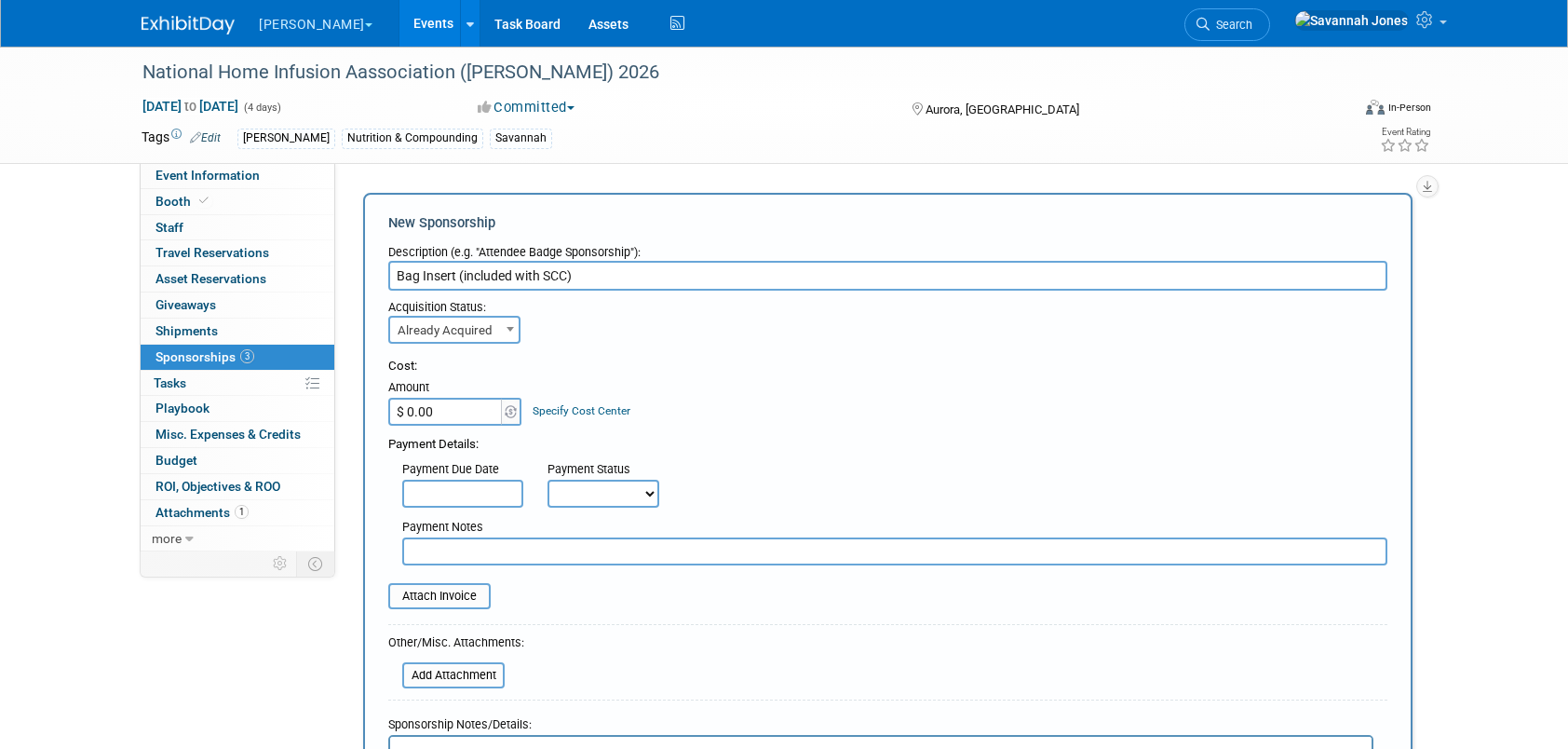
click at [675, 418] on div "Cost: Amount $ 0.00 Specify Cost Center Cost Center -- Not Specified -- #322900…" at bounding box center [888, 391] width 1000 height 68
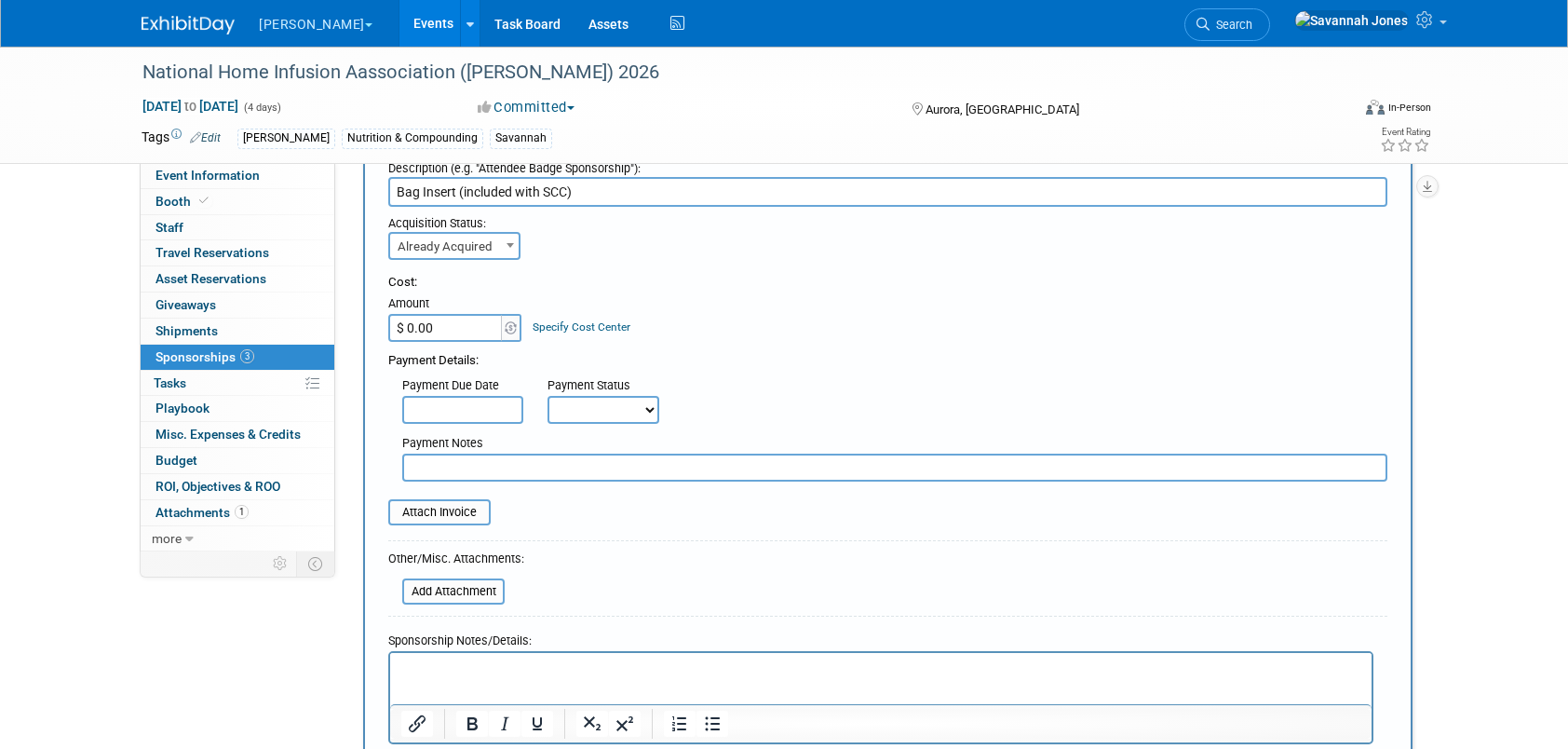
scroll to position [187, 0]
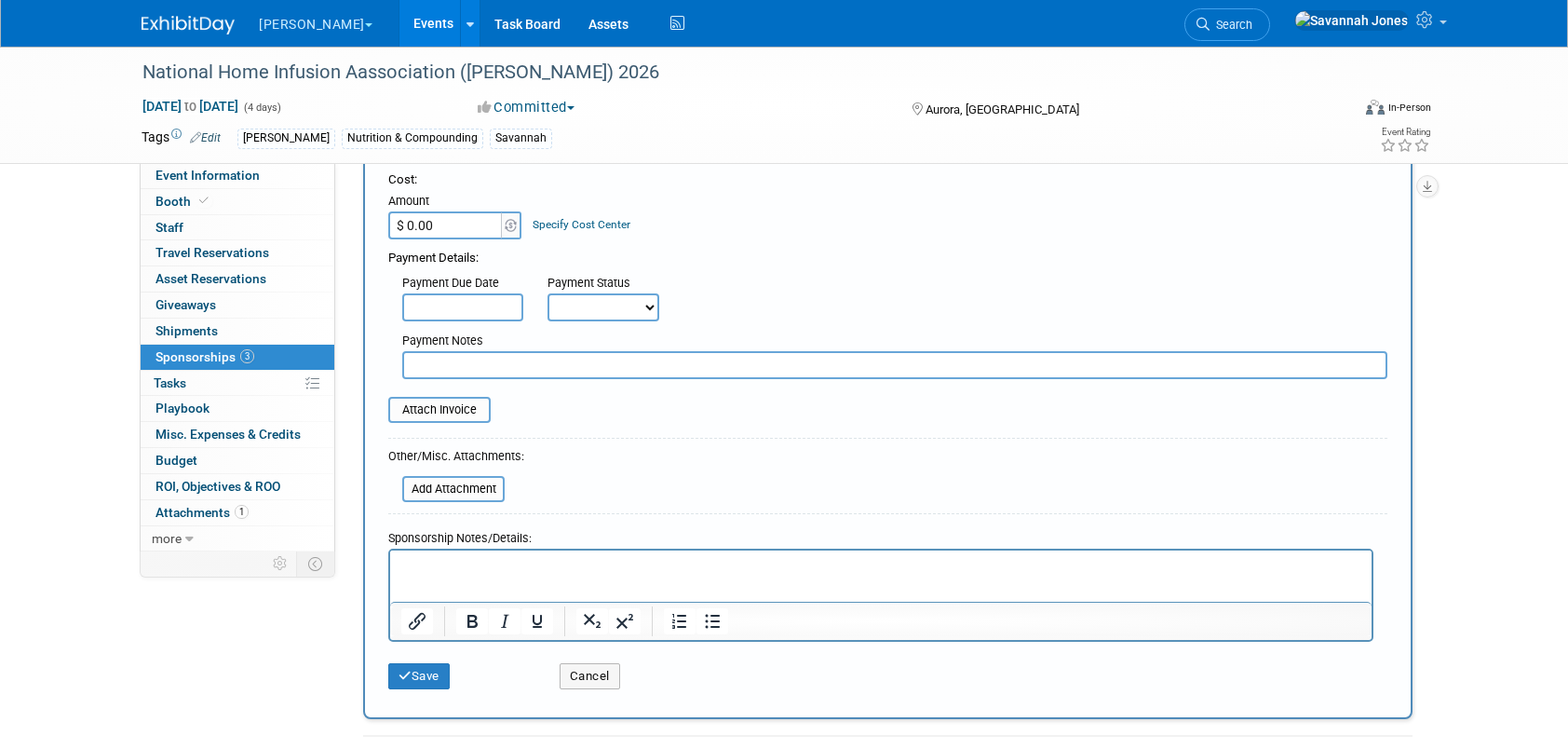
click at [475, 568] on p "Rich Text Area. Press ALT-0 for help." at bounding box center [881, 567] width 960 height 19
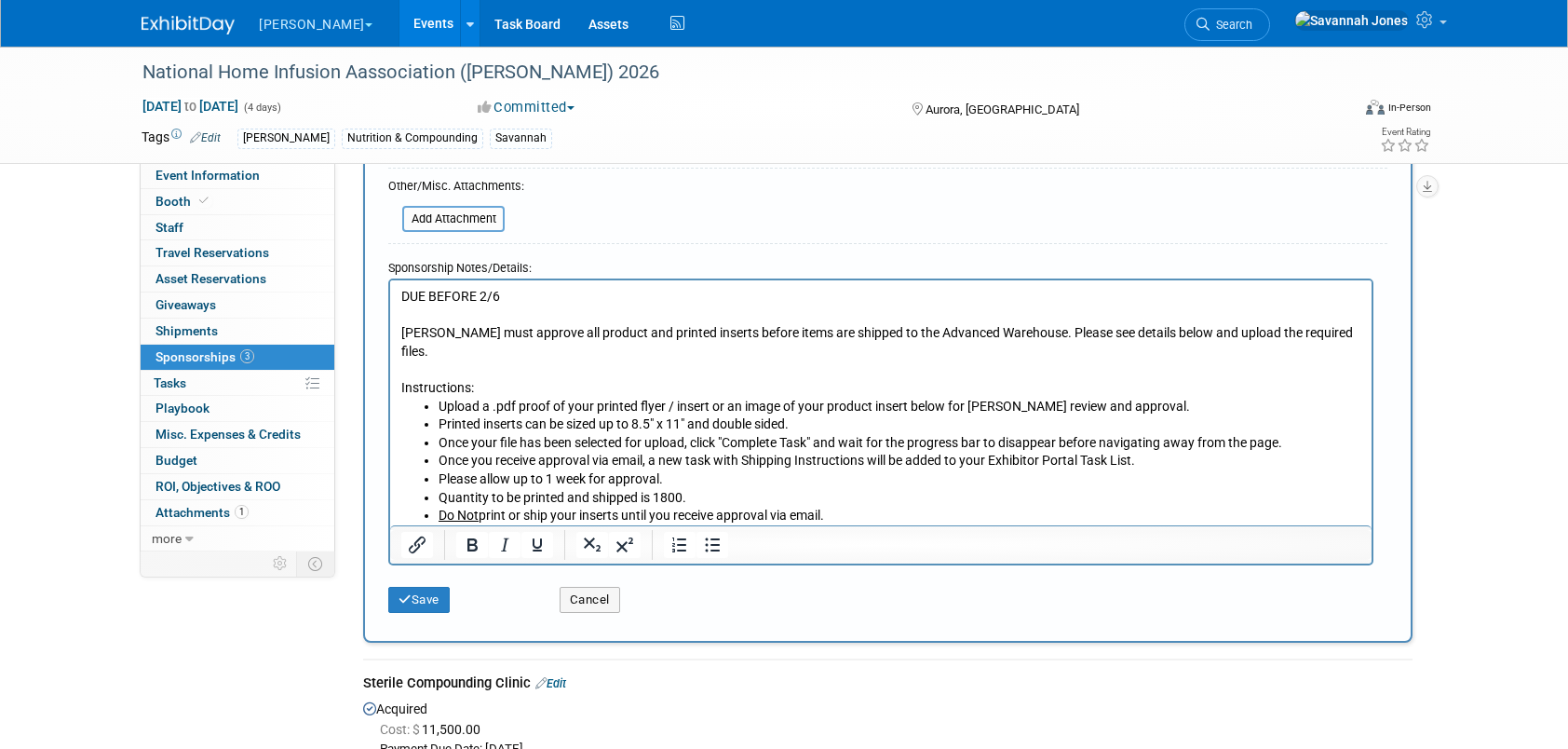
scroll to position [457, 0]
drag, startPoint x: 527, startPoint y: 298, endPoint x: 394, endPoint y: 293, distance: 133.1
click at [394, 293] on html "DUE BEFORE 2/6 NHIA must approve all product and printed inserts before items a…" at bounding box center [881, 410] width 982 height 262
click at [471, 548] on icon "Bold" at bounding box center [472, 545] width 22 height 22
click at [612, 360] on p "NHIA must approve all product and printed inserts before items are shipped to t…" at bounding box center [881, 360] width 960 height 73
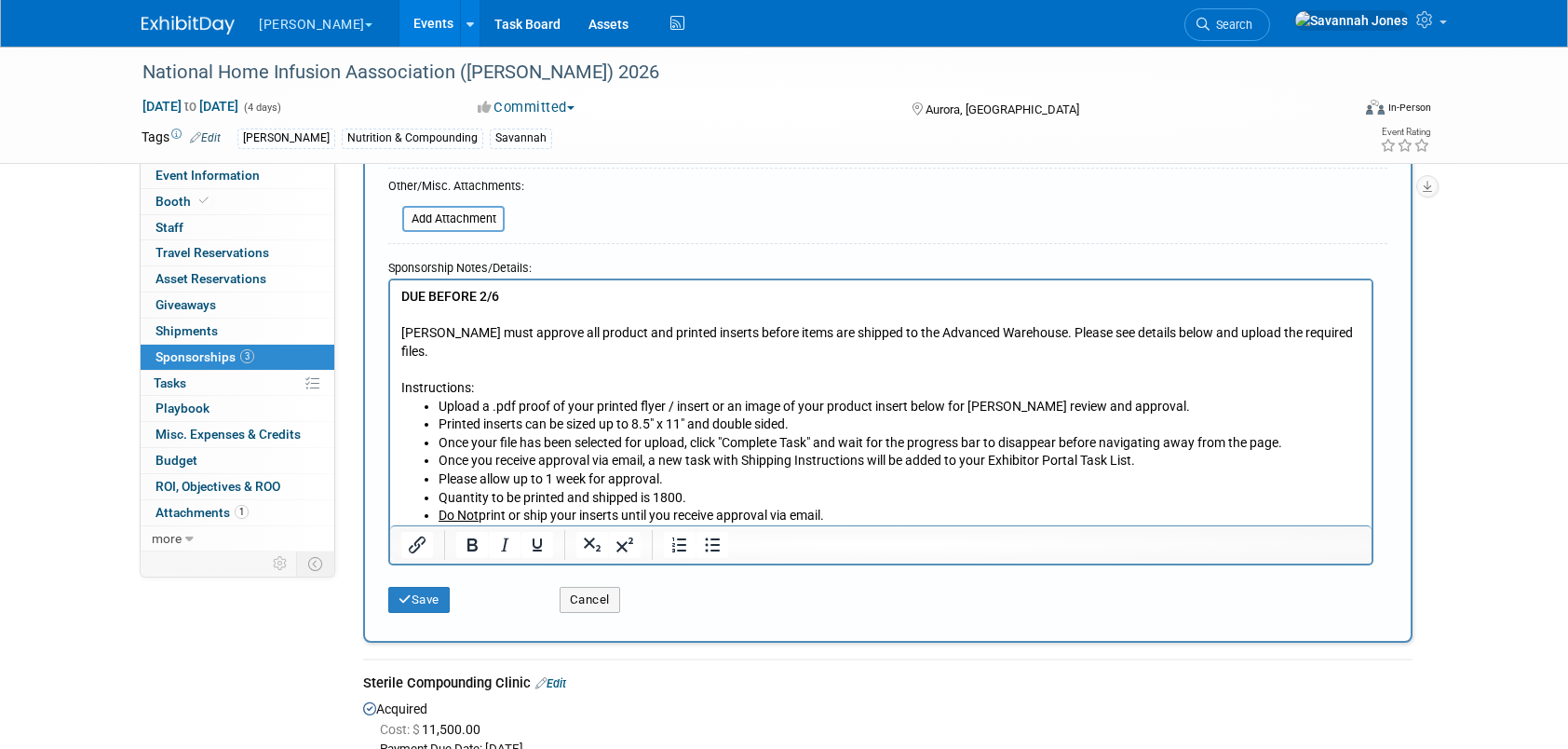
click at [864, 506] on li "Do Not print or ship your inserts until you receive approval via email. Please …" at bounding box center [900, 524] width 923 height 36
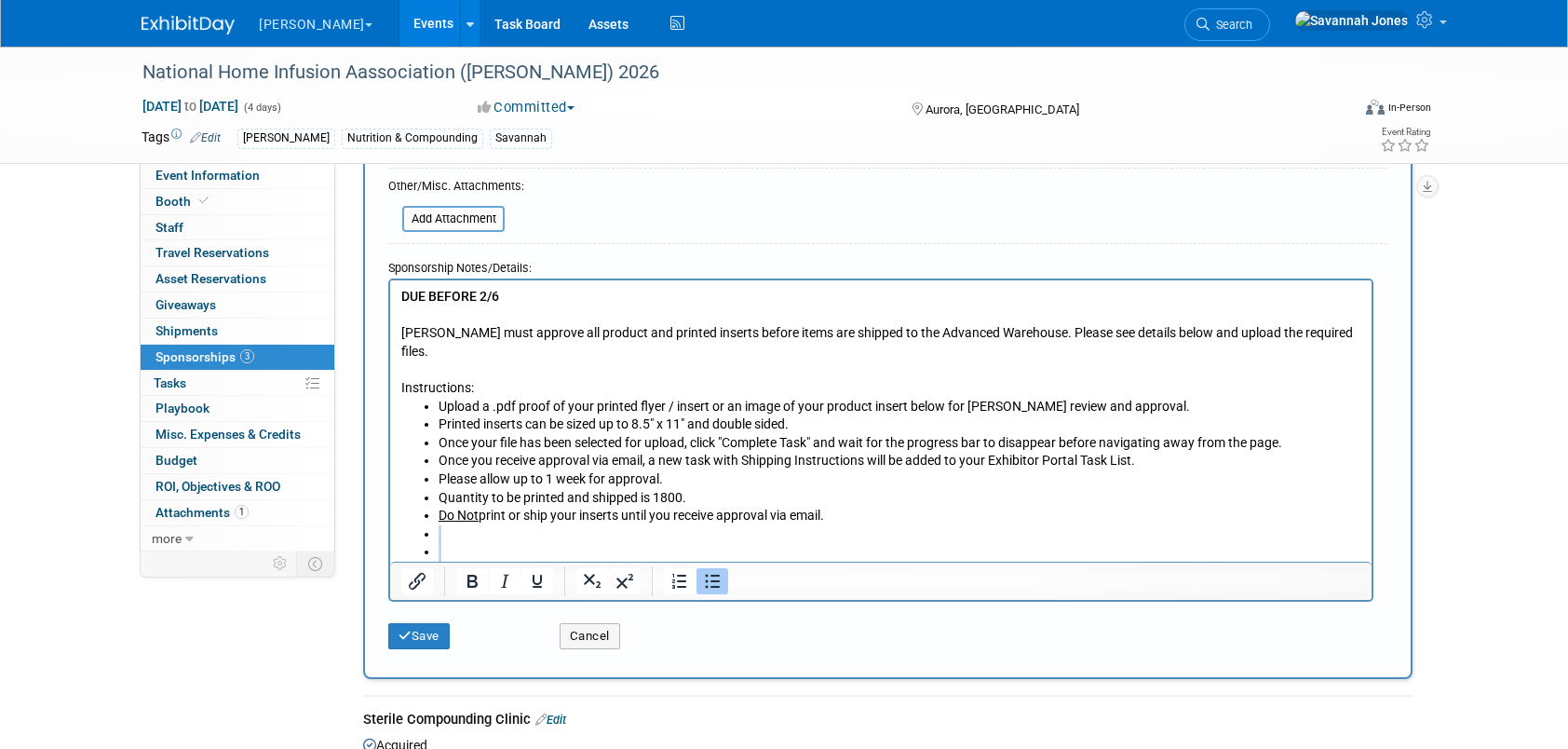
drag, startPoint x: 521, startPoint y: 527, endPoint x: 469, endPoint y: 515, distance: 53.4
click at [469, 515] on ul "Upload a .pdf proof of your printed flyer / insert or an image of your product …" at bounding box center [881, 488] width 960 height 183
click at [696, 574] on button "Bullet list" at bounding box center [712, 582] width 32 height 26
click at [525, 525] on p "Rich Text Area. Press ALT-0 for help." at bounding box center [881, 534] width 960 height 19
click at [447, 638] on button "Save" at bounding box center [419, 637] width 62 height 26
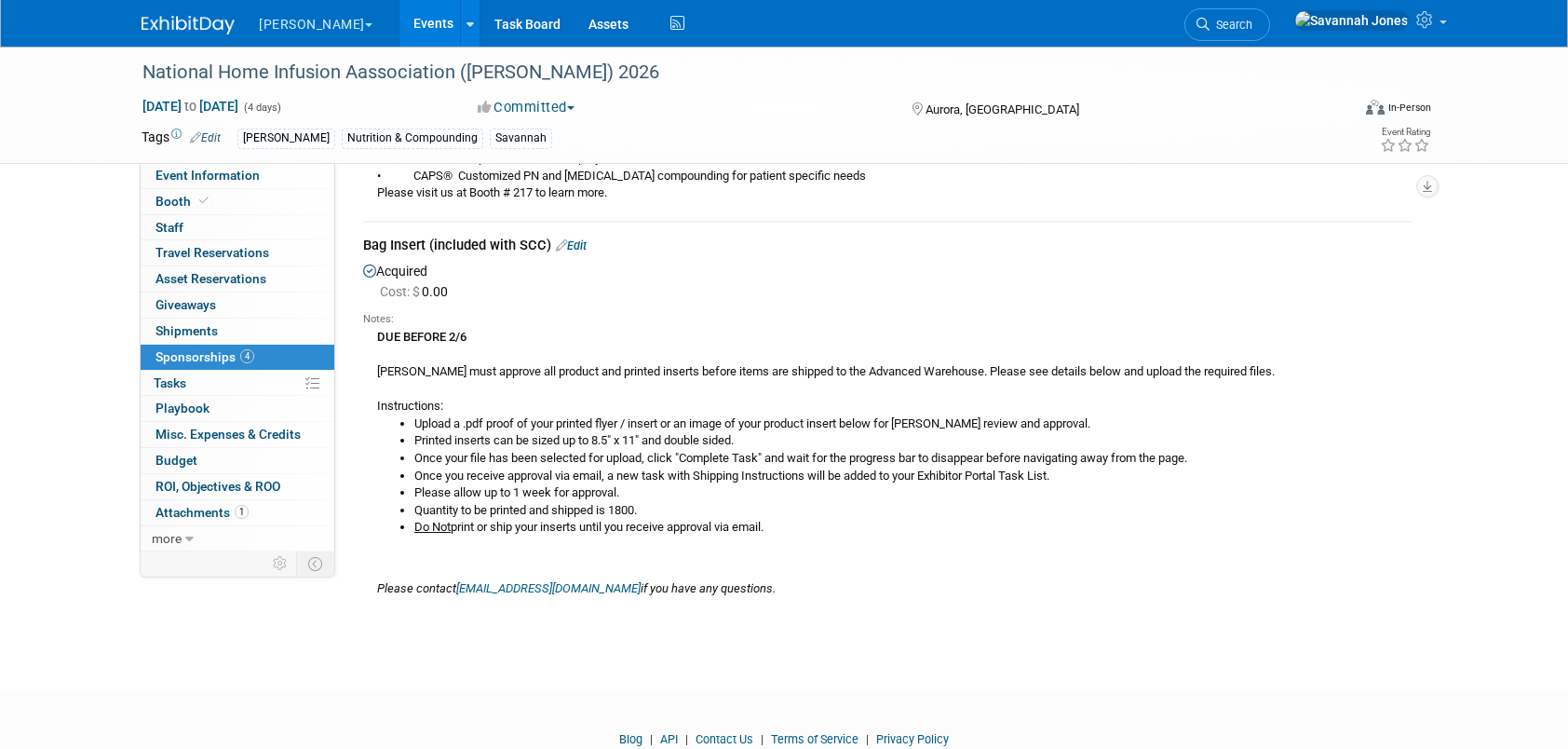
scroll to position [940, 0]
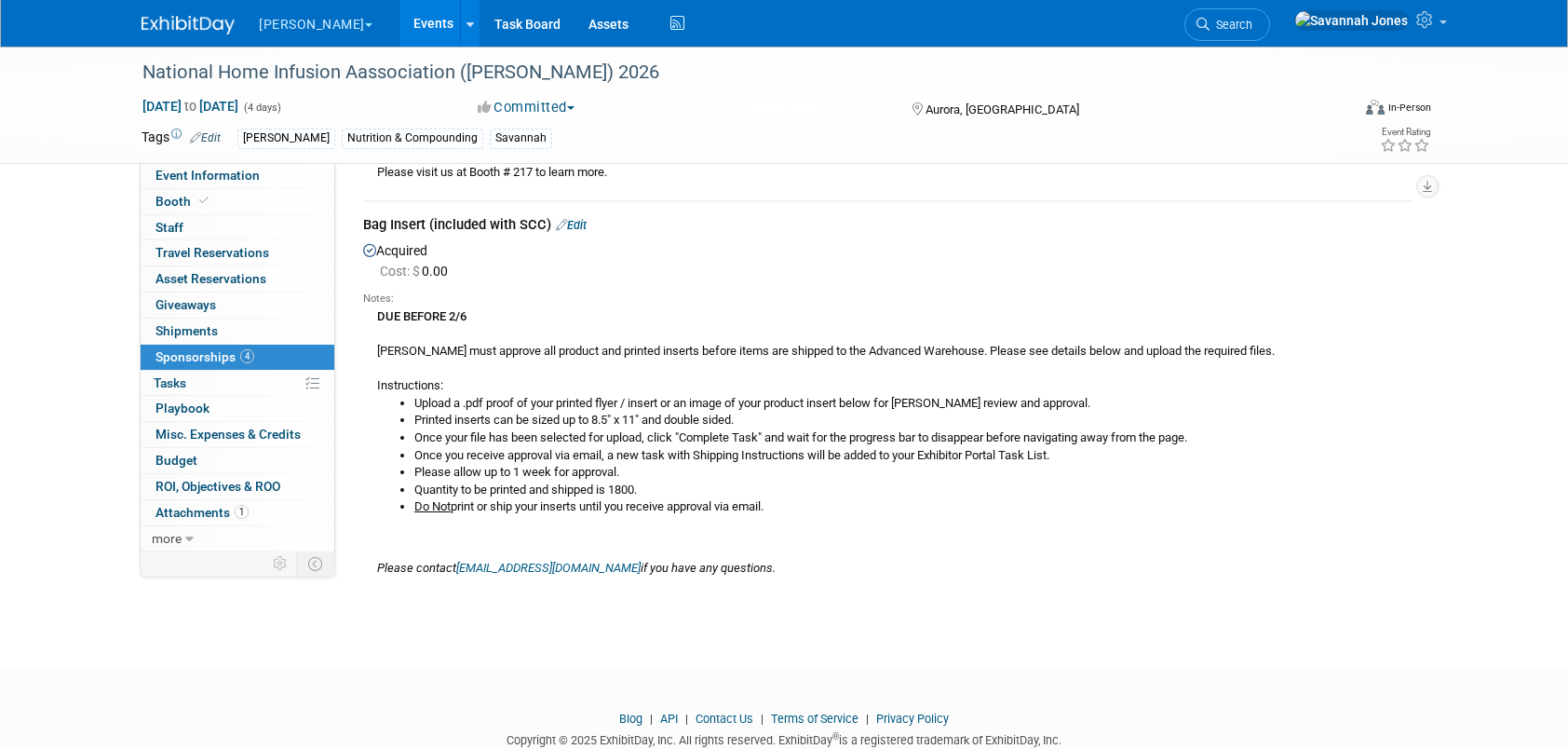
drag, startPoint x: 580, startPoint y: 220, endPoint x: 716, endPoint y: 366, distance: 199.5
click at [580, 220] on link "Edit" at bounding box center [571, 225] width 31 height 14
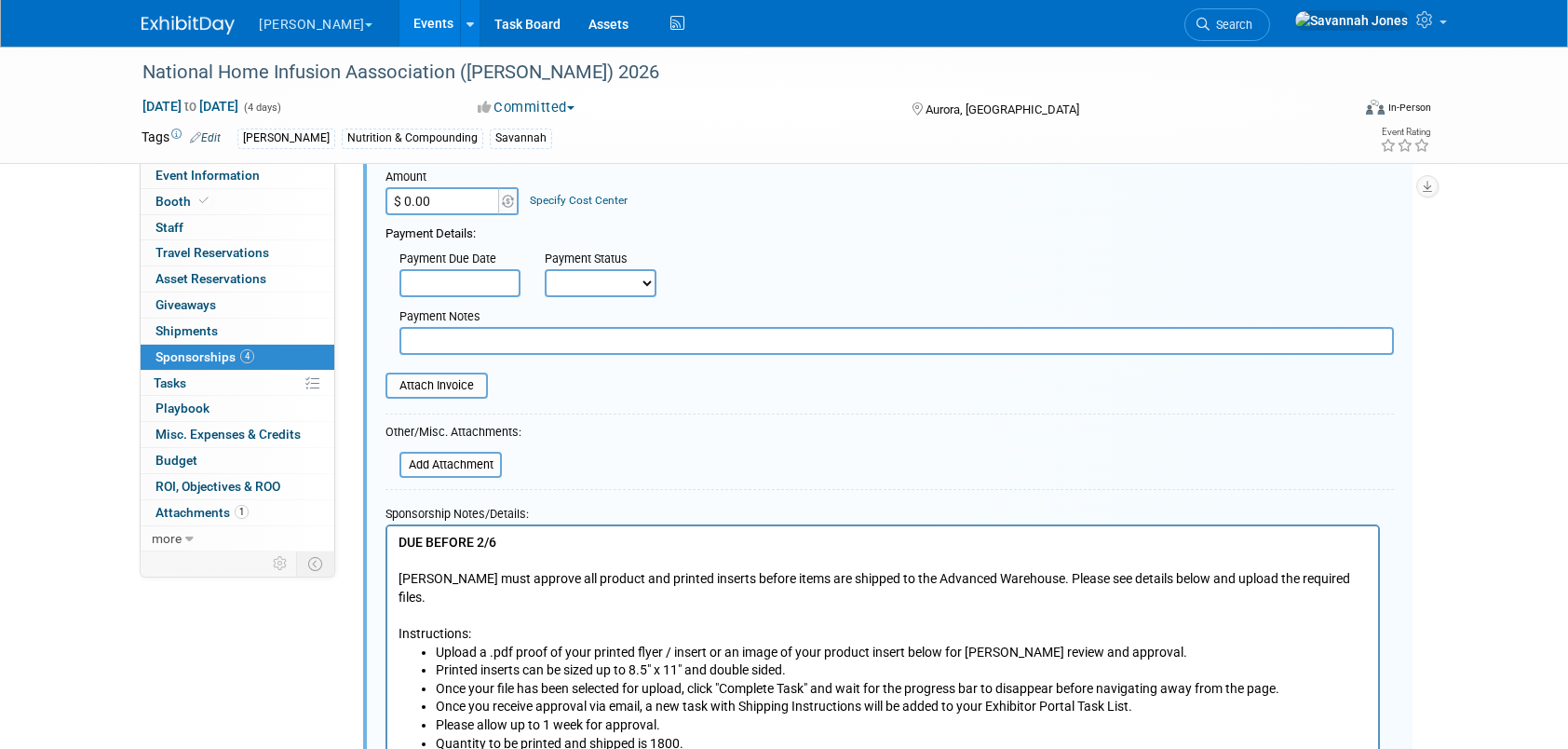
scroll to position [1488, 0]
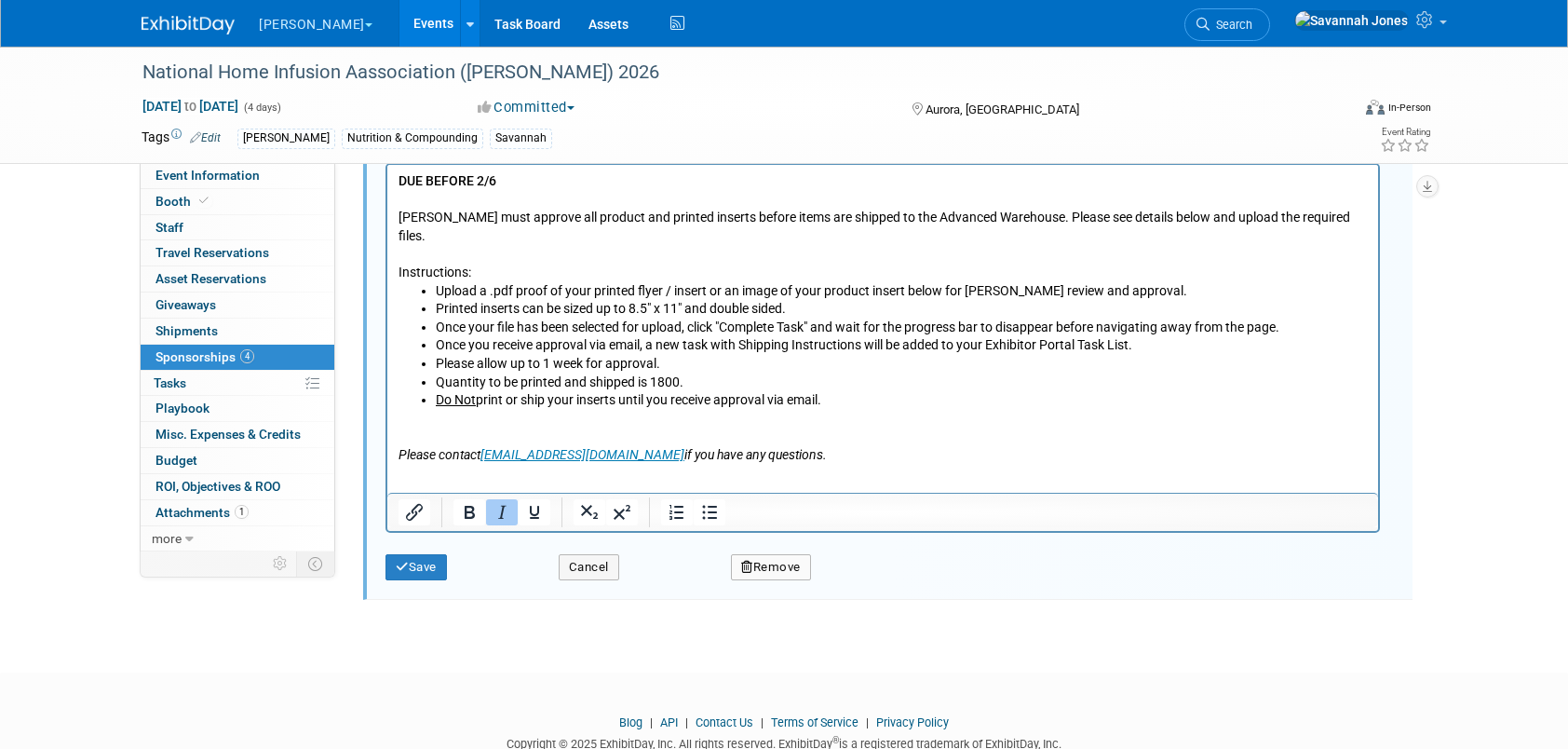
click at [773, 446] on icon "if you have any questions." at bounding box center [755, 454] width 143 height 15
click at [447, 573] on button "Save" at bounding box center [416, 568] width 62 height 26
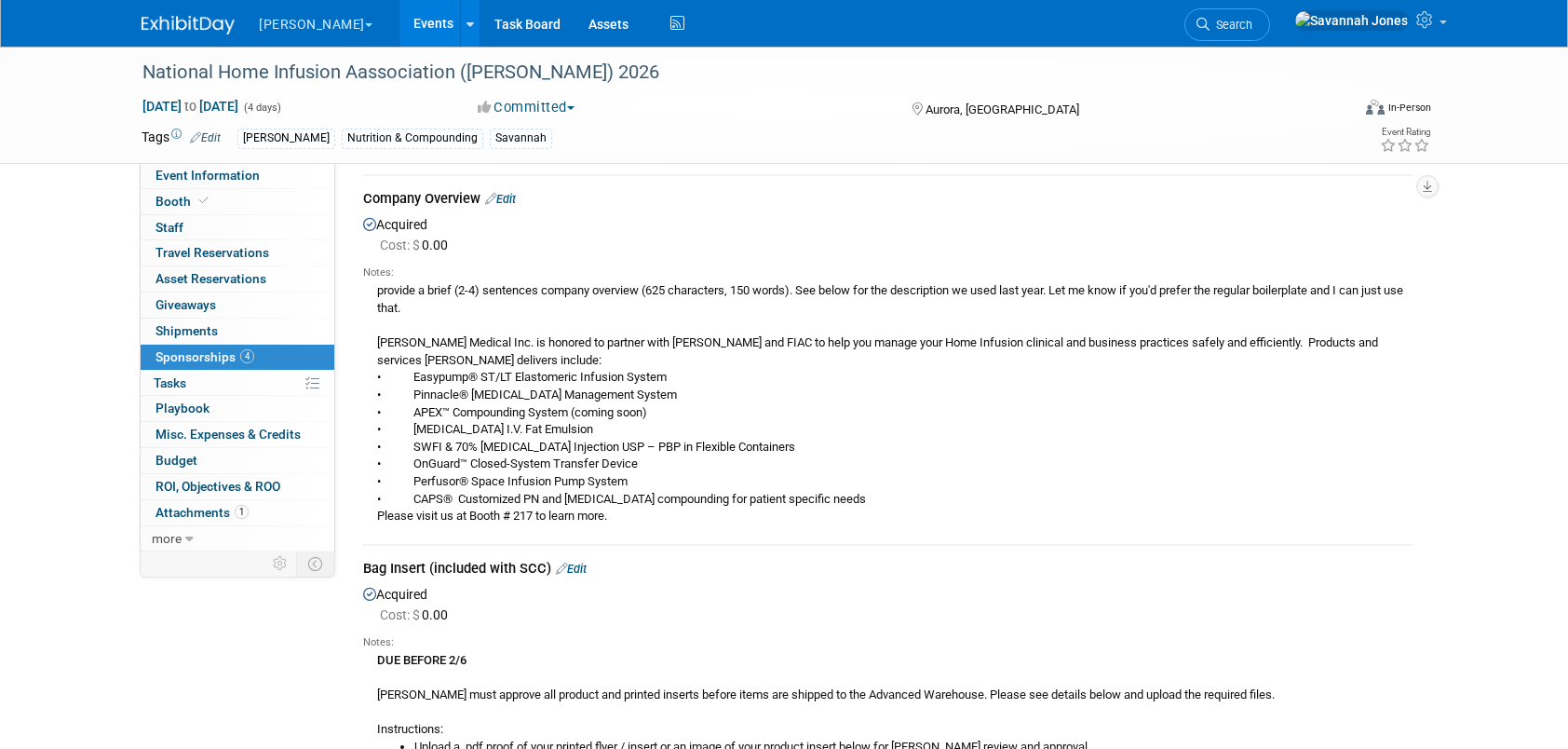
scroll to position [556, 0]
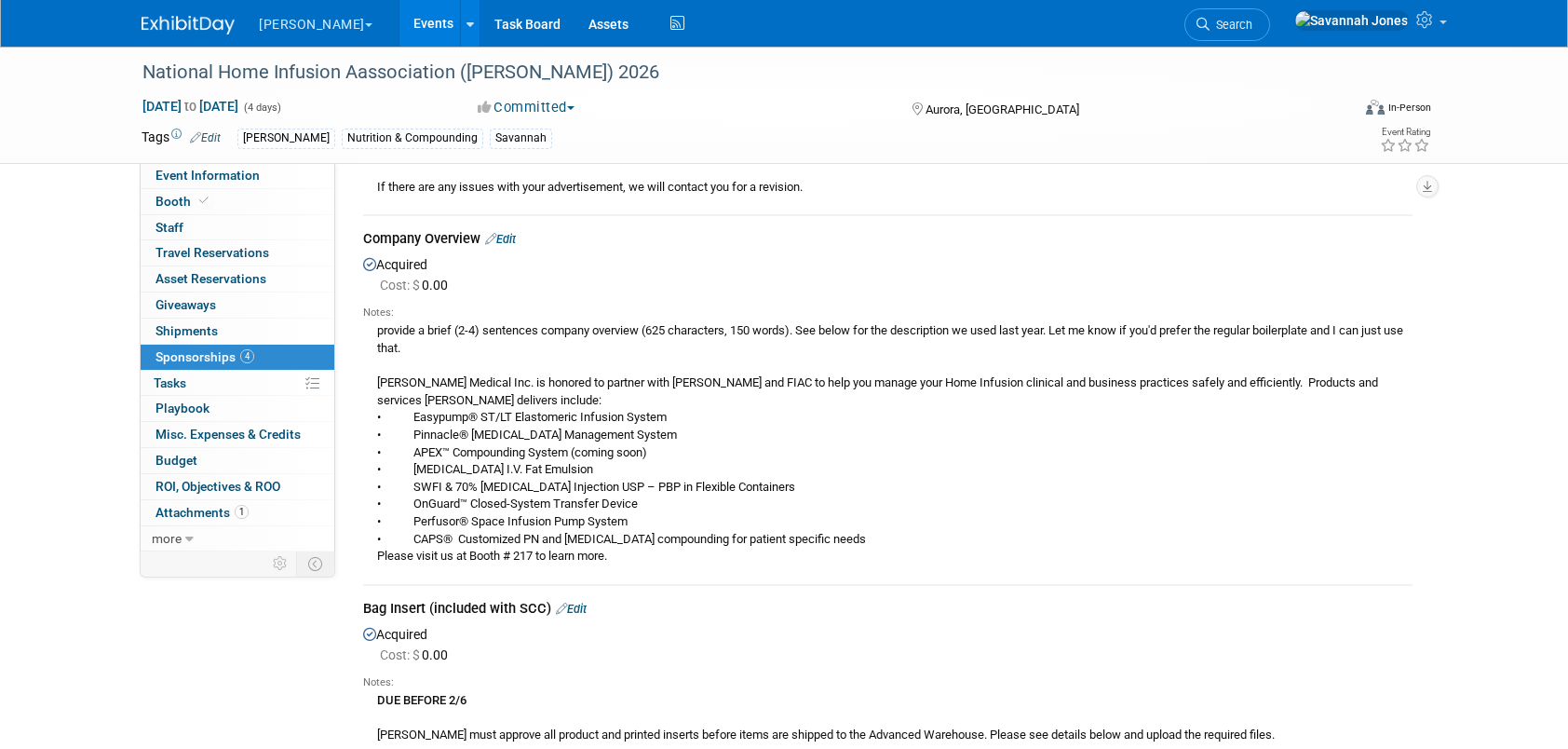
click at [511, 226] on td "Company Overview Edit Acquired Cost: $ 0.00 Notes:" at bounding box center [888, 400] width 1050 height 368
click at [511, 234] on link "Edit" at bounding box center [500, 238] width 31 height 14
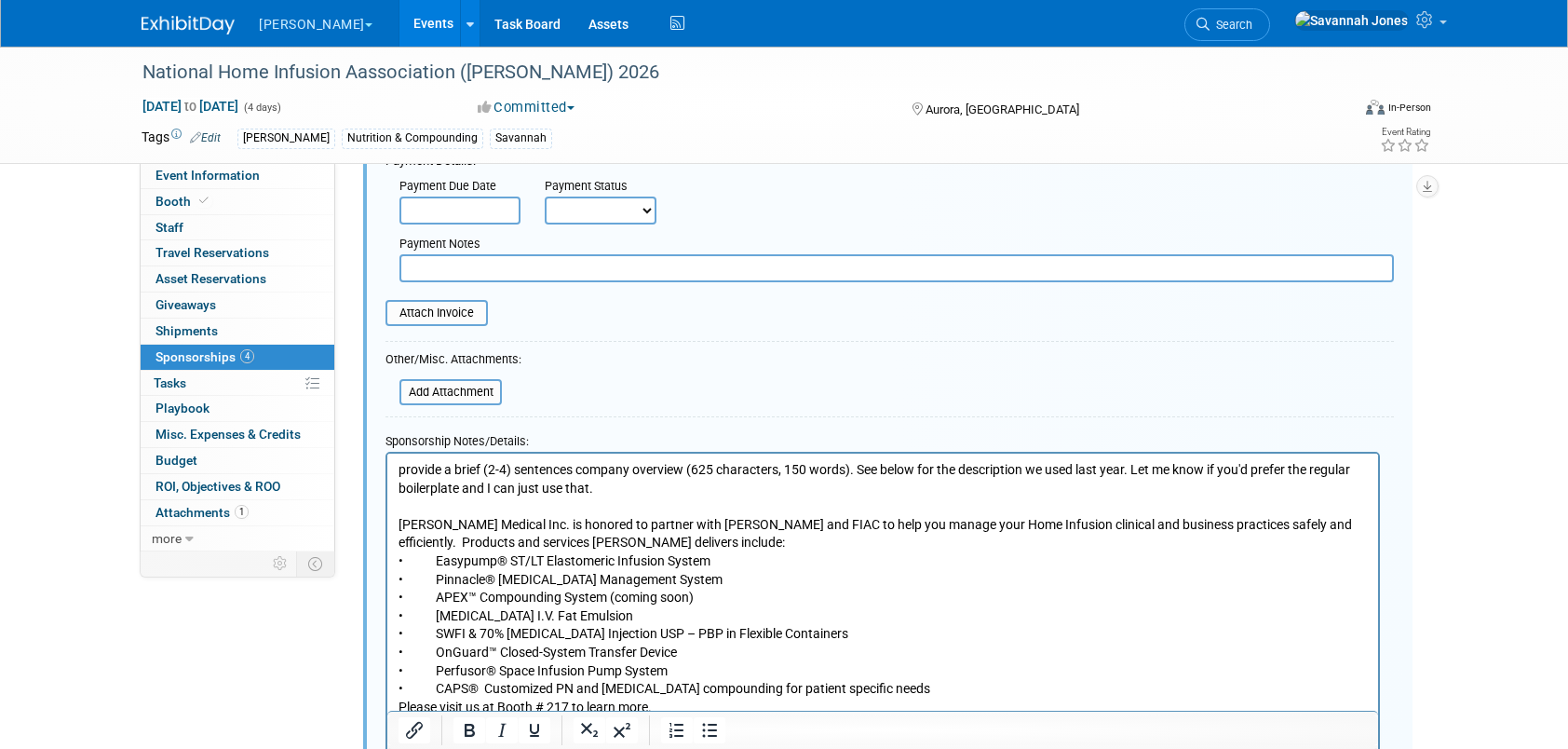
scroll to position [839, 0]
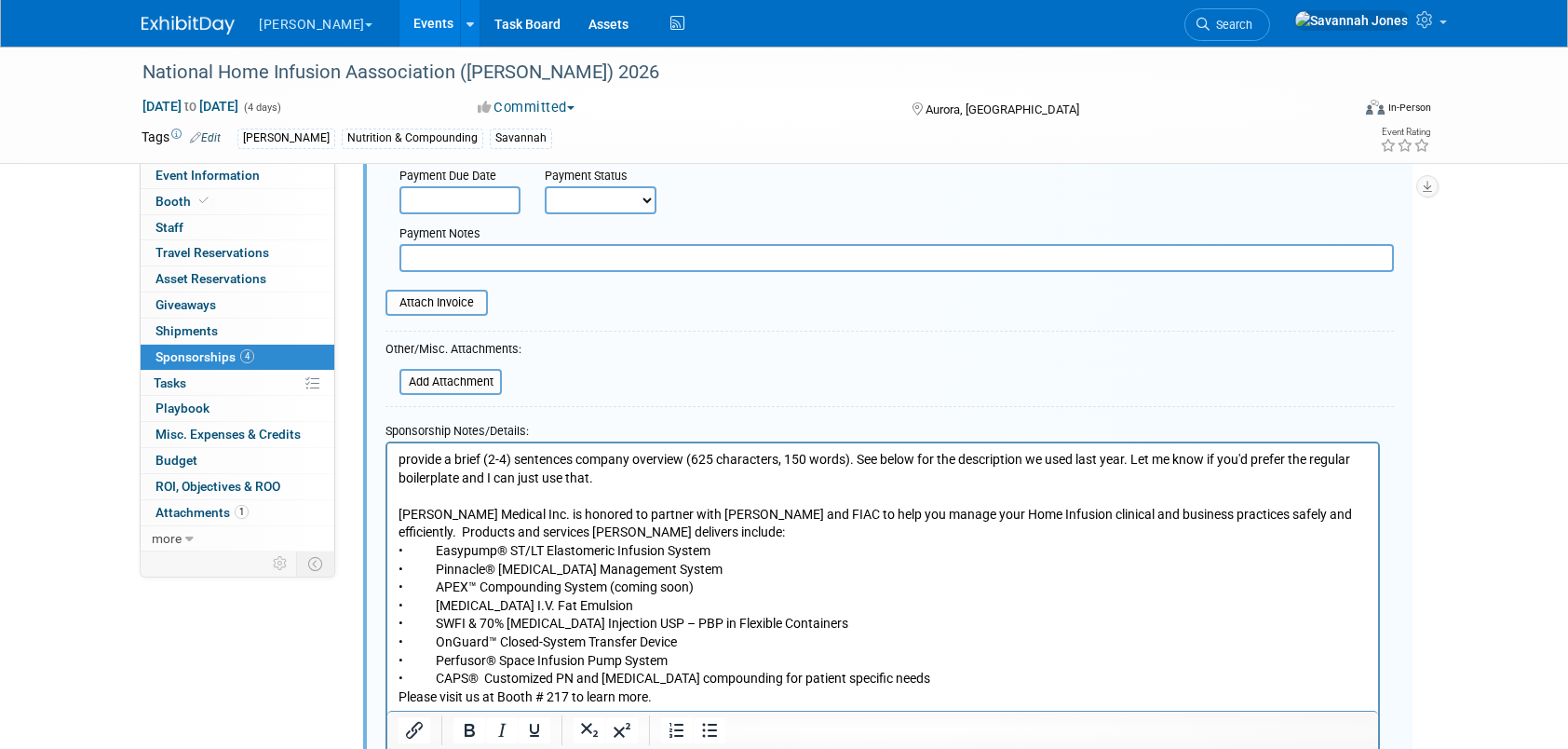
click at [399, 461] on p "provide a brief (2-4) sentences company overview (625 characters, 150 words). S…" at bounding box center [883, 578] width 970 height 255
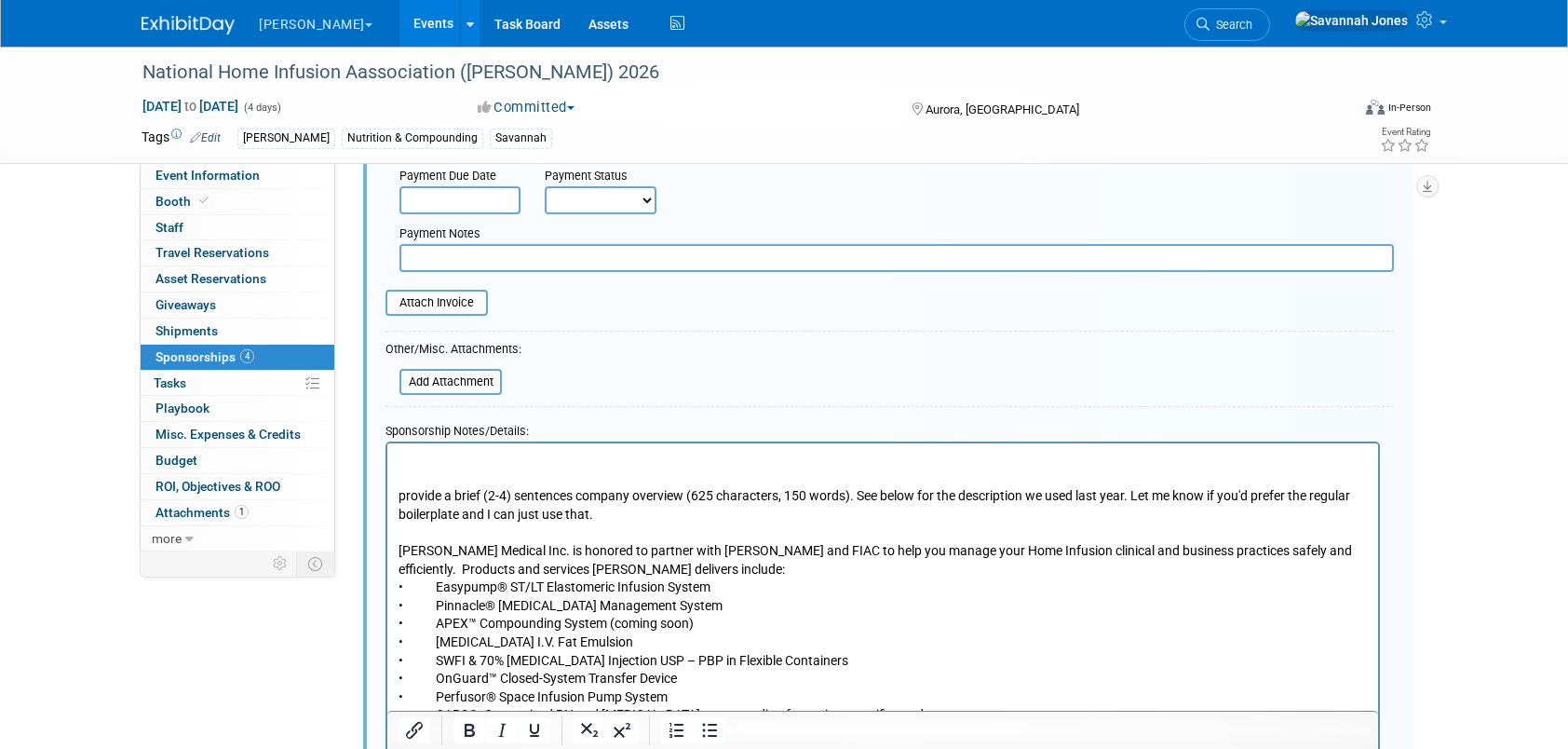
click at [400, 460] on p "Rich Text Area. Press ALT-0 for help." at bounding box center [883, 460] width 970 height 19
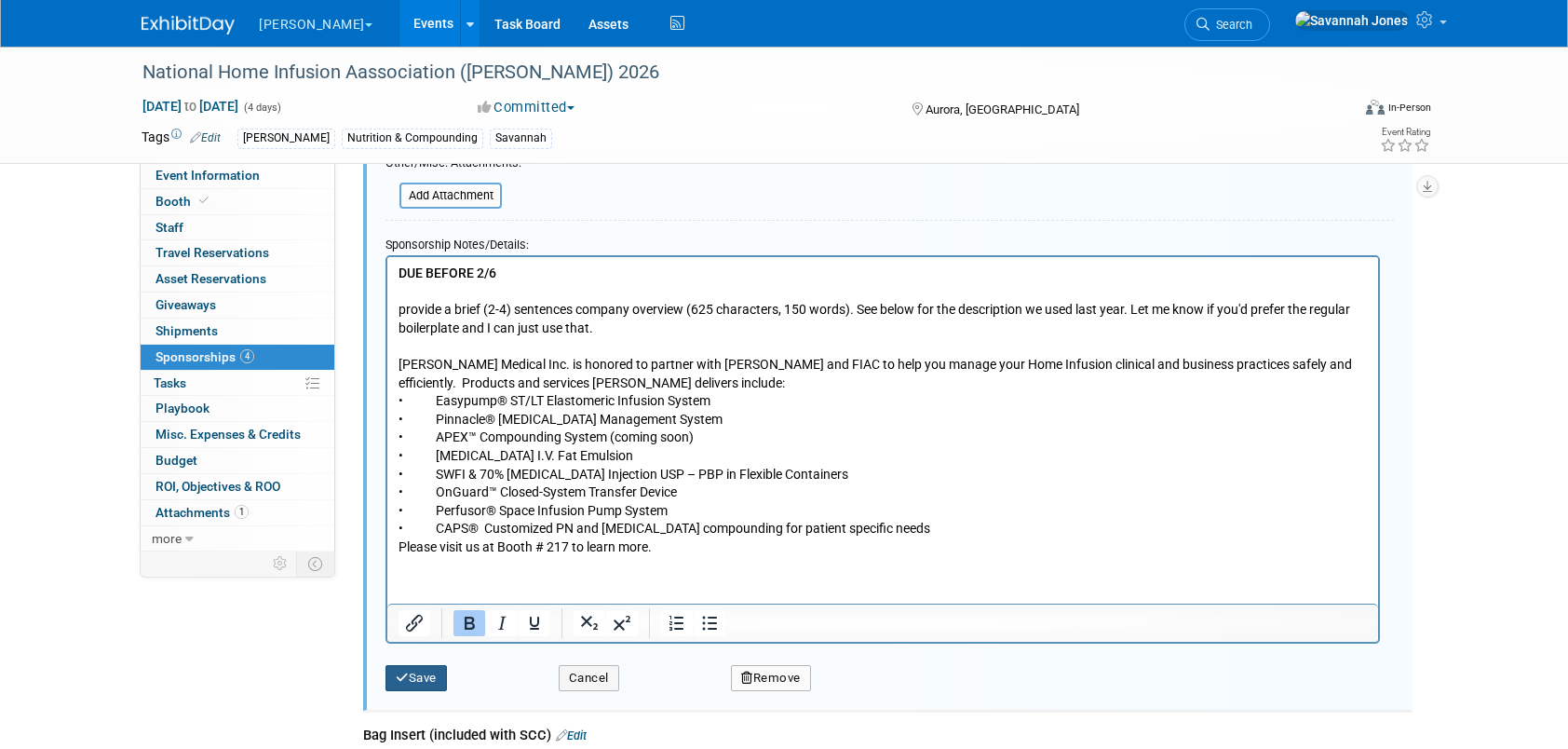
click at [419, 673] on button "Save" at bounding box center [416, 678] width 62 height 26
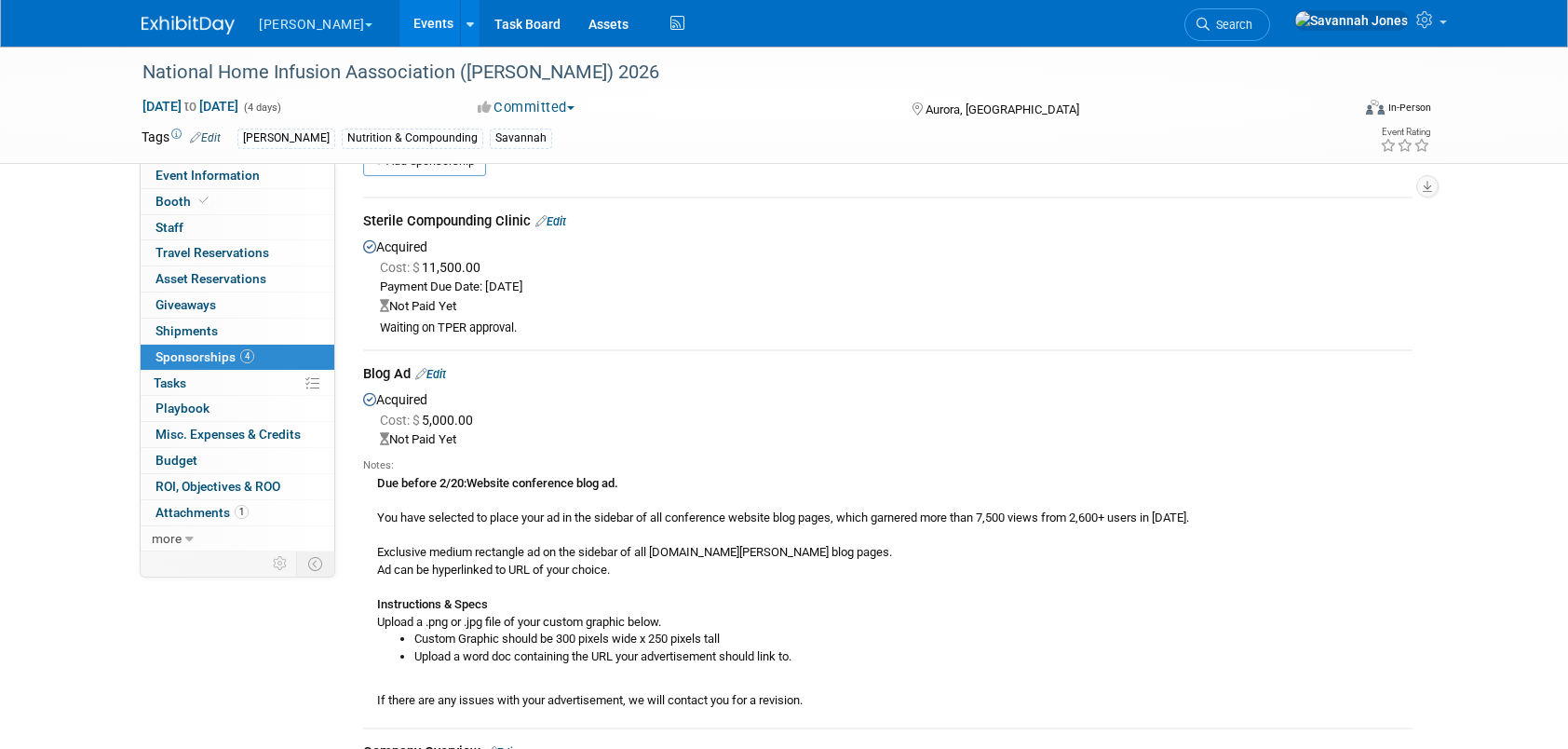
scroll to position [0, 0]
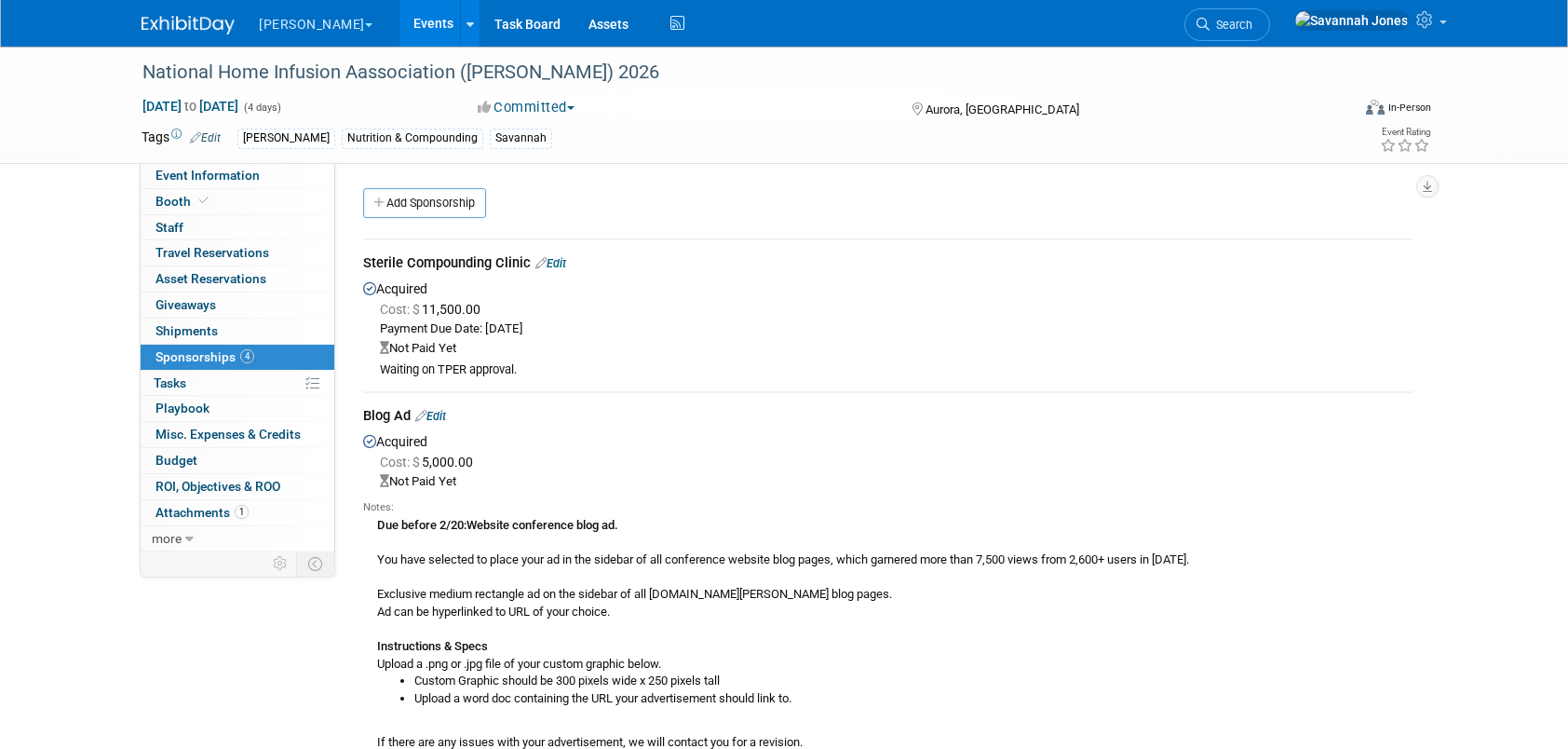
click at [566, 257] on link "Edit" at bounding box center [551, 262] width 31 height 14
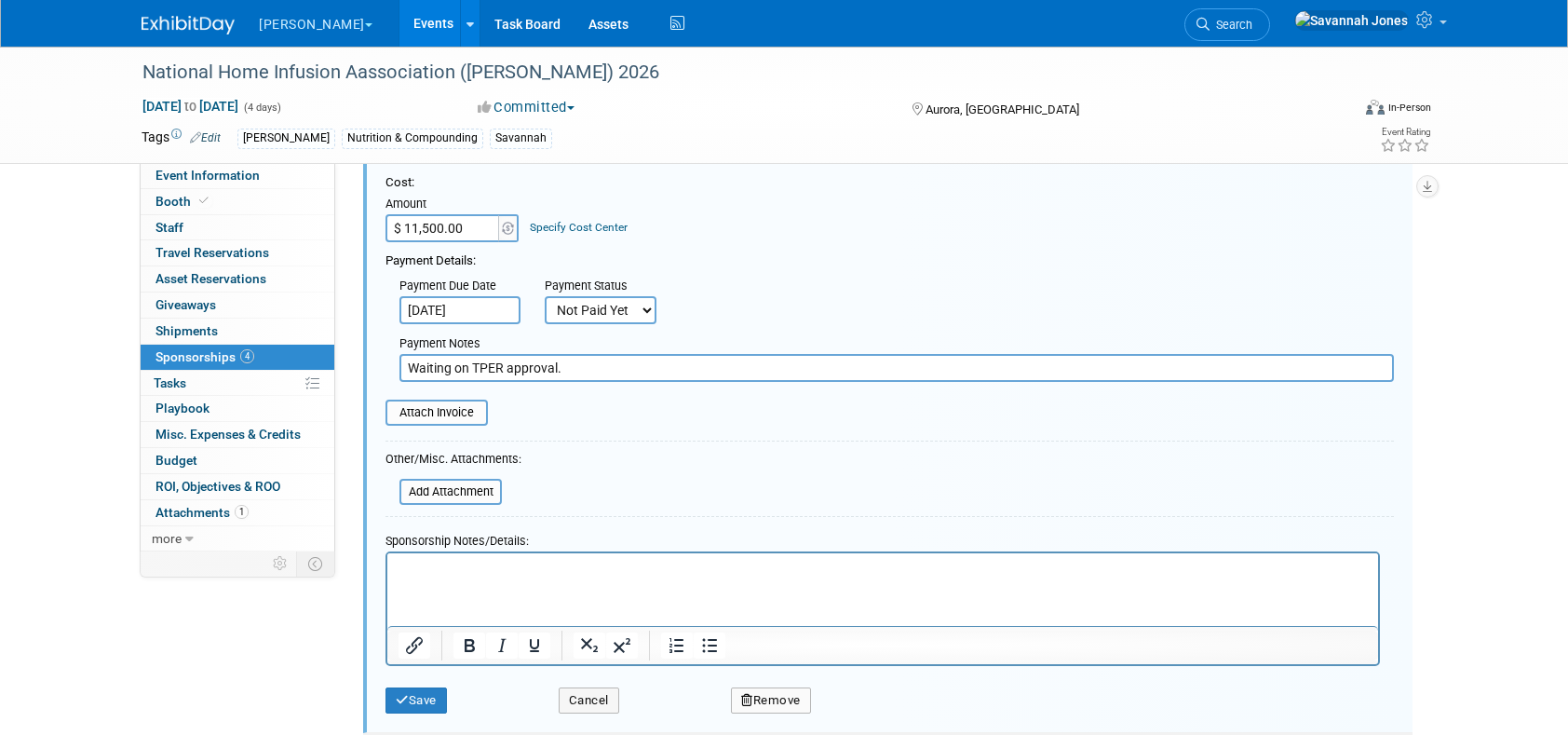
scroll to position [306, 0]
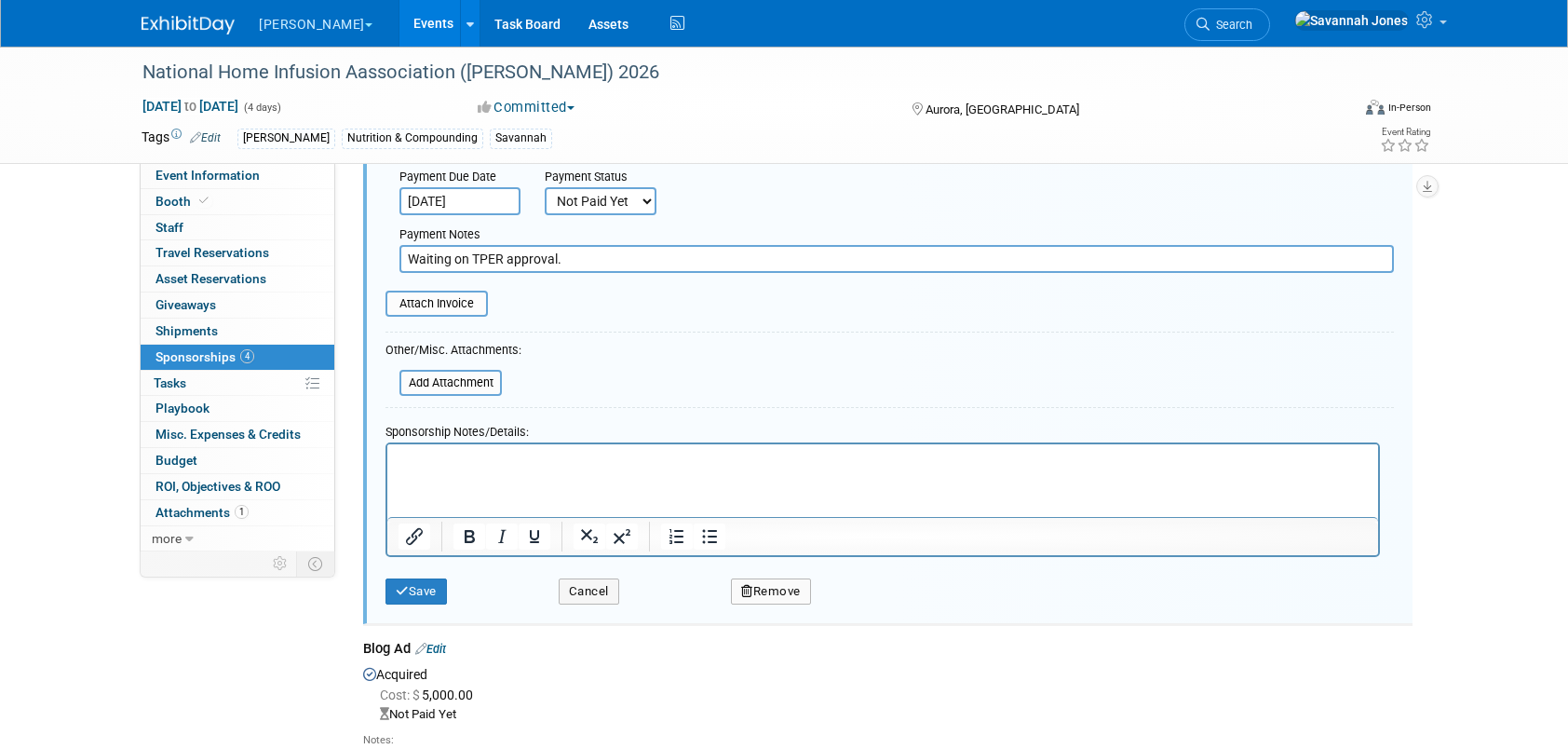
click at [594, 470] on html at bounding box center [883, 457] width 991 height 26
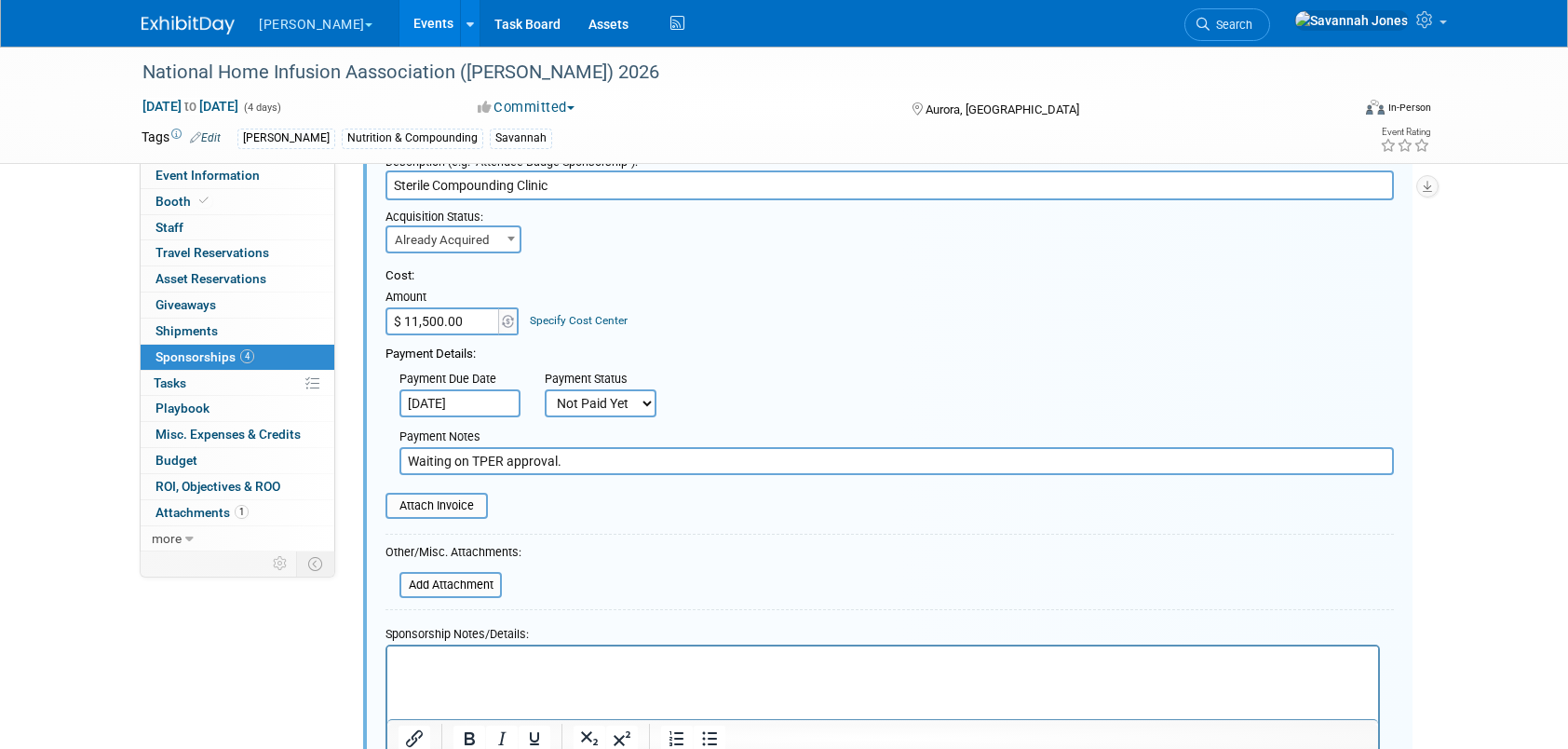
scroll to position [0, 0]
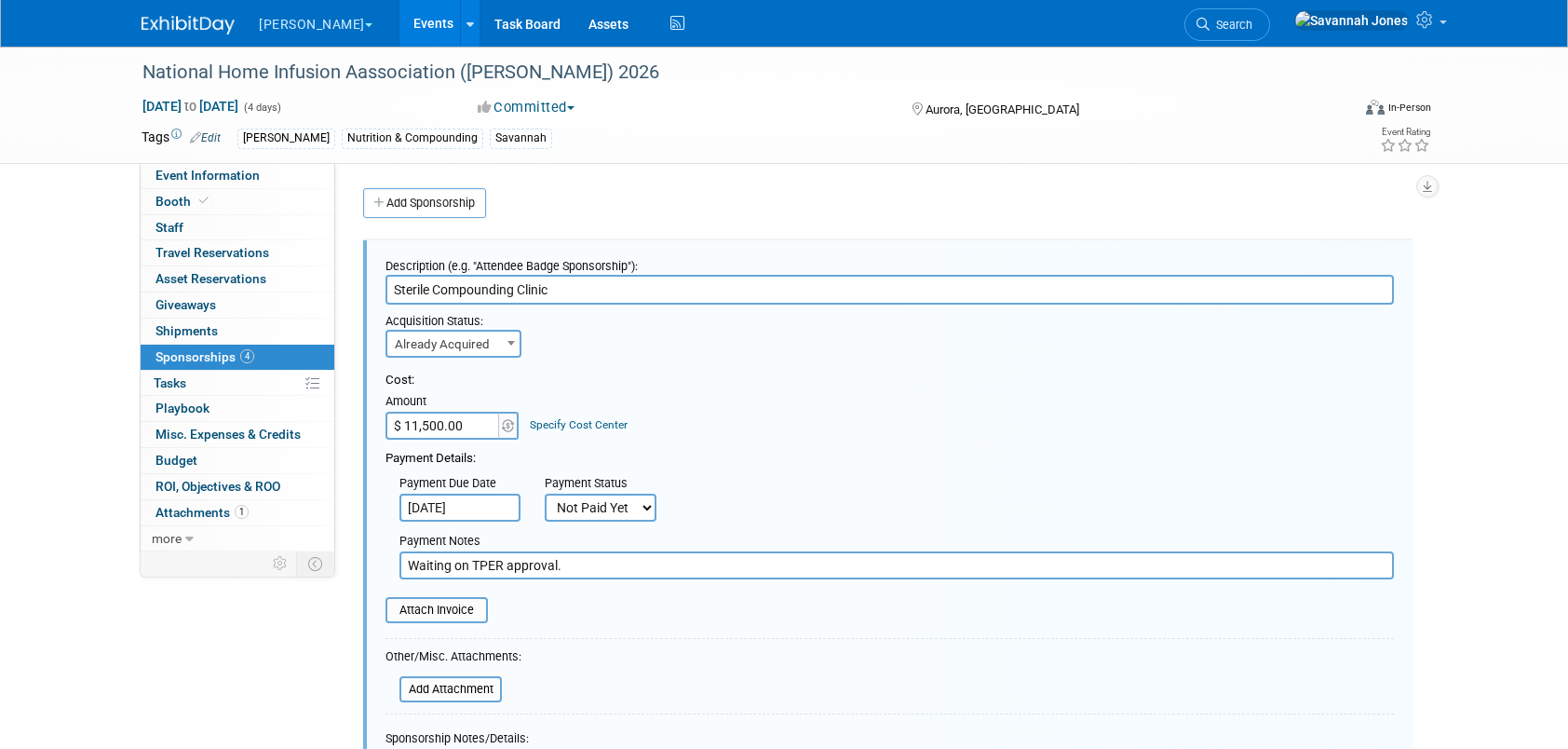
drag, startPoint x: 633, startPoint y: 567, endPoint x: 381, endPoint y: 567, distance: 252.0
click at [381, 567] on div "Payment Notes Waiting on TPER approval." at bounding box center [889, 551] width 1037 height 58
click at [638, 513] on select "Not Paid Yet Partially Paid Paid in Full" at bounding box center [601, 508] width 112 height 28
select select "1"
click at [545, 494] on select "Not Paid Yet Partially Paid Paid in Full" at bounding box center [601, 508] width 112 height 28
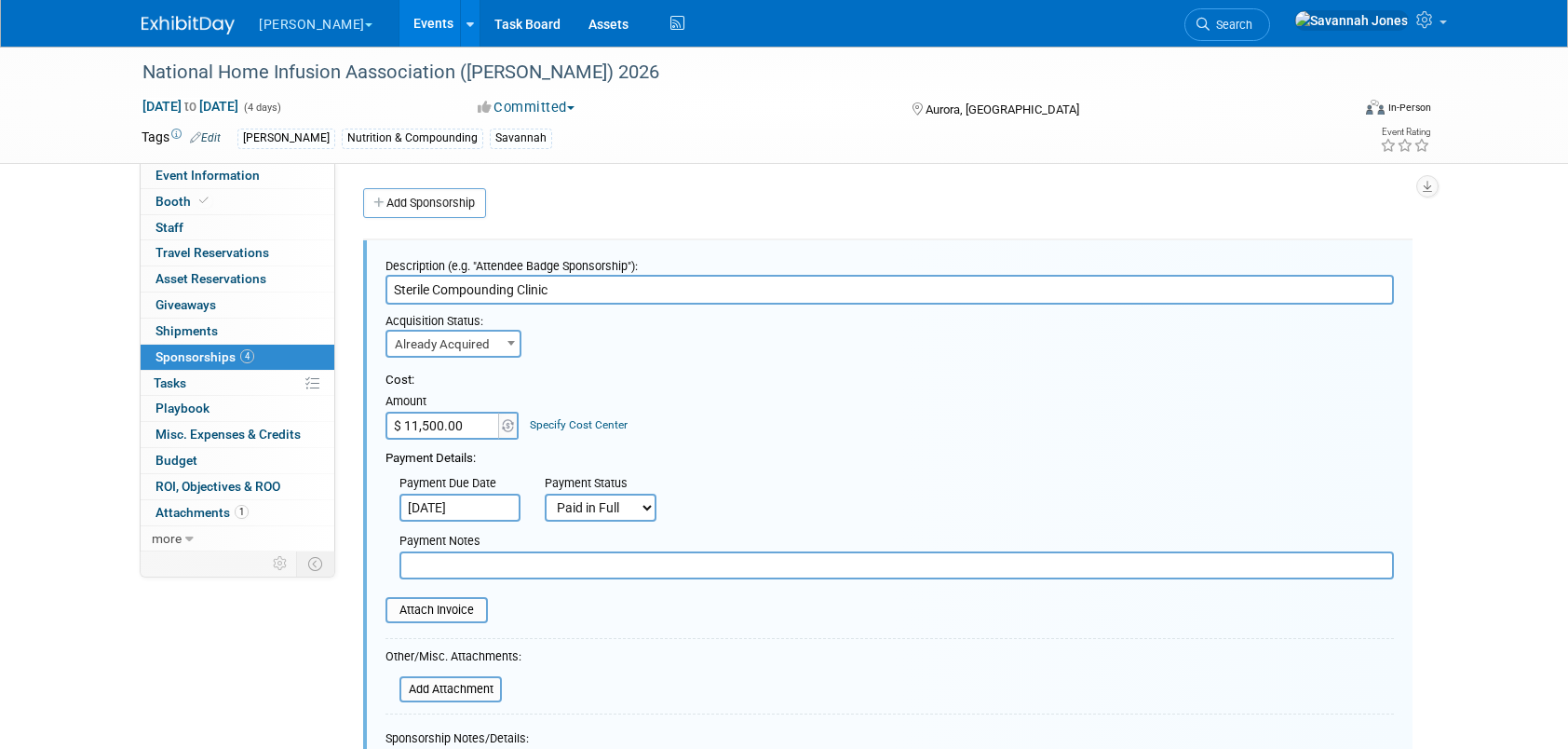
click at [762, 492] on div "Payment Due Date Sep 9, 2025 Payment Status Not Paid Yet Partially Paid Paid in…" at bounding box center [889, 495] width 1037 height 54
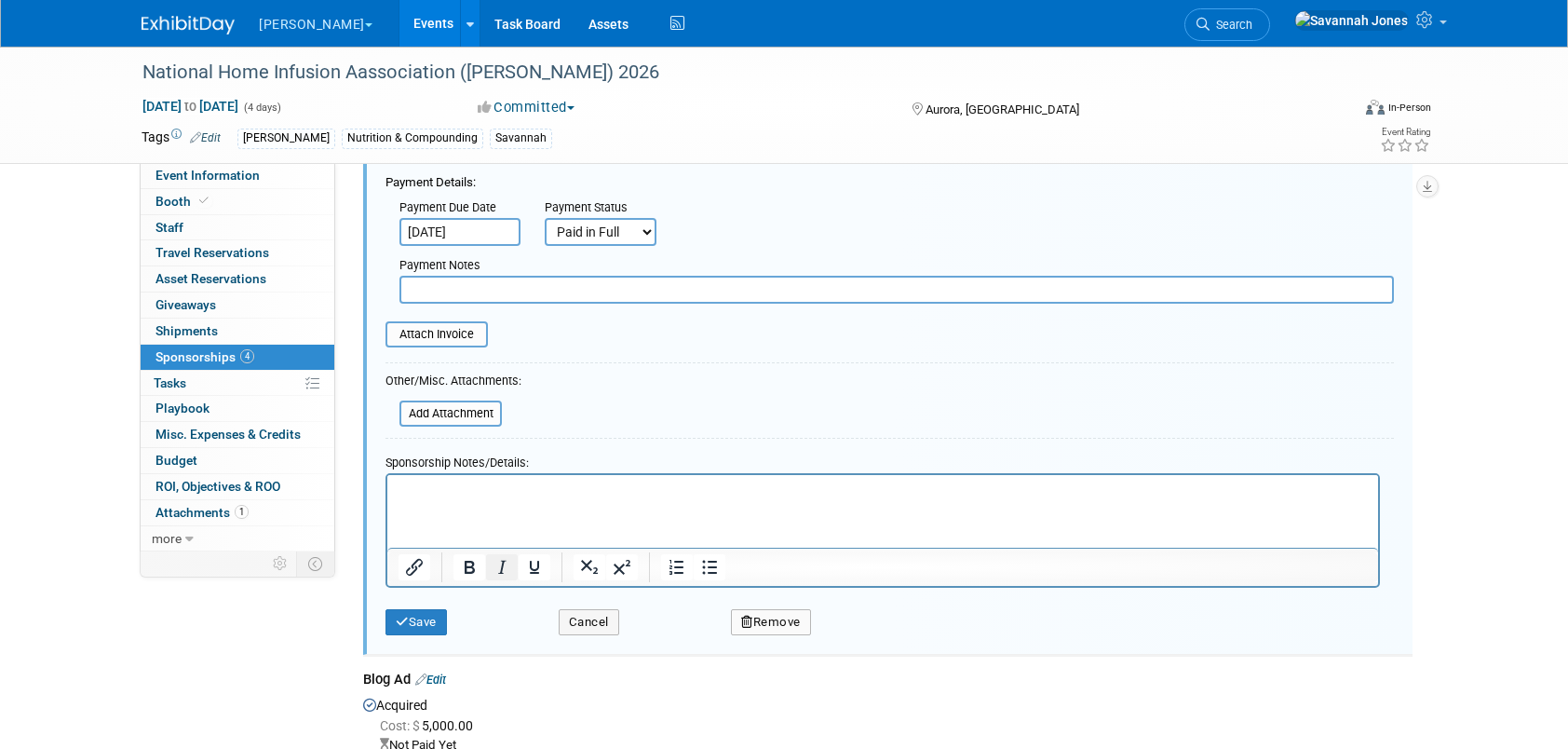
scroll to position [279, 0]
click at [419, 623] on button "Save" at bounding box center [416, 619] width 62 height 26
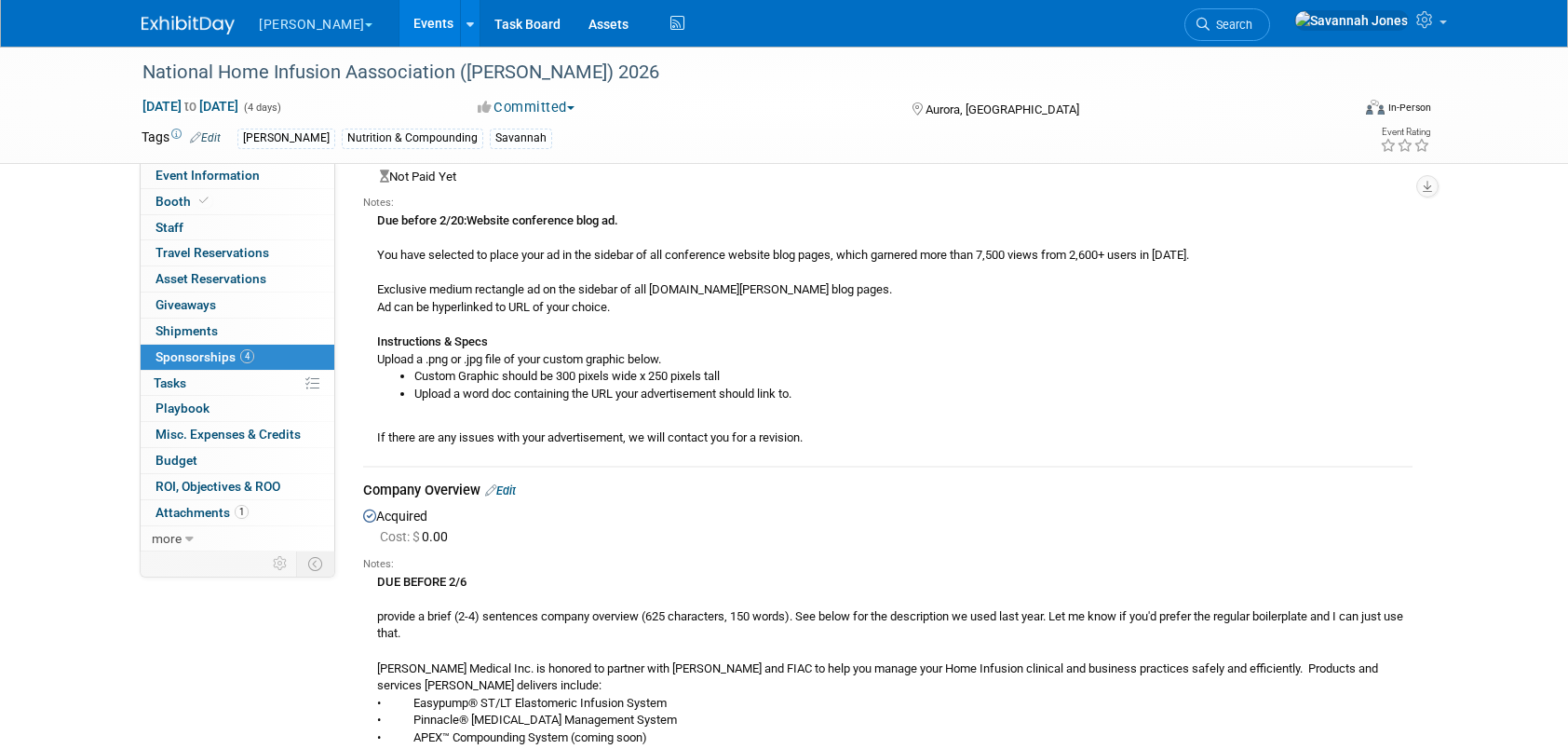
scroll to position [187, 0]
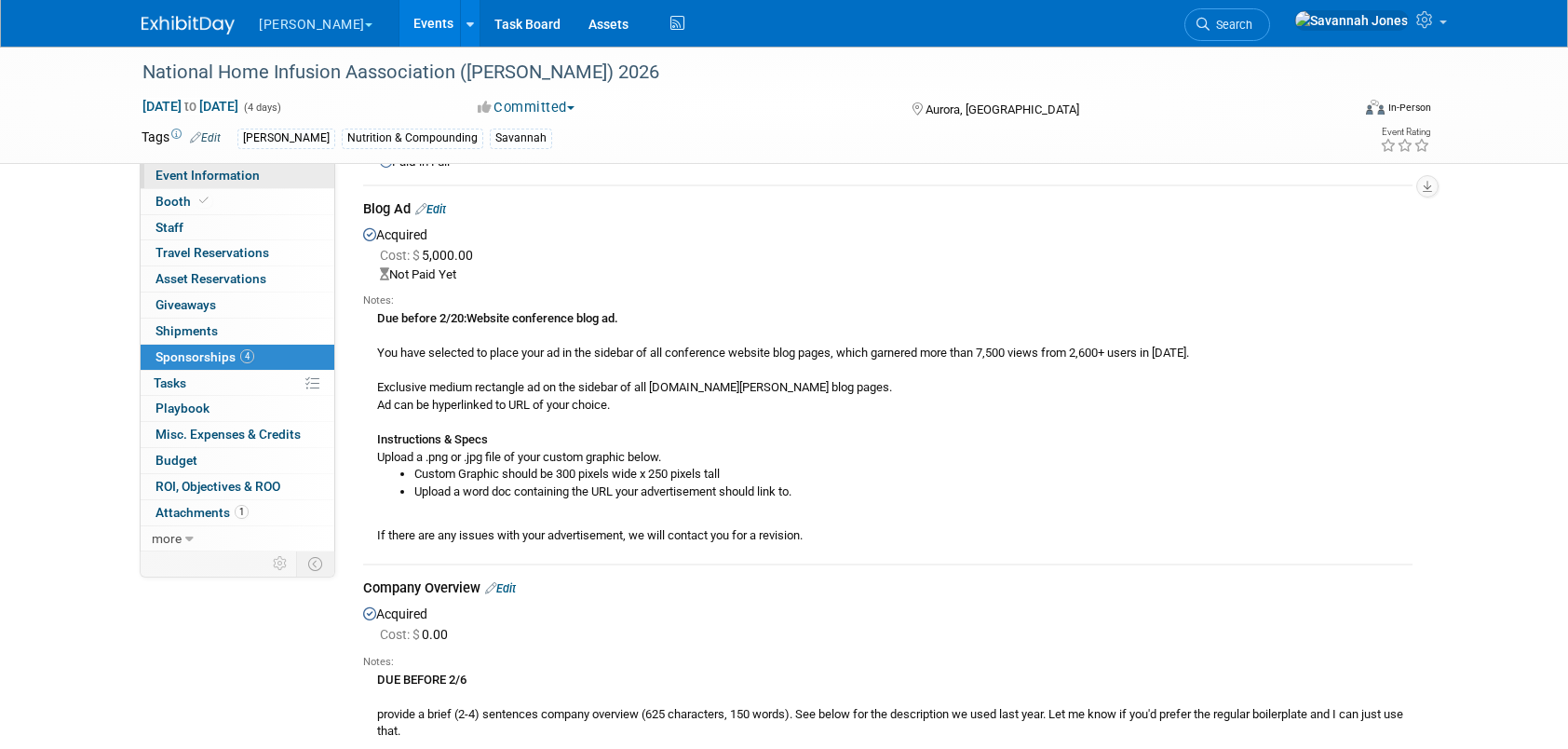
click at [280, 177] on link "Event Information" at bounding box center [238, 176] width 194 height 25
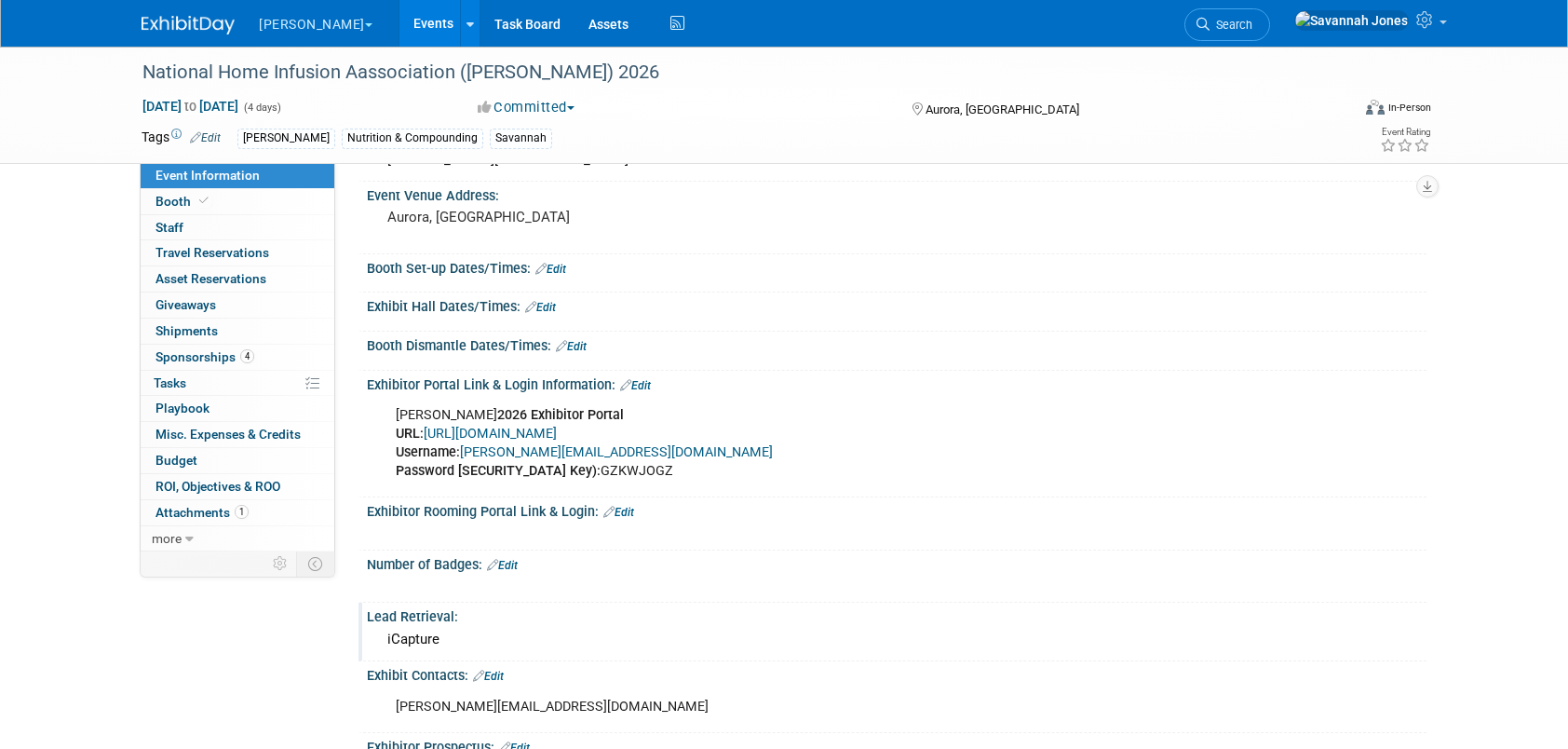
scroll to position [279, 0]
